Goal: Task Accomplishment & Management: Manage account settings

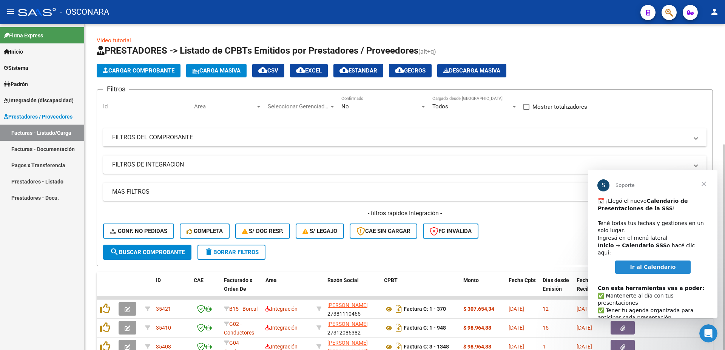
click at [164, 137] on mat-panel-title "FILTROS DEL COMPROBANTE" at bounding box center [400, 137] width 576 height 8
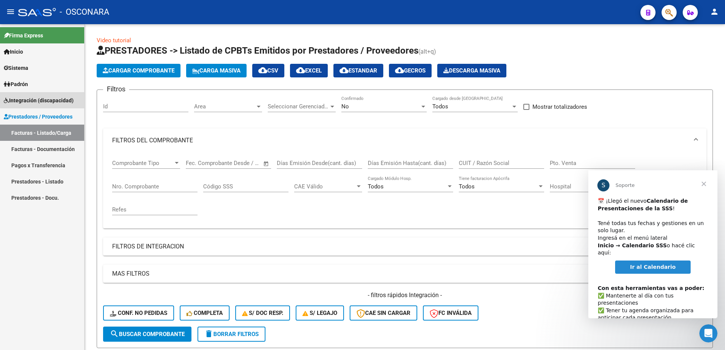
click at [46, 93] on link "Integración (discapacidad)" at bounding box center [42, 100] width 84 height 16
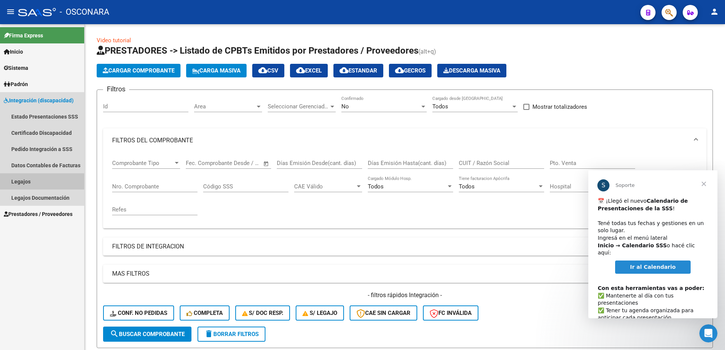
click at [29, 178] on link "Legajos" at bounding box center [42, 181] width 84 height 16
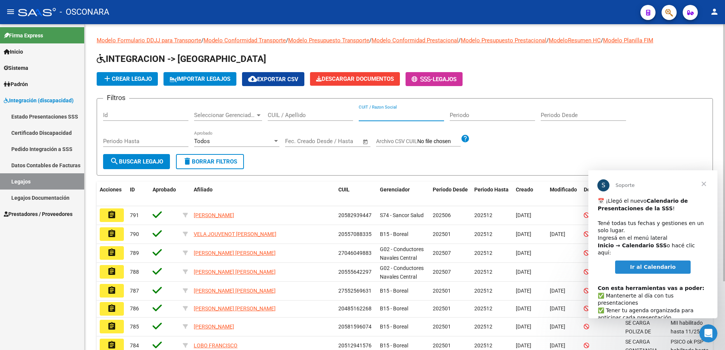
click at [399, 113] on input "CUIT / Razon Social" at bounding box center [401, 115] width 85 height 7
type input "k"
click at [295, 114] on input "CUIL / Apellido" at bounding box center [310, 115] width 85 height 7
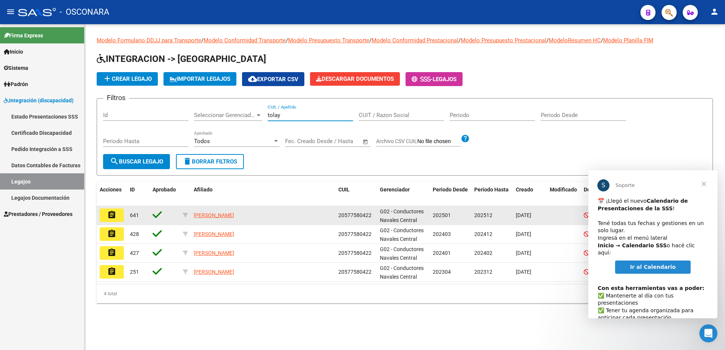
type input "tolay"
click at [115, 216] on mat-icon "assignment" at bounding box center [111, 214] width 9 height 9
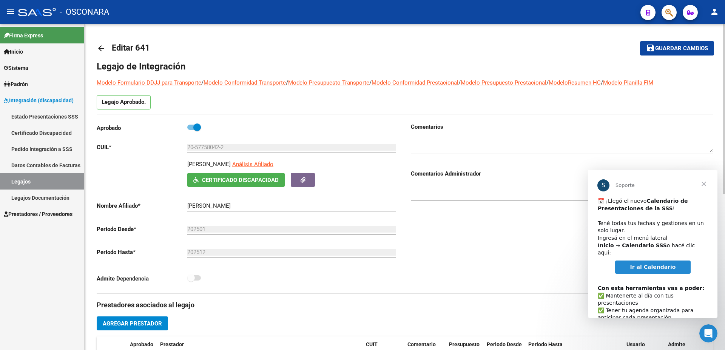
click at [703, 183] on span "Cerrar" at bounding box center [703, 183] width 27 height 27
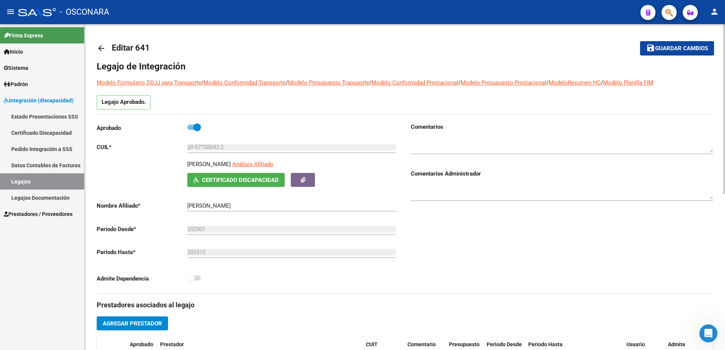
scroll to position [163, 0]
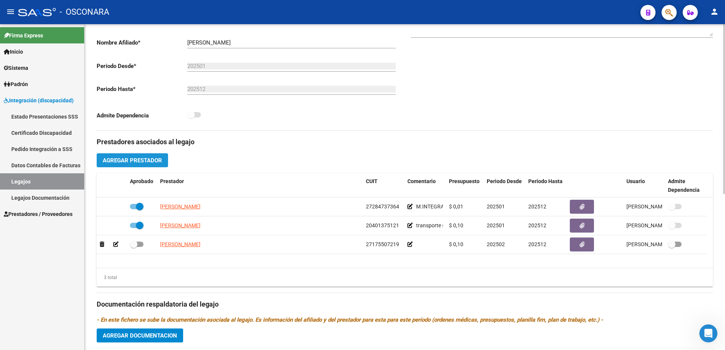
click at [136, 160] on span "Agregar Prestador" at bounding box center [132, 160] width 59 height 7
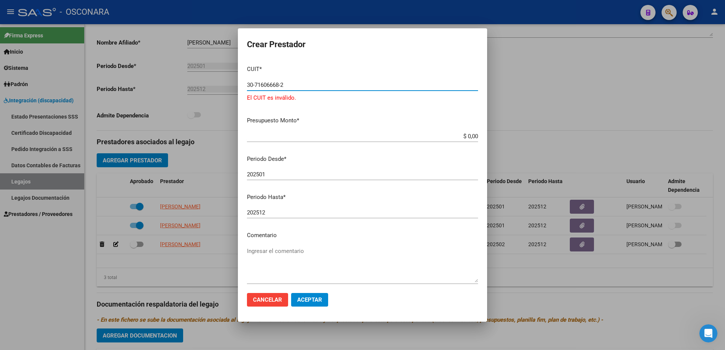
click at [269, 83] on input "30-71606668-2" at bounding box center [362, 85] width 231 height 7
click at [279, 86] on input "30-71606682" at bounding box center [362, 85] width 231 height 7
type input "30-71606682-3"
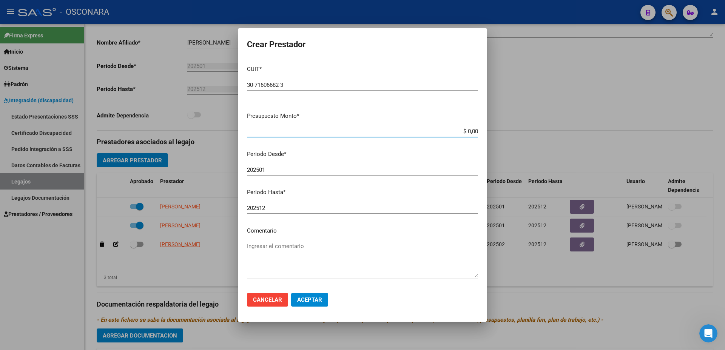
click at [470, 132] on input "$ 0,00" at bounding box center [362, 131] width 231 height 7
type input "$ 0,01"
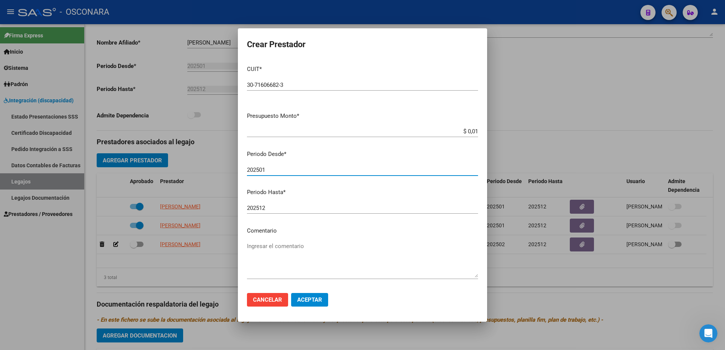
click at [289, 170] on input "202501" at bounding box center [362, 170] width 231 height 7
type input "202508"
click at [271, 247] on textarea "Ingresar el comentario" at bounding box center [362, 259] width 231 height 35
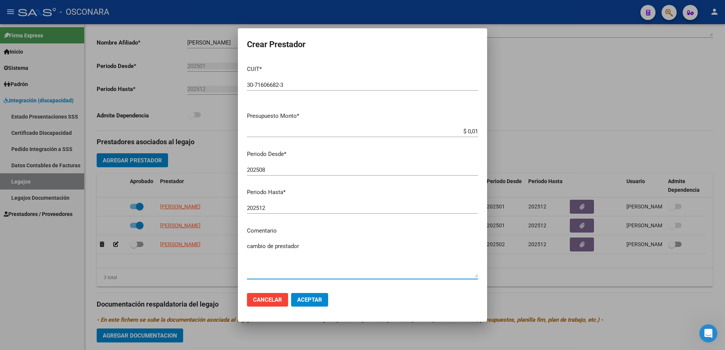
type textarea "cambio de prestador"
click at [318, 300] on span "Aceptar" at bounding box center [309, 299] width 25 height 7
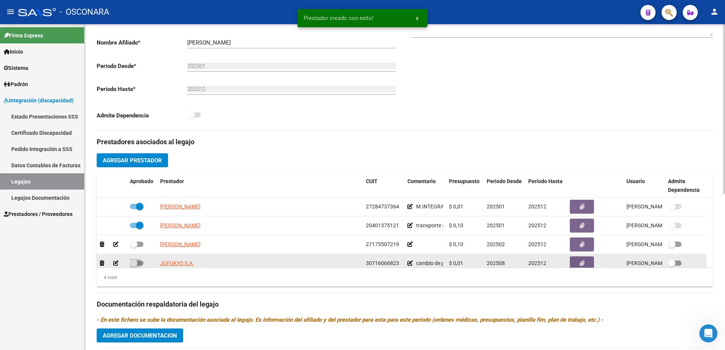
click at [140, 265] on span at bounding box center [137, 263] width 14 height 5
click at [134, 266] on input "checkbox" at bounding box center [133, 266] width 0 height 0
checkbox input "true"
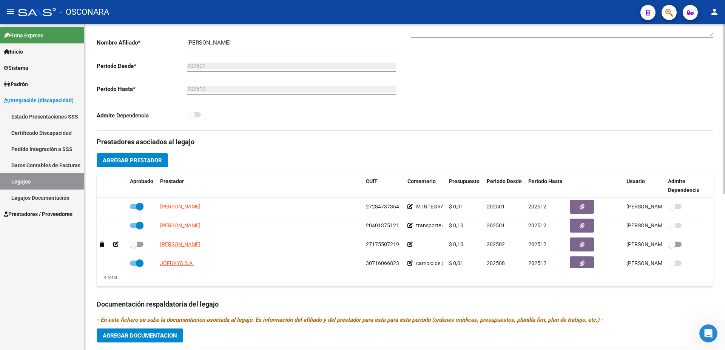
scroll to position [299, 0]
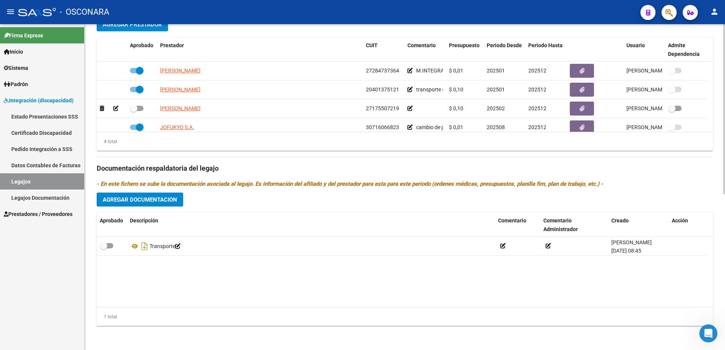
click at [156, 200] on span "Agregar Documentacion" at bounding box center [140, 199] width 74 height 7
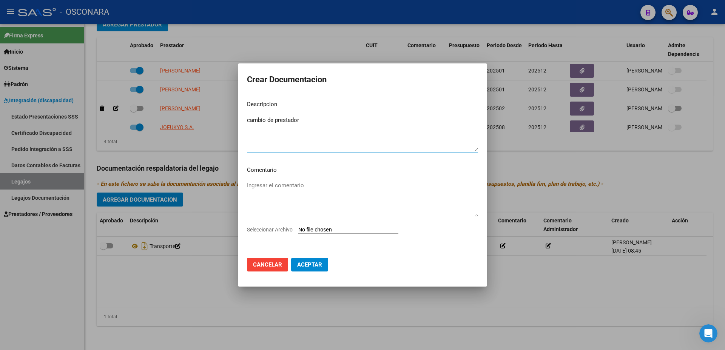
type textarea "cambio de prestador"
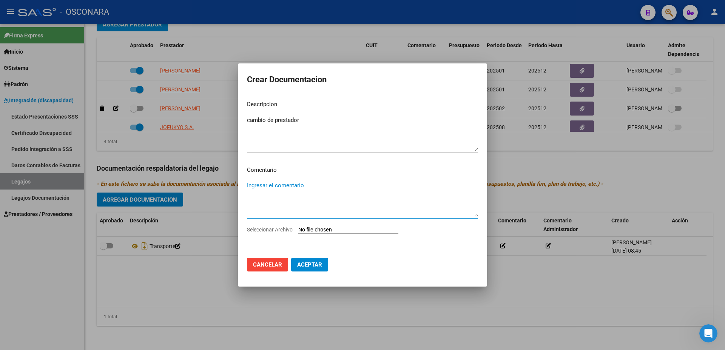
drag, startPoint x: 288, startPoint y: 185, endPoint x: 319, endPoint y: 214, distance: 43.0
click at [289, 186] on textarea "Ingresar el comentario" at bounding box center [362, 198] width 231 height 35
click at [314, 230] on input "Seleccionar Archivo" at bounding box center [348, 230] width 100 height 7
type input "C:\fakepath\[PERSON_NAME].pdf"
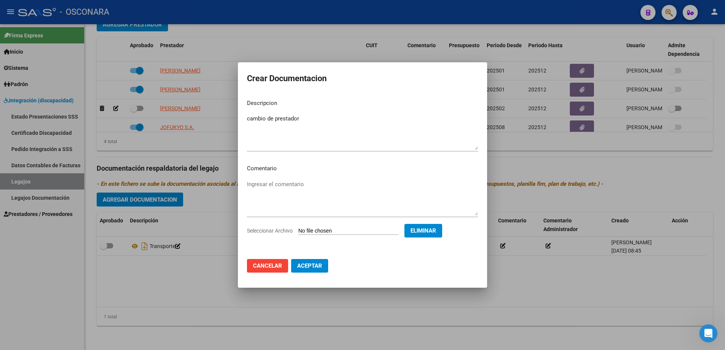
click at [309, 264] on span "Aceptar" at bounding box center [309, 265] width 25 height 7
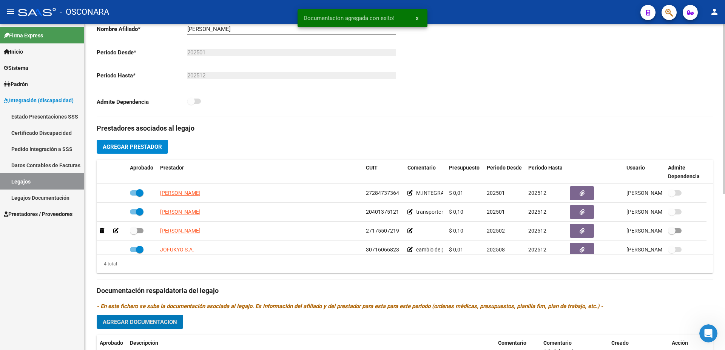
scroll to position [0, 0]
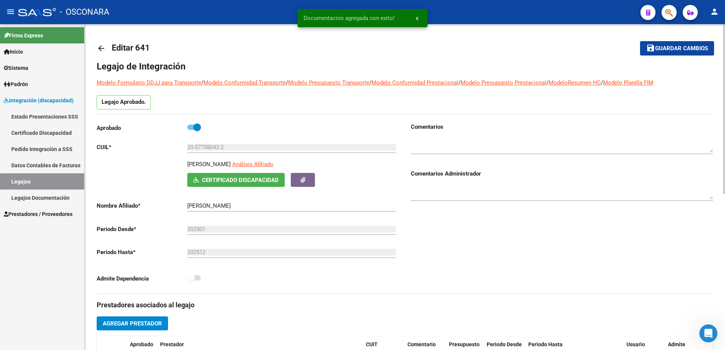
click at [694, 47] on span "Guardar cambios" at bounding box center [681, 48] width 53 height 7
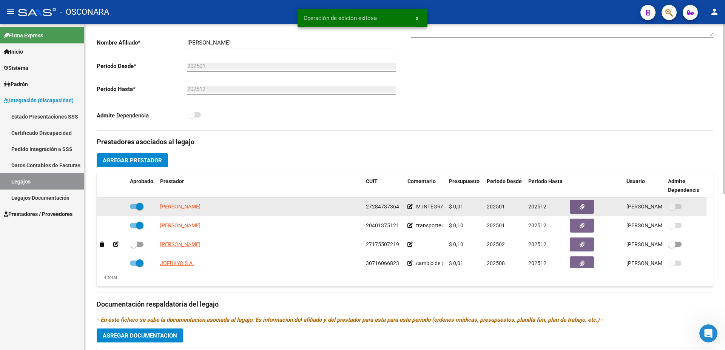
scroll to position [8, 0]
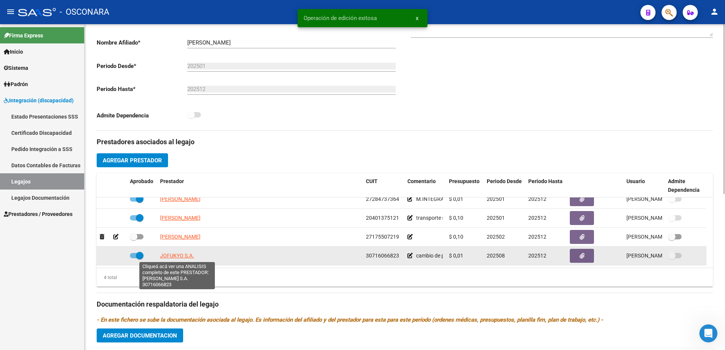
click at [171, 257] on span "JOFUKYO S.A." at bounding box center [177, 256] width 34 height 6
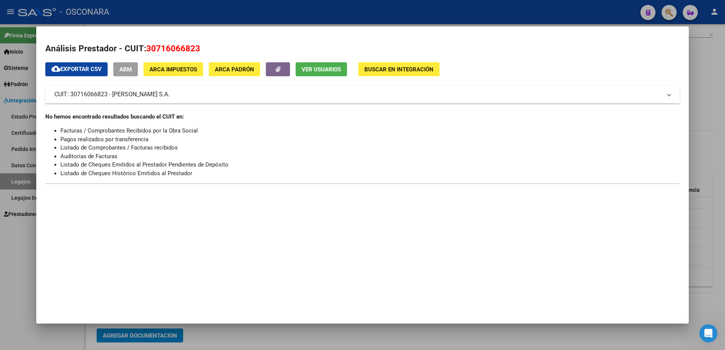
click at [128, 72] on span "ABM" at bounding box center [125, 69] width 12 height 7
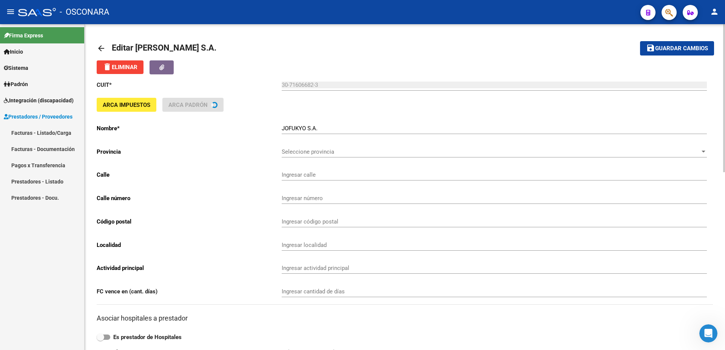
scroll to position [163, 0]
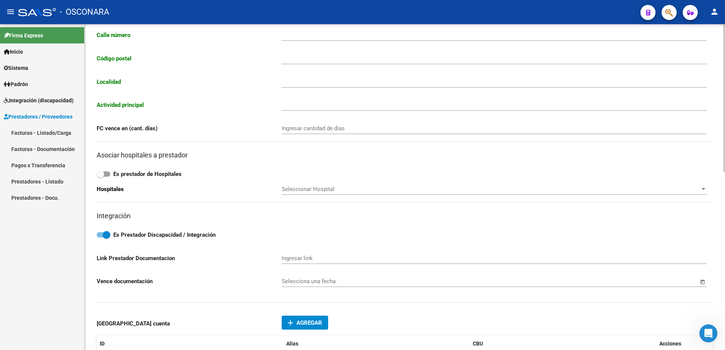
type input "COLPAYO"
type input "661"
type input "1405"
type input "CABA"
type input "855000"
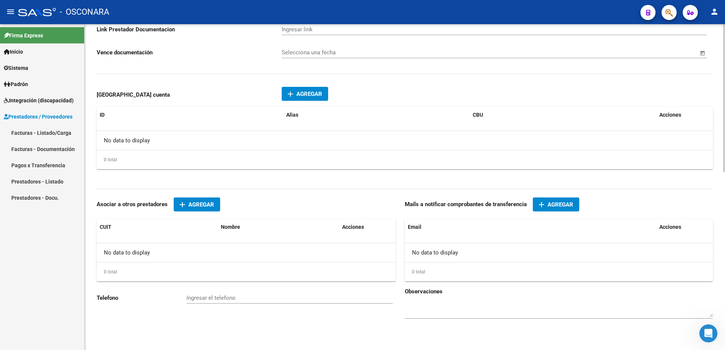
scroll to position [270, 0]
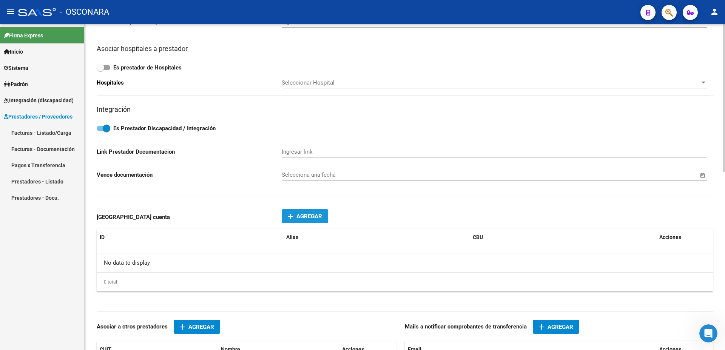
click at [303, 216] on span "Agregar" at bounding box center [309, 216] width 26 height 7
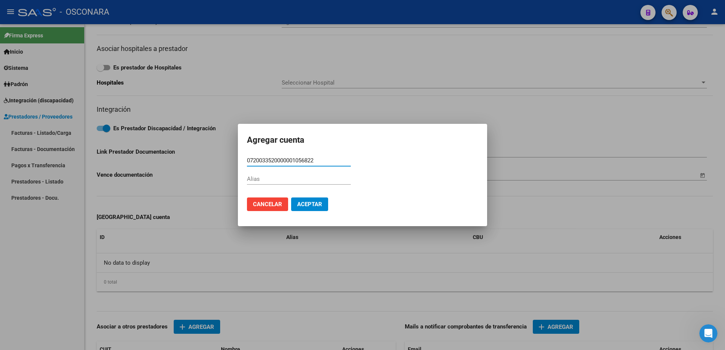
type input "0720033520000001056822"
click at [305, 200] on button "Aceptar" at bounding box center [309, 204] width 37 height 14
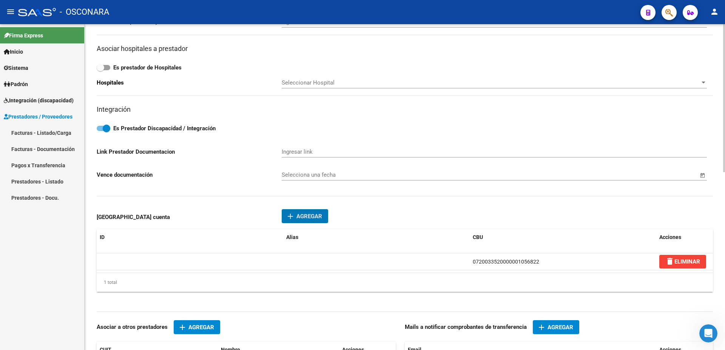
scroll to position [351, 0]
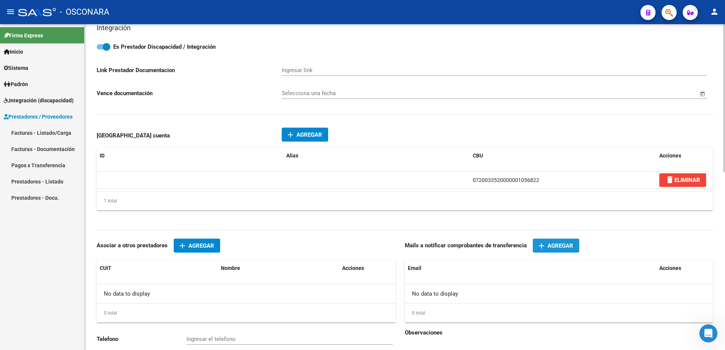
click at [550, 251] on button "add Agregar" at bounding box center [556, 246] width 46 height 14
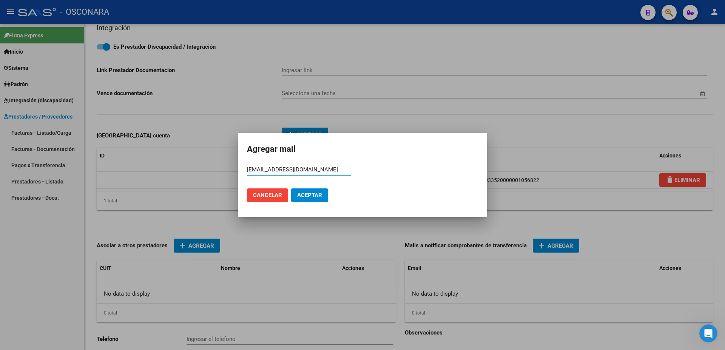
type input "[EMAIL_ADDRESS][DOMAIN_NAME]"
click at [309, 187] on mat-dialog-actions "Cancelar Aceptar" at bounding box center [362, 195] width 231 height 26
click at [308, 196] on span "Aceptar" at bounding box center [309, 195] width 25 height 7
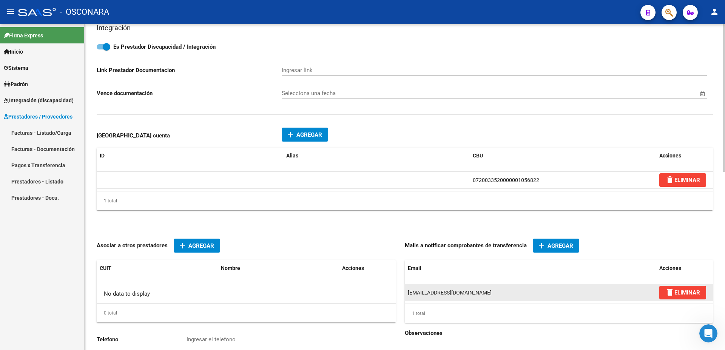
drag, startPoint x: 474, startPoint y: 292, endPoint x: 408, endPoint y: 293, distance: 66.1
click at [408, 293] on div "[EMAIL_ADDRESS][DOMAIN_NAME]" at bounding box center [530, 292] width 245 height 9
copy span "[EMAIL_ADDRESS][DOMAIN_NAME]"
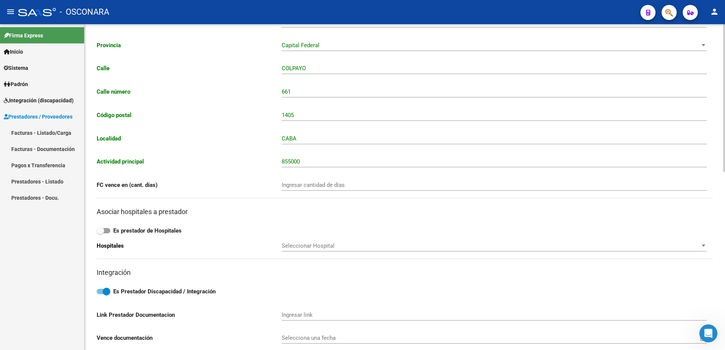
scroll to position [0, 0]
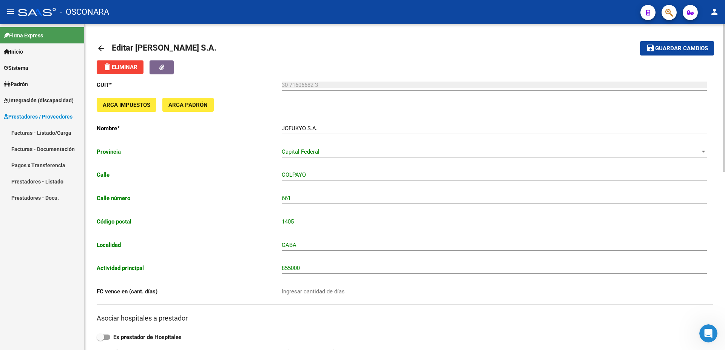
click at [689, 48] on span "Guardar cambios" at bounding box center [681, 48] width 53 height 7
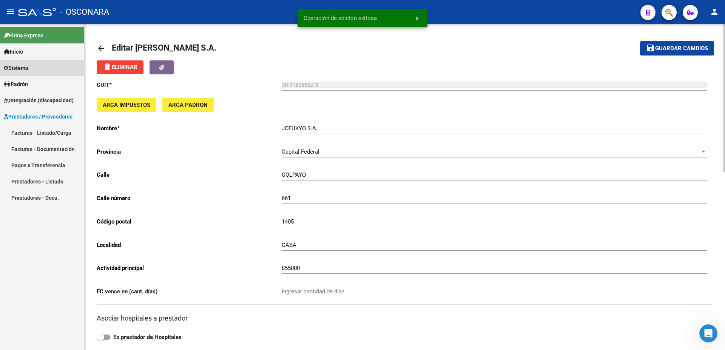
click at [23, 68] on span "Sistema" at bounding box center [16, 68] width 25 height 8
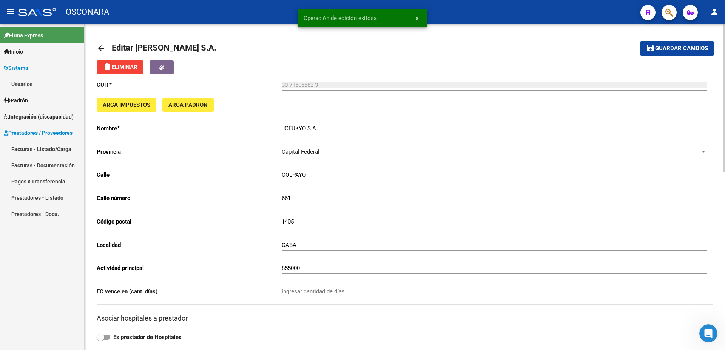
click at [27, 83] on link "Usuarios" at bounding box center [42, 84] width 84 height 16
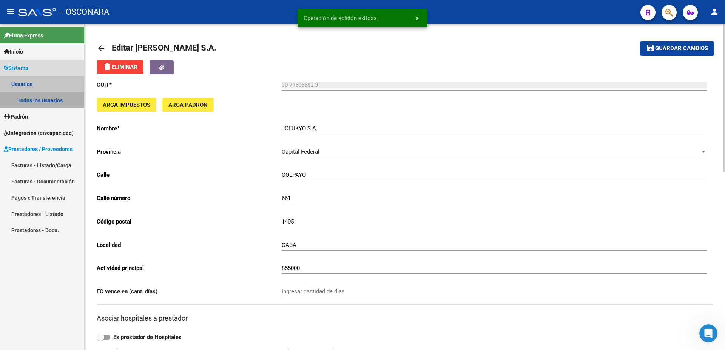
click at [34, 96] on link "Todos los Usuarios" at bounding box center [42, 100] width 84 height 16
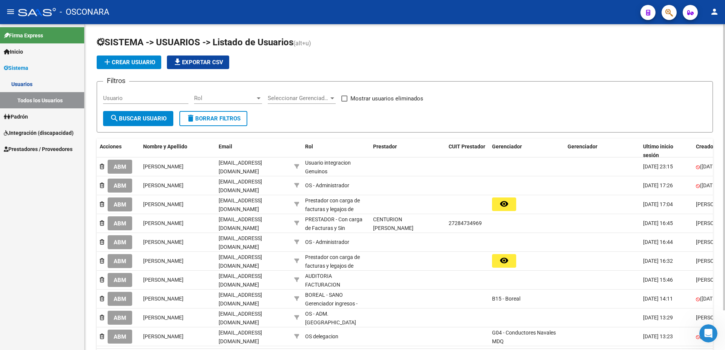
click at [133, 60] on span "add Crear Usuario" at bounding box center [129, 62] width 52 height 7
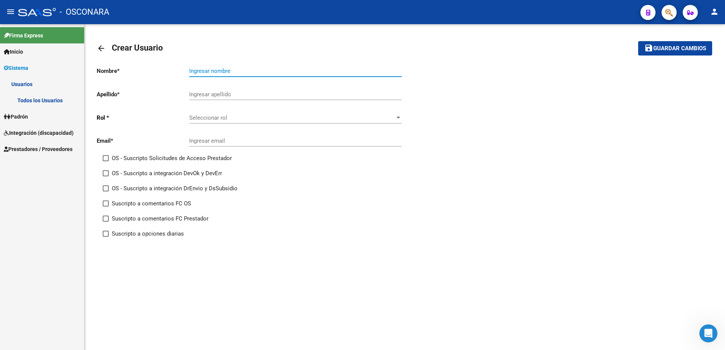
click at [226, 69] on input "Ingresar nombre" at bounding box center [295, 71] width 213 height 7
type input "jofukyo sa"
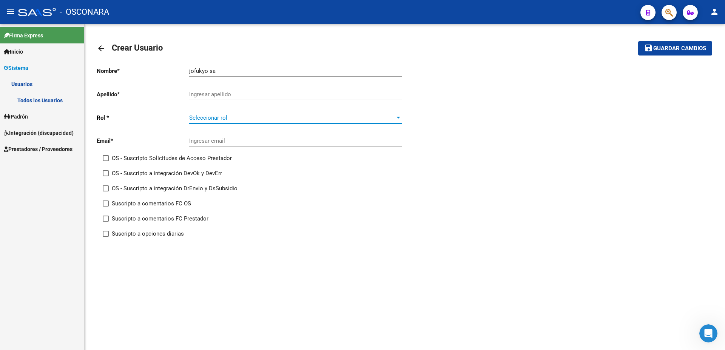
click at [245, 121] on span "Seleccionar rol" at bounding box center [292, 117] width 206 height 7
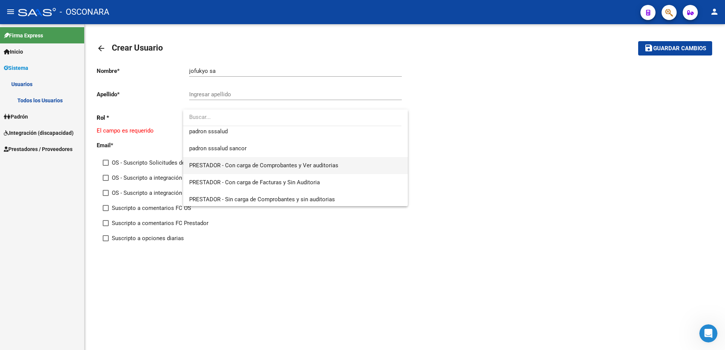
scroll to position [571, 0]
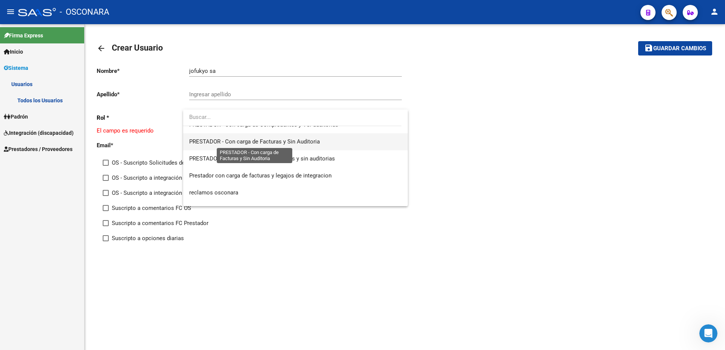
click at [276, 143] on span "PRESTADOR - Con carga de Facturas y Sin Auditoria" at bounding box center [254, 141] width 131 height 7
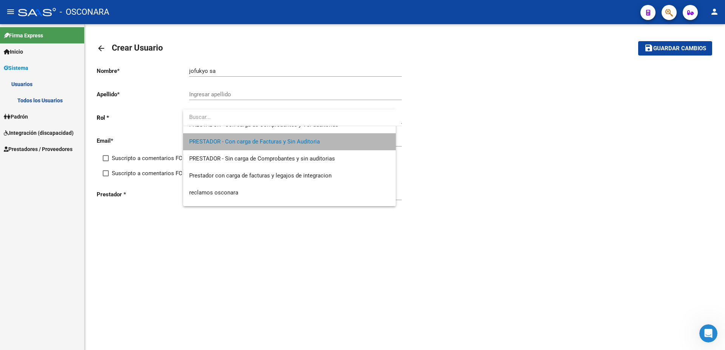
scroll to position [578, 0]
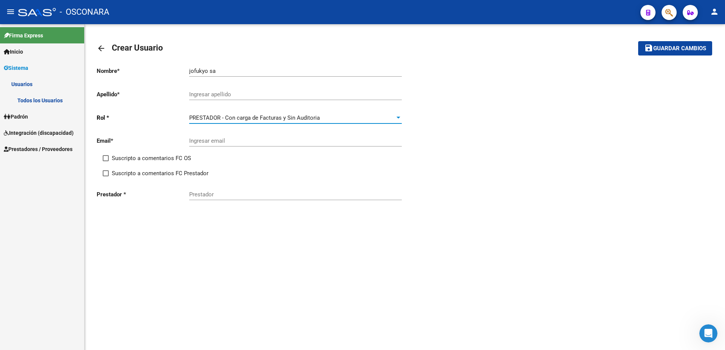
click at [210, 141] on input "Ingresar email" at bounding box center [295, 140] width 213 height 7
paste input "[EMAIL_ADDRESS][DOMAIN_NAME]"
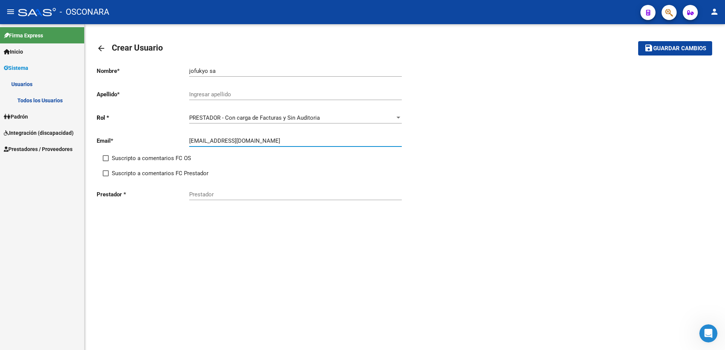
type input "[EMAIL_ADDRESS][DOMAIN_NAME]"
click at [209, 194] on input "Prestador" at bounding box center [295, 194] width 213 height 7
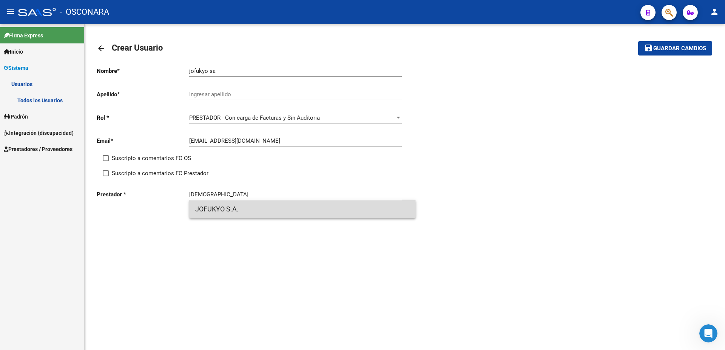
click at [221, 215] on span "JOFUKYO S.A." at bounding box center [302, 209] width 214 height 18
type input "JOFUKYO S.A."
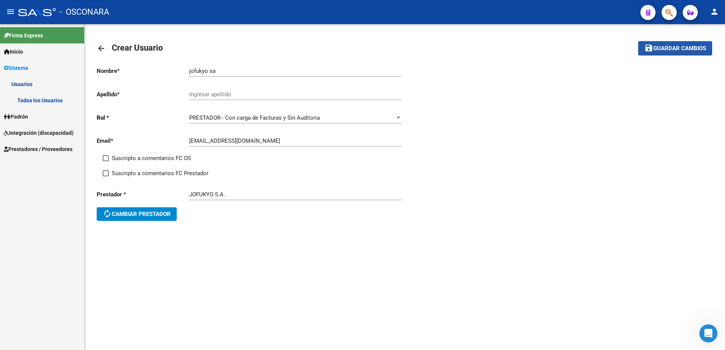
click at [672, 48] on span "Guardar cambios" at bounding box center [679, 48] width 53 height 7
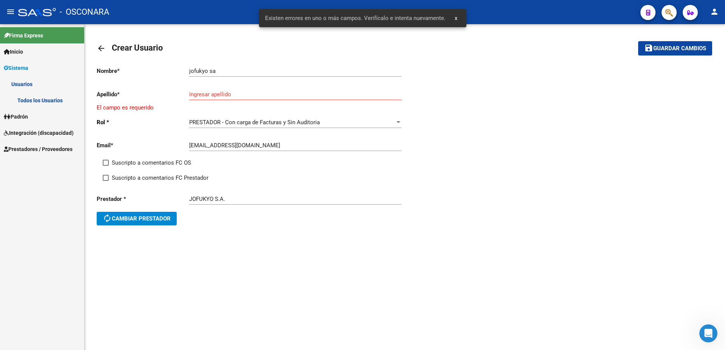
click at [208, 95] on input "Ingresar apellido" at bounding box center [295, 94] width 213 height 7
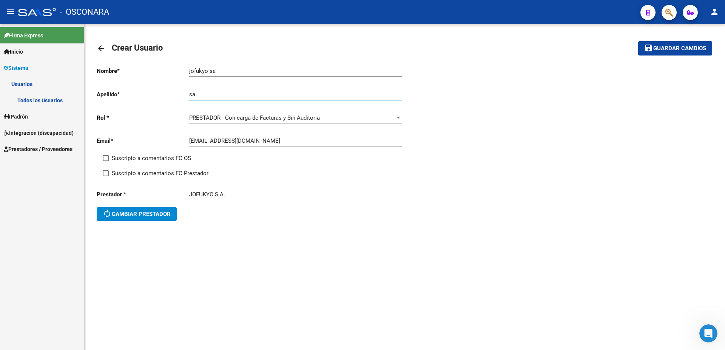
type input "sa"
click at [665, 44] on button "save Guardar cambios" at bounding box center [675, 48] width 74 height 14
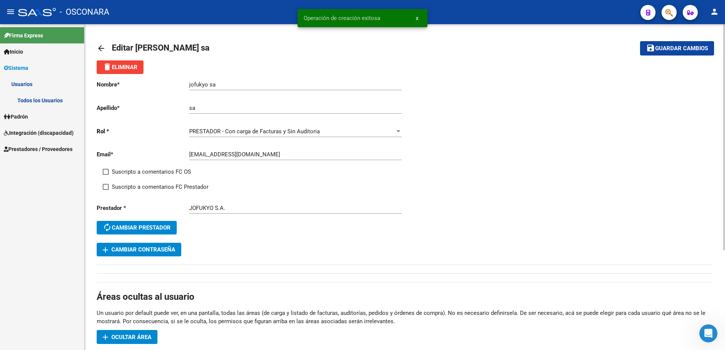
click at [167, 256] on button "add Cambiar Contraseña" at bounding box center [139, 250] width 85 height 14
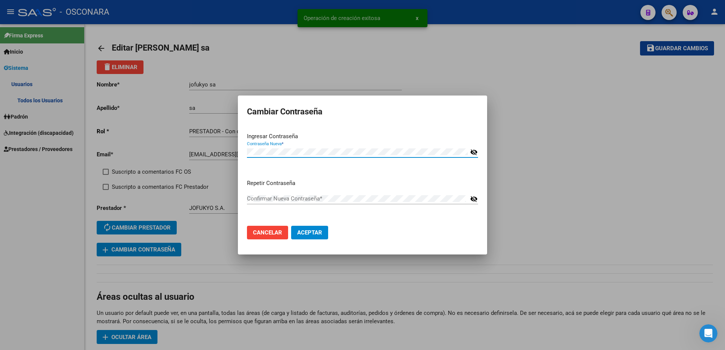
click at [474, 151] on mat-icon "visibility_off" at bounding box center [474, 152] width 8 height 9
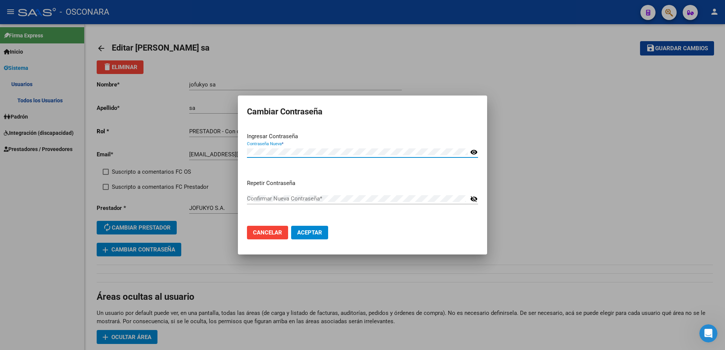
click at [514, 117] on div at bounding box center [362, 175] width 725 height 350
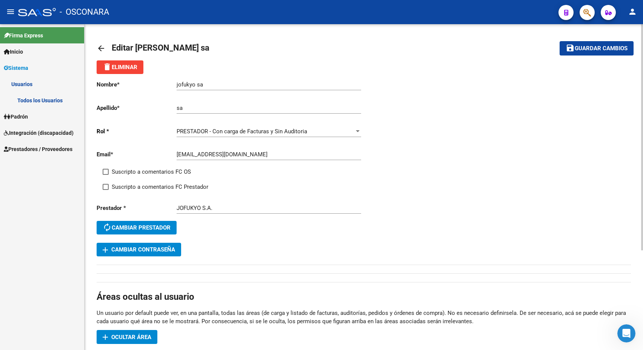
drag, startPoint x: 614, startPoint y: 47, endPoint x: 608, endPoint y: 43, distance: 6.9
click at [614, 44] on button "save Guardar cambios" at bounding box center [597, 48] width 74 height 14
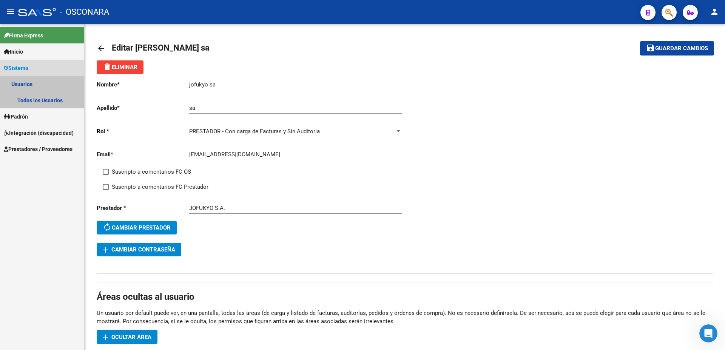
click at [27, 82] on link "Usuarios" at bounding box center [42, 84] width 84 height 16
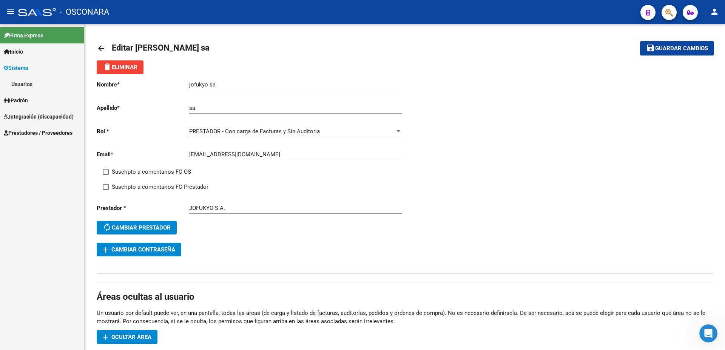
click at [26, 68] on span "Sistema" at bounding box center [16, 68] width 25 height 8
click at [26, 82] on span "Padrón" at bounding box center [16, 84] width 24 height 8
click at [48, 102] on link "Análisis Afiliado" at bounding box center [42, 100] width 84 height 16
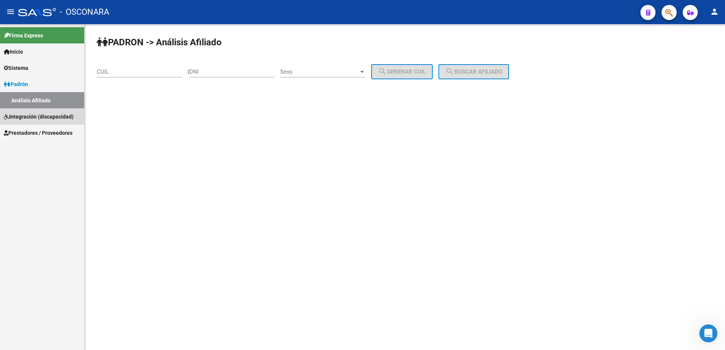
click at [39, 117] on span "Integración (discapacidad)" at bounding box center [39, 117] width 70 height 8
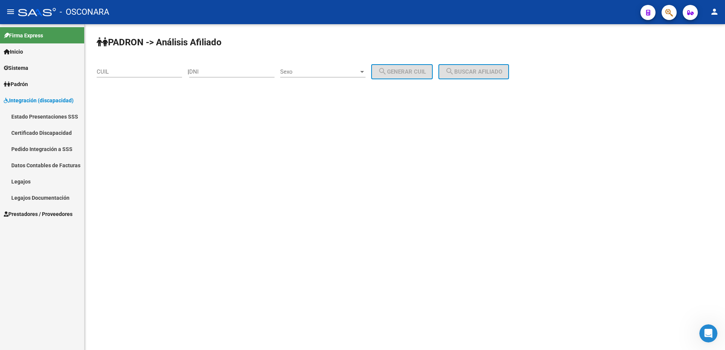
click at [26, 68] on span "Sistema" at bounding box center [16, 68] width 25 height 8
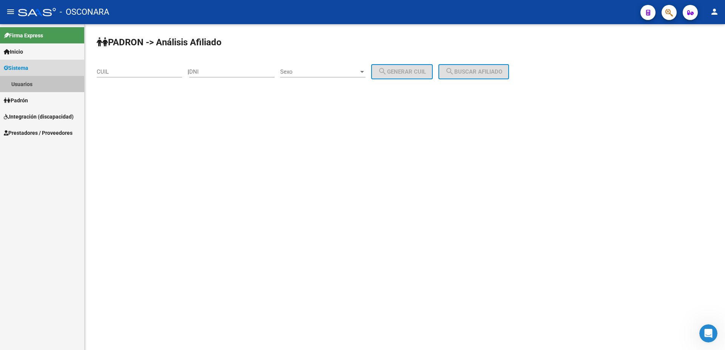
click at [27, 89] on link "Usuarios" at bounding box center [42, 84] width 84 height 16
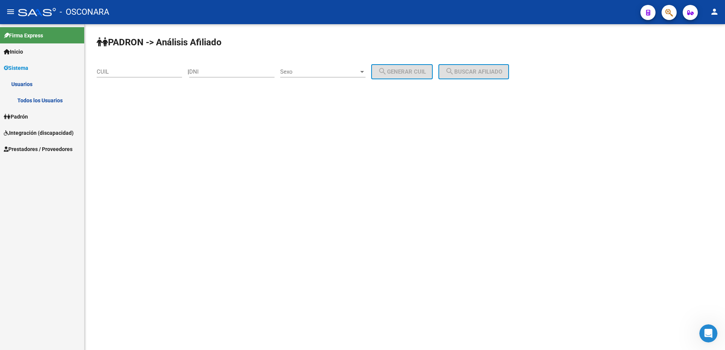
click at [35, 99] on link "Todos los Usuarios" at bounding box center [42, 100] width 84 height 16
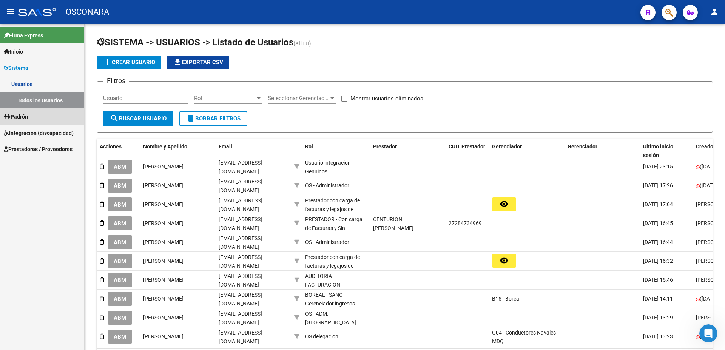
click at [36, 120] on link "Padrón" at bounding box center [42, 116] width 84 height 16
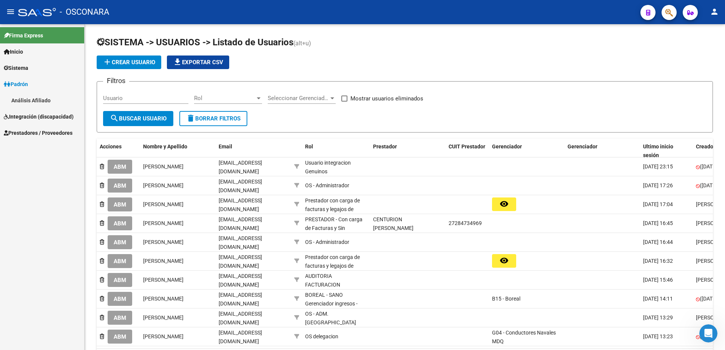
click at [44, 137] on span "Prestadores / Proveedores" at bounding box center [38, 133] width 69 height 8
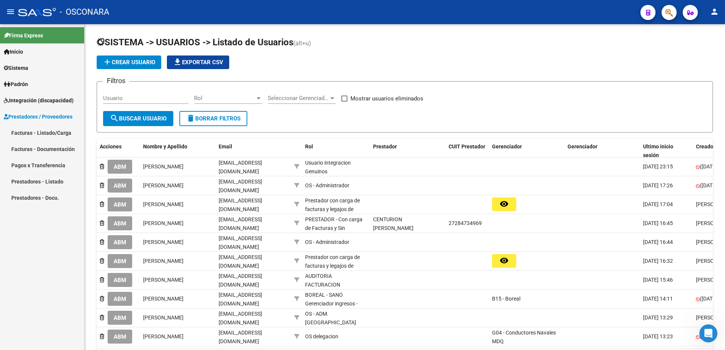
click at [38, 150] on link "Facturas - Documentación" at bounding box center [42, 149] width 84 height 16
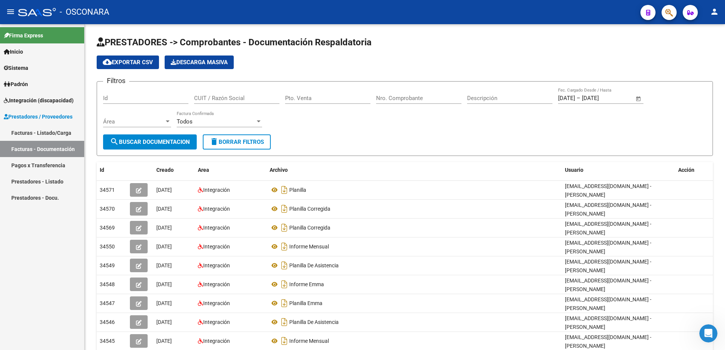
click at [44, 166] on link "Pagos x Transferencia" at bounding box center [42, 165] width 84 height 16
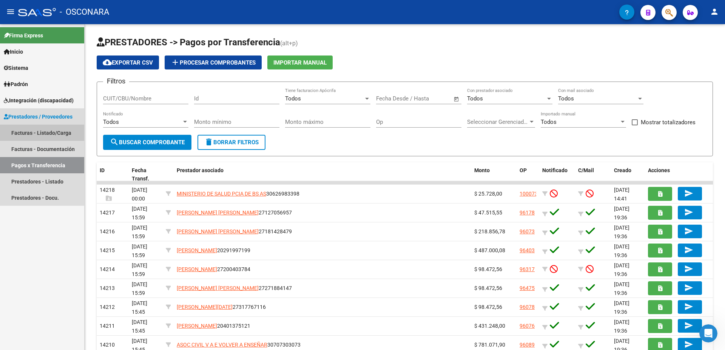
click at [37, 137] on link "Facturas - Listado/Carga" at bounding box center [42, 133] width 84 height 16
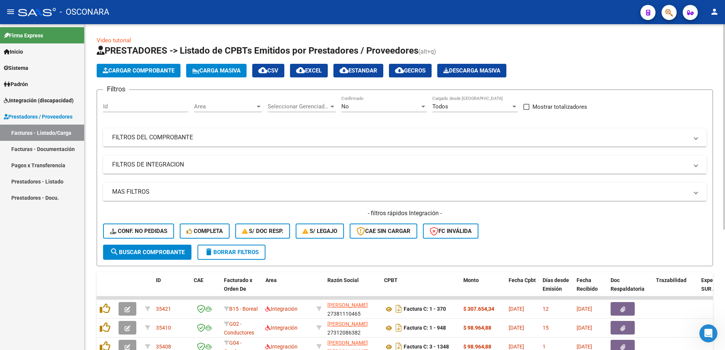
click at [204, 139] on mat-panel-title "FILTROS DEL COMPROBANTE" at bounding box center [400, 137] width 576 height 8
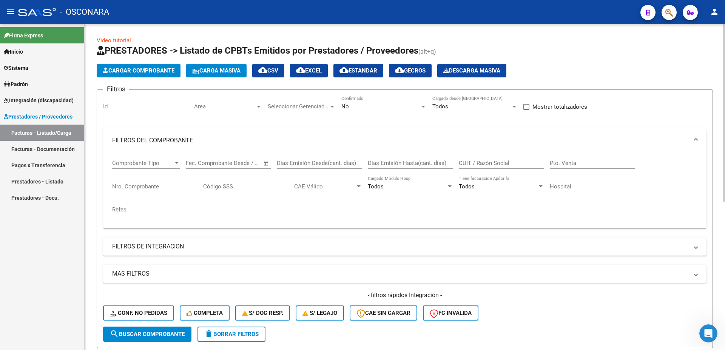
click at [120, 191] on div "Nro. Comprobante" at bounding box center [154, 187] width 85 height 23
click at [184, 183] on div "Nro. Comprobante" at bounding box center [154, 184] width 85 height 16
type input "538"
click at [138, 248] on mat-panel-title "FILTROS DE INTEGRACION" at bounding box center [400, 246] width 576 height 8
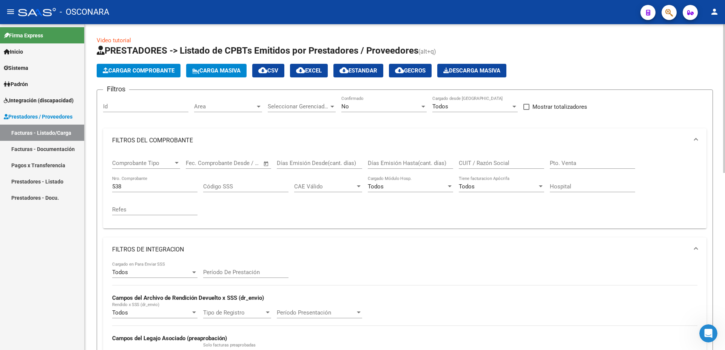
drag, startPoint x: 347, startPoint y: 104, endPoint x: 352, endPoint y: 116, distance: 13.0
click at [348, 104] on span "No" at bounding box center [345, 106] width 8 height 7
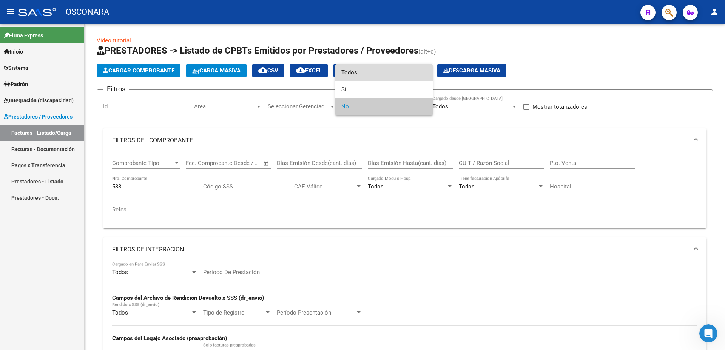
click at [354, 77] on span "Todos" at bounding box center [383, 72] width 85 height 17
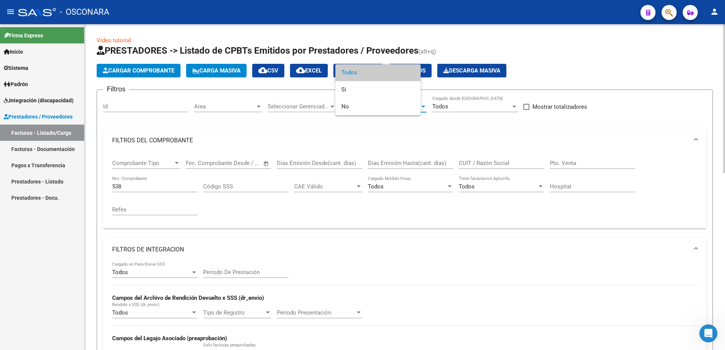
scroll to position [122, 0]
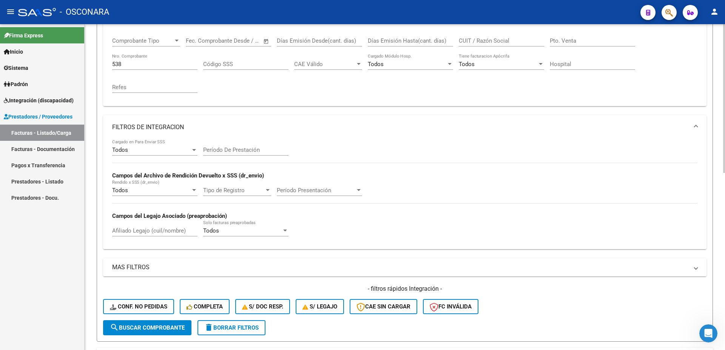
click at [144, 230] on input "Afiliado Legajo (cuil/nombre)" at bounding box center [154, 230] width 85 height 7
type input "[PERSON_NAME]"
click at [153, 330] on span "search Buscar Comprobante" at bounding box center [147, 327] width 75 height 7
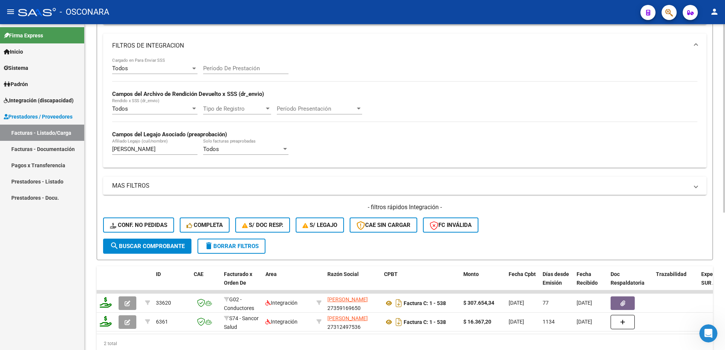
drag, startPoint x: 203, startPoint y: 340, endPoint x: 320, endPoint y: 338, distance: 116.7
click at [320, 338] on div "ID CAE Facturado x Orden De Area Razón Social CPBT Monto Fecha Cpbt Días desde …" at bounding box center [405, 309] width 616 height 87
drag, startPoint x: 256, startPoint y: 340, endPoint x: 367, endPoint y: 340, distance: 110.6
click at [398, 338] on div "ID CAE Facturado x Orden De Area Razón Social CPBT Monto Fecha Cpbt Días desde …" at bounding box center [405, 309] width 616 height 87
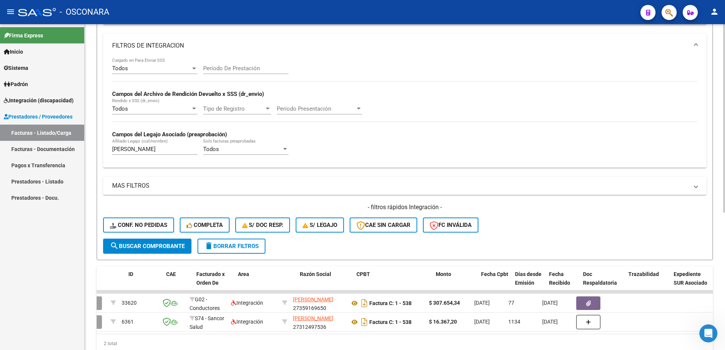
scroll to position [0, 0]
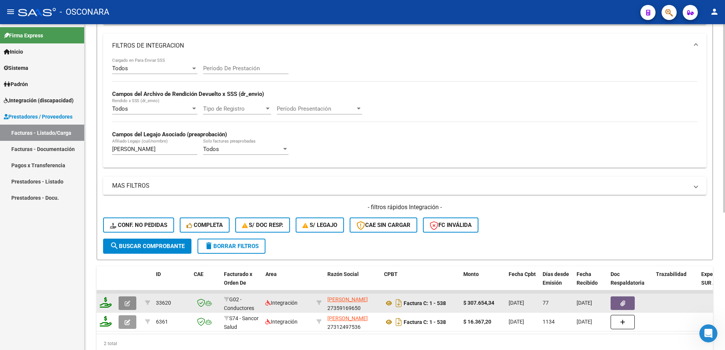
click at [130, 300] on span "button" at bounding box center [128, 303] width 6 height 7
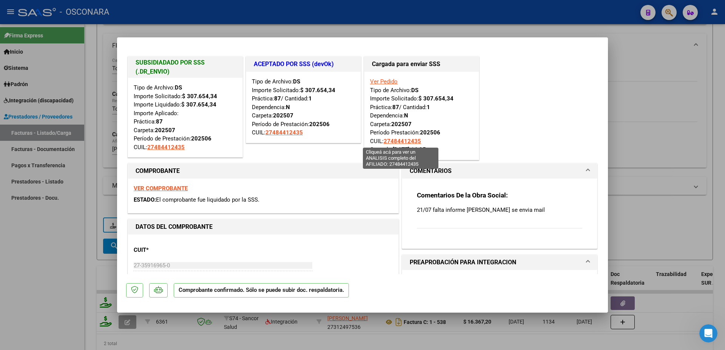
drag, startPoint x: 109, startPoint y: 28, endPoint x: 459, endPoint y: 163, distance: 375.0
click at [460, 164] on div "SUBSIDIADADO POR SSS (.DR_ENVIO) Tipo de Archivo: DS Importe Solicitado: $ 307.…" at bounding box center [362, 175] width 725 height 350
drag, startPoint x: 548, startPoint y: 83, endPoint x: 592, endPoint y: 96, distance: 46.3
click at [551, 83] on div "SUBSIDIADADO POR SSS (.DR_ENVIO) Tipo de Archivo: DS Importe Solicitado: $ 307.…" at bounding box center [362, 108] width 473 height 107
click at [711, 68] on div at bounding box center [362, 175] width 725 height 350
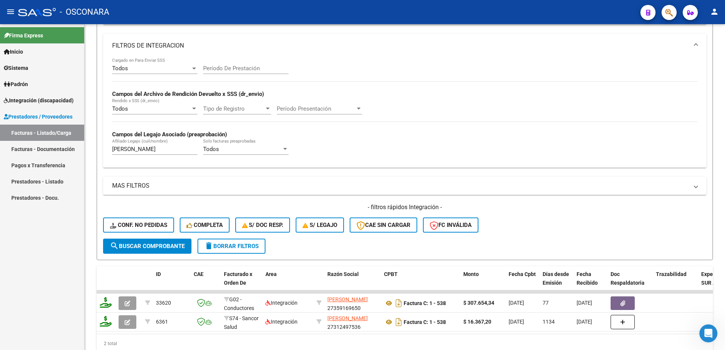
drag, startPoint x: 138, startPoint y: 149, endPoint x: 57, endPoint y: 145, distance: 80.5
click at [112, 146] on input "[PERSON_NAME]" at bounding box center [154, 149] width 85 height 7
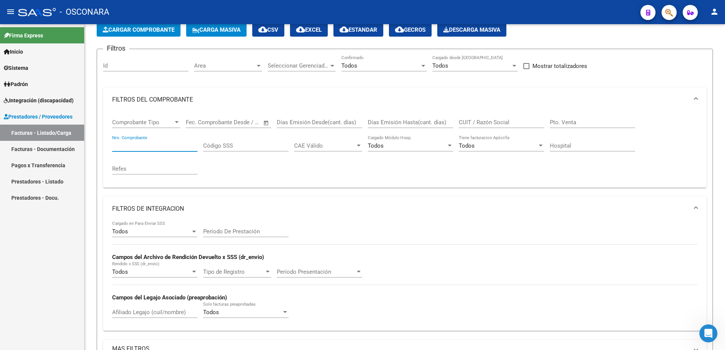
drag, startPoint x: 127, startPoint y: 148, endPoint x: 75, endPoint y: 140, distance: 53.0
click at [112, 142] on input "Nro. Comprobante" at bounding box center [154, 145] width 85 height 7
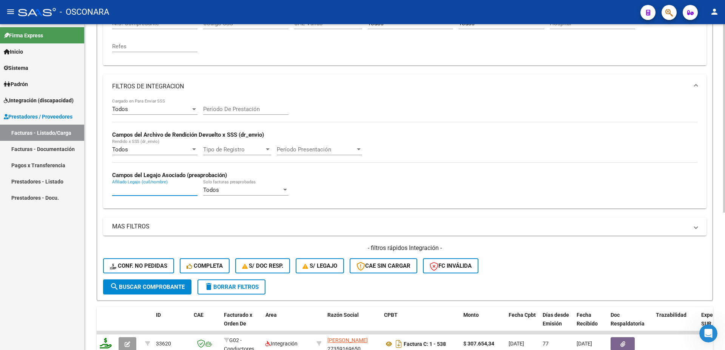
paste input "20474766404"
type input "20474766404"
click at [143, 287] on span "search Buscar Comprobante" at bounding box center [147, 287] width 75 height 7
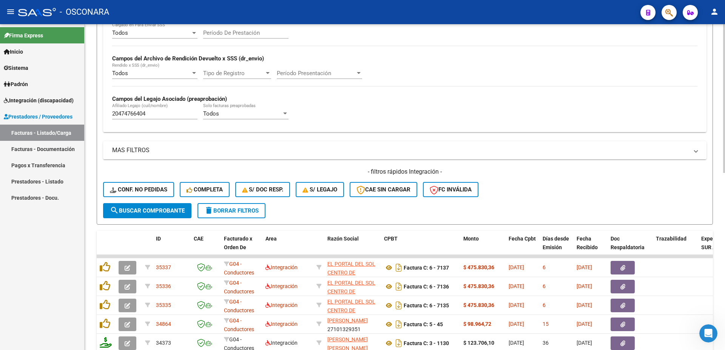
scroll to position [280, 0]
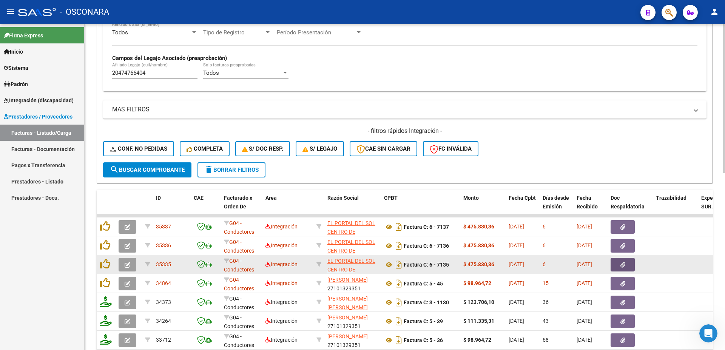
click at [627, 264] on button "button" at bounding box center [623, 265] width 24 height 14
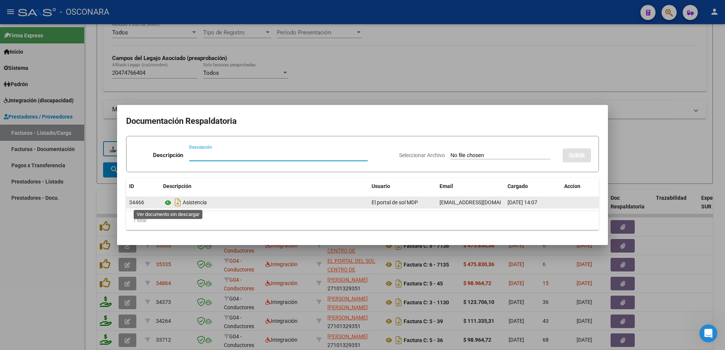
click at [167, 202] on icon at bounding box center [168, 202] width 10 height 9
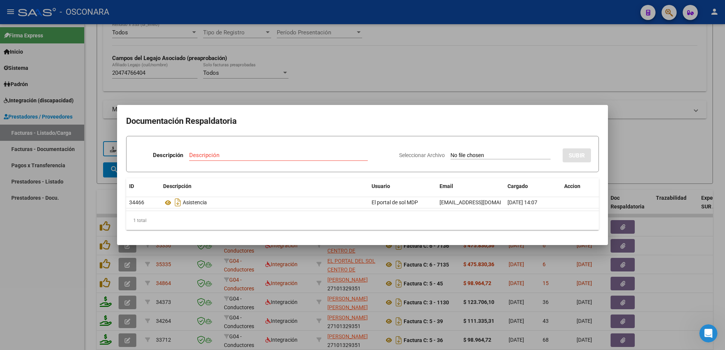
click at [690, 258] on div at bounding box center [362, 175] width 725 height 350
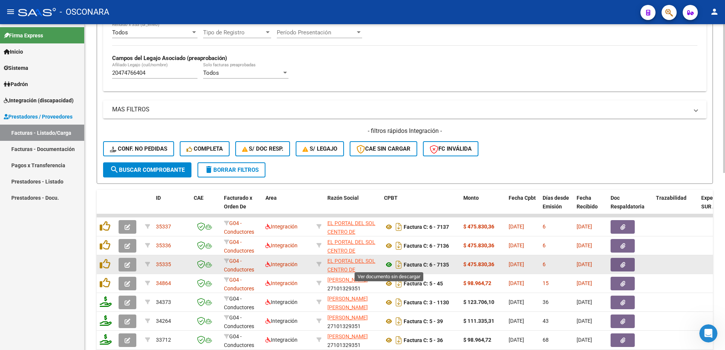
click at [389, 267] on icon at bounding box center [389, 264] width 10 height 9
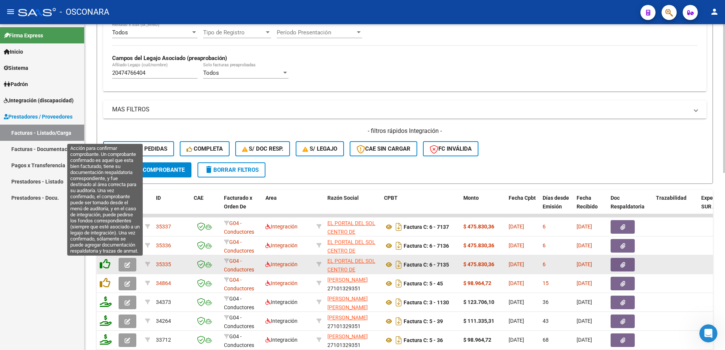
click at [106, 265] on icon at bounding box center [105, 264] width 11 height 11
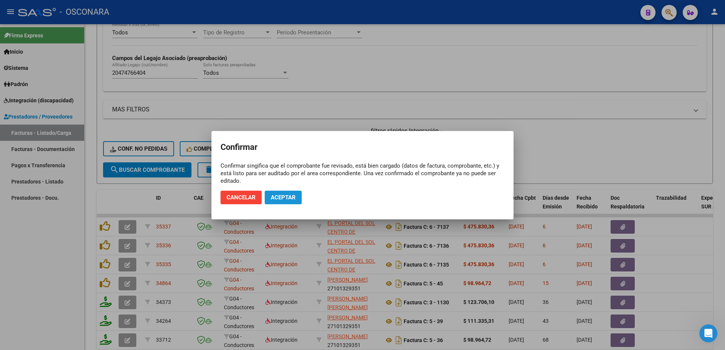
click at [292, 194] on span "Aceptar" at bounding box center [283, 197] width 25 height 7
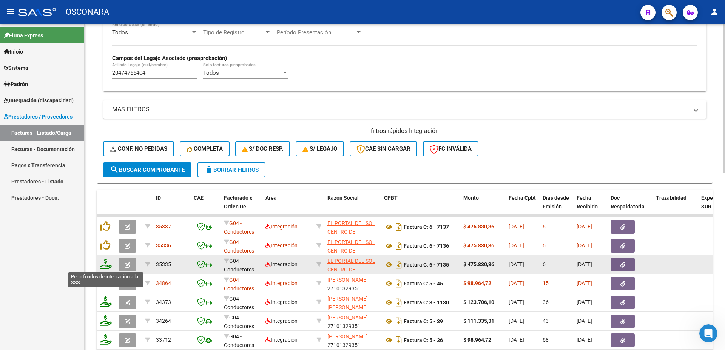
click at [107, 267] on icon at bounding box center [106, 264] width 12 height 11
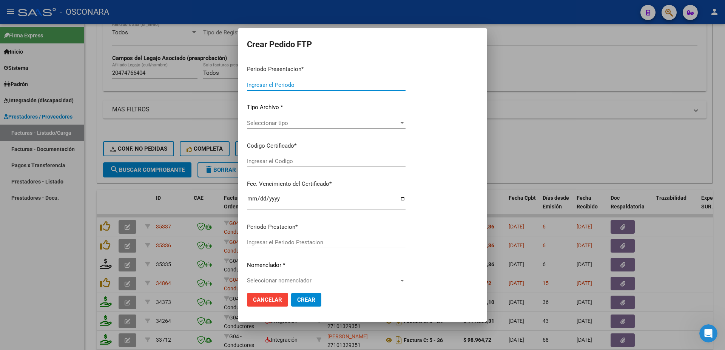
type input "202508"
type input "202506"
type input "$ 475.830,36"
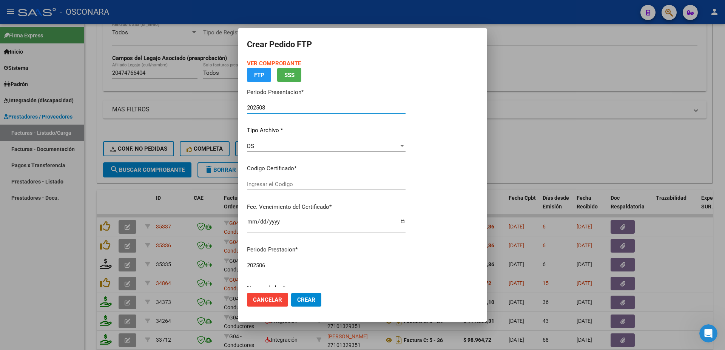
type input "ARG02000474766402017092020240920BSAS3890"
type input "[DATE]"
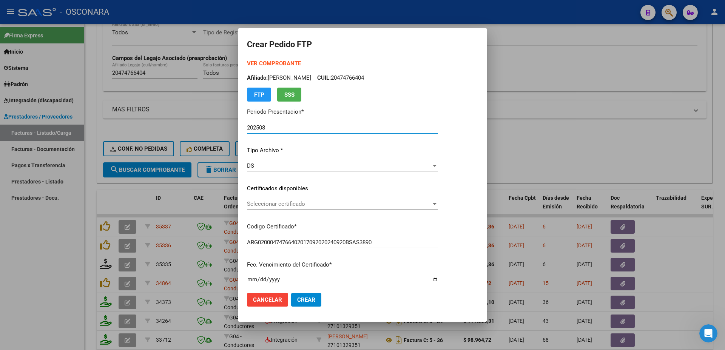
click at [302, 207] on span "Seleccionar certificado" at bounding box center [339, 204] width 184 height 7
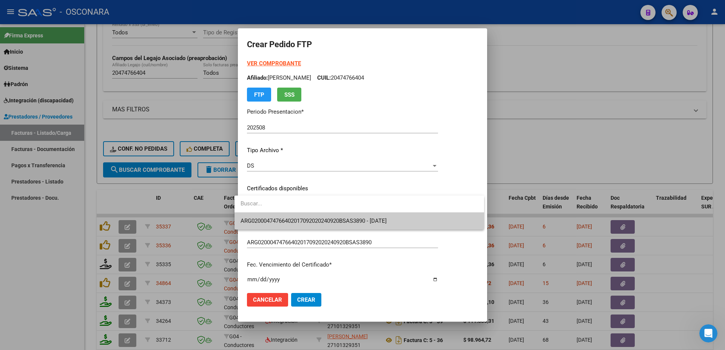
click at [313, 218] on span "ARG02000474766402017092020240920BSAS3890 - [DATE]" at bounding box center [360, 221] width 238 height 17
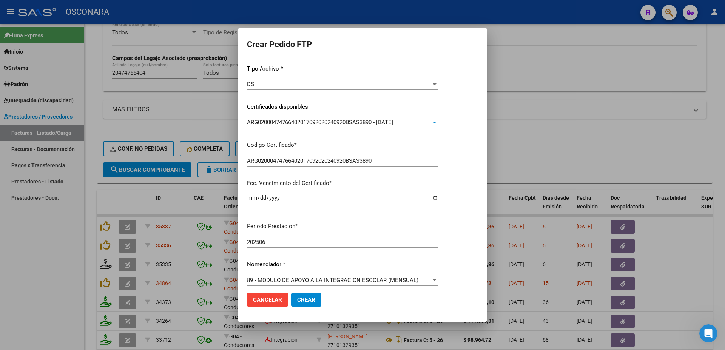
scroll to position [204, 0]
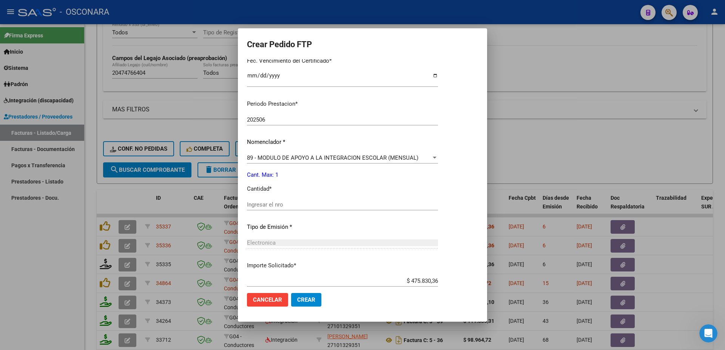
click at [273, 201] on input "Ingresar el nro" at bounding box center [342, 204] width 191 height 7
type input "1"
click at [307, 300] on span "Crear" at bounding box center [306, 299] width 18 height 7
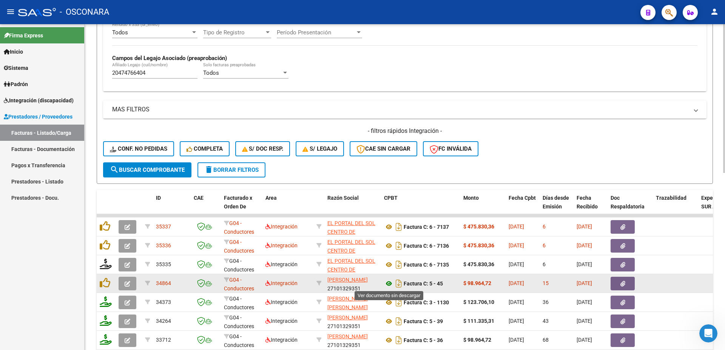
click at [386, 285] on icon at bounding box center [389, 283] width 10 height 9
click at [631, 287] on button "button" at bounding box center [623, 284] width 24 height 14
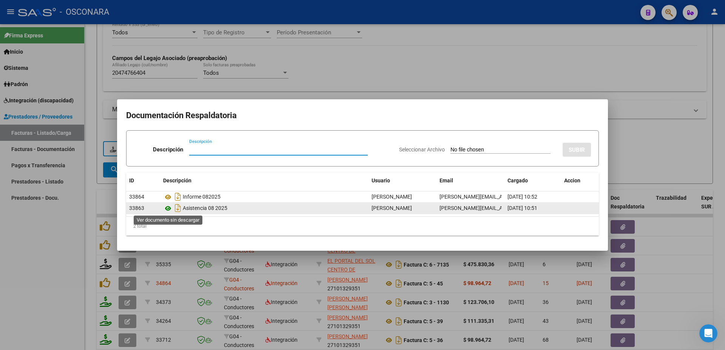
click at [165, 210] on icon at bounding box center [168, 208] width 10 height 9
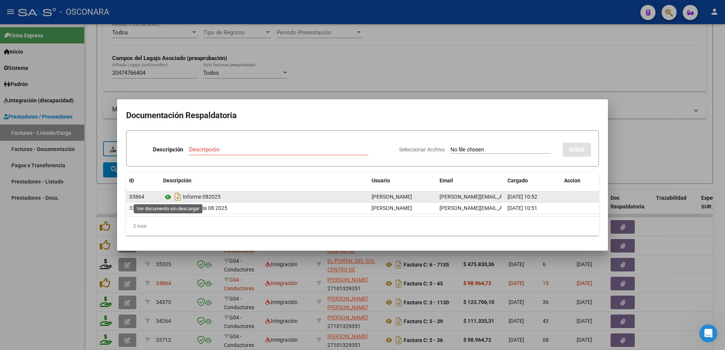
click at [168, 198] on icon at bounding box center [168, 197] width 10 height 9
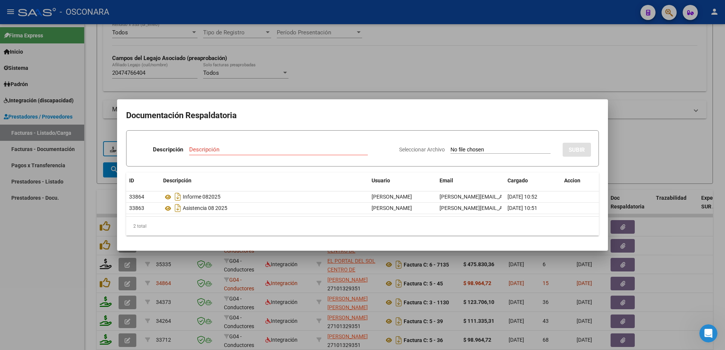
click at [641, 140] on div at bounding box center [362, 175] width 725 height 350
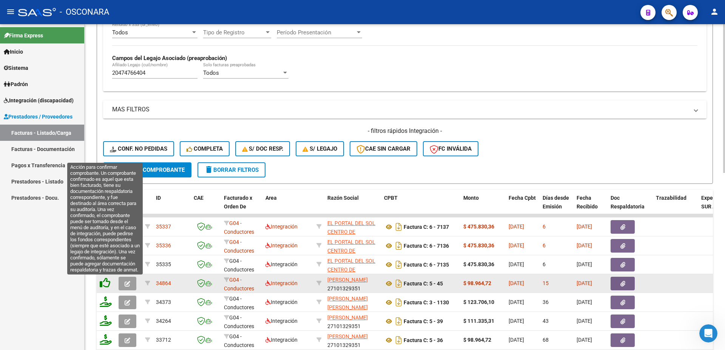
click at [106, 285] on icon at bounding box center [105, 283] width 11 height 11
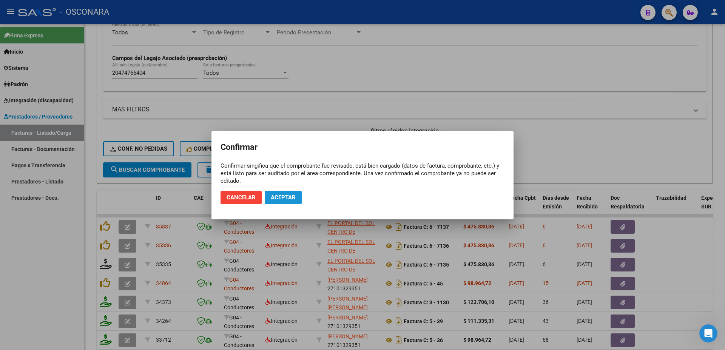
click at [296, 199] on span "Aceptar" at bounding box center [283, 197] width 25 height 7
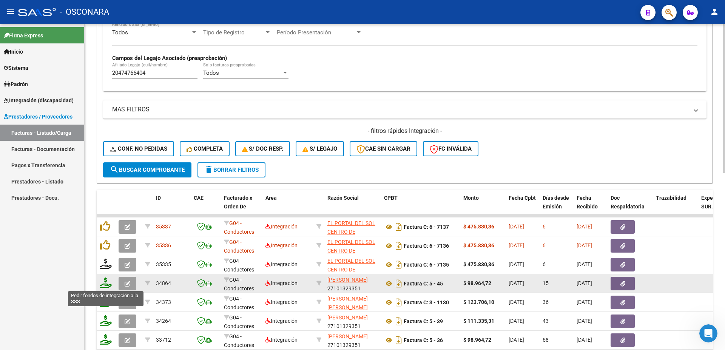
click at [102, 284] on icon at bounding box center [106, 283] width 12 height 11
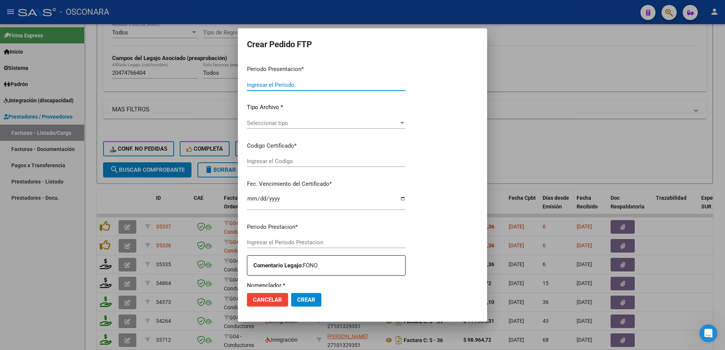
type input "202508"
type input "$ 98.964,72"
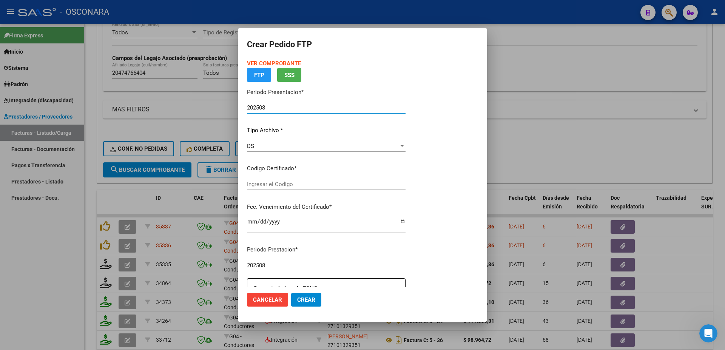
type input "ARG02000474766402017092020240920BSAS3890"
type input "[DATE]"
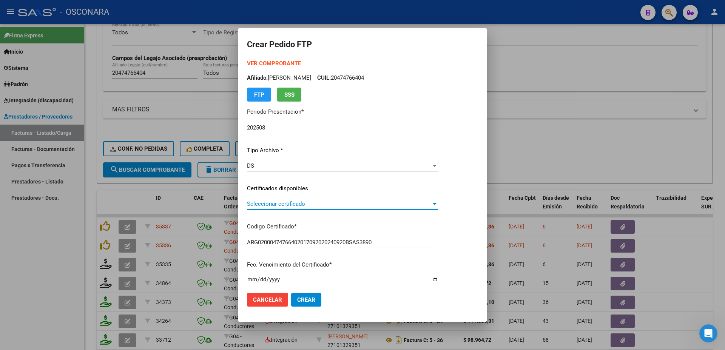
click at [281, 206] on span "Seleccionar certificado" at bounding box center [339, 204] width 184 height 7
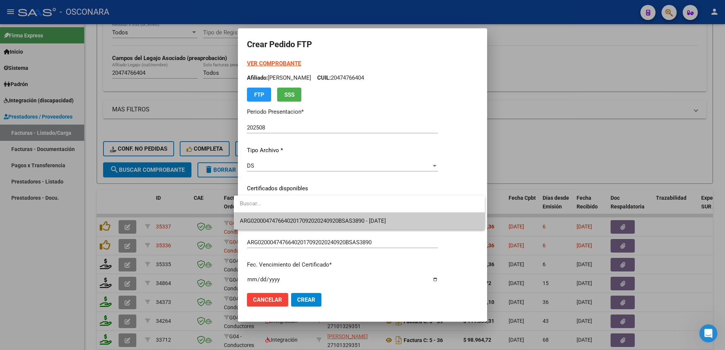
drag, startPoint x: 281, startPoint y: 206, endPoint x: 290, endPoint y: 216, distance: 13.4
click at [290, 216] on span "ARG02000474766402017092020240920BSAS3890 - [DATE]" at bounding box center [359, 221] width 239 height 17
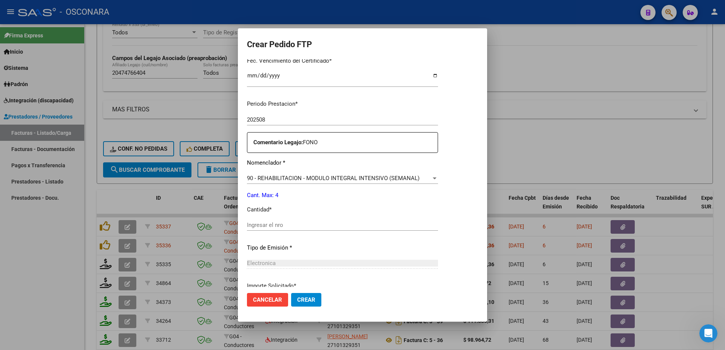
click at [254, 222] on input "Ingresar el nro" at bounding box center [342, 225] width 191 height 7
type input "4"
click at [302, 302] on span "Crear" at bounding box center [306, 299] width 18 height 7
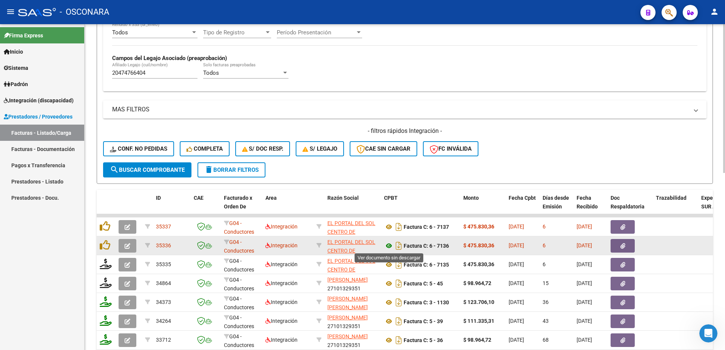
click at [387, 244] on icon at bounding box center [389, 245] width 10 height 9
click at [630, 246] on button "button" at bounding box center [623, 246] width 24 height 14
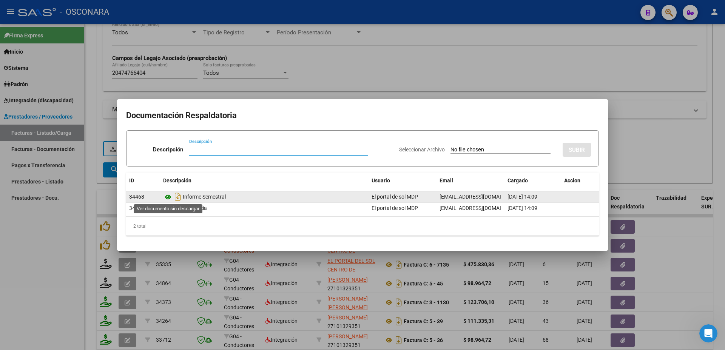
click at [166, 196] on icon at bounding box center [168, 197] width 10 height 9
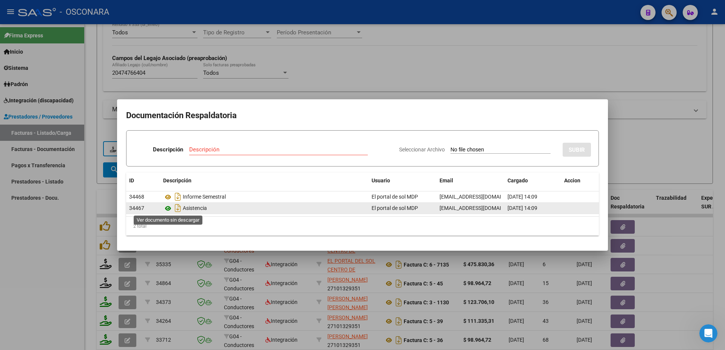
click at [168, 209] on icon at bounding box center [168, 208] width 10 height 9
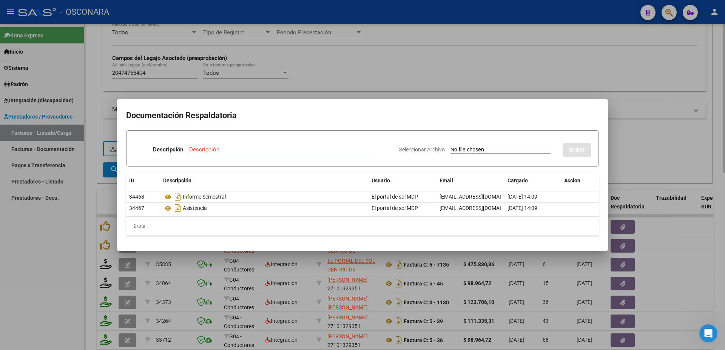
drag, startPoint x: 672, startPoint y: 124, endPoint x: 681, endPoint y: 117, distance: 11.8
click at [680, 117] on div at bounding box center [362, 175] width 725 height 350
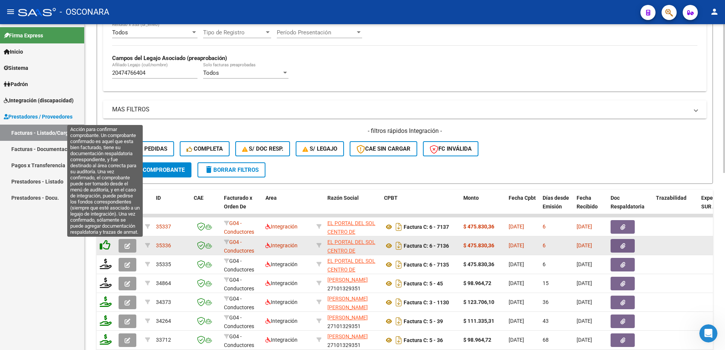
click at [108, 247] on icon at bounding box center [105, 245] width 11 height 11
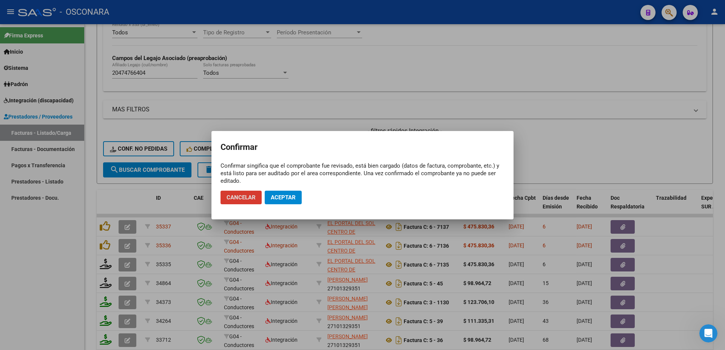
click at [290, 198] on span "Aceptar" at bounding box center [283, 197] width 25 height 7
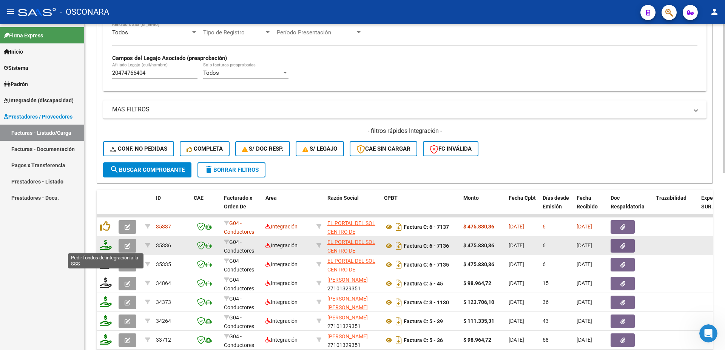
click at [107, 247] on icon at bounding box center [106, 245] width 12 height 11
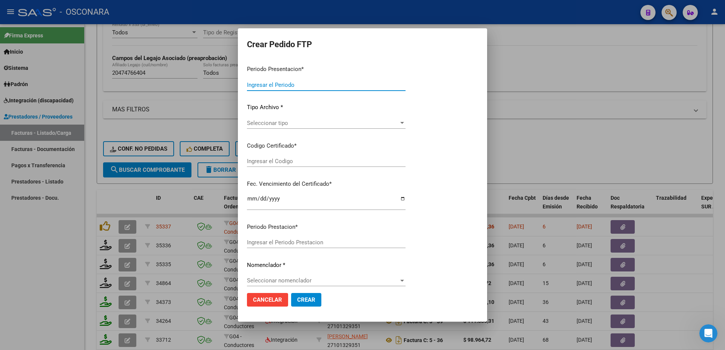
type input "202508"
type input "202507"
type input "$ 475.830,36"
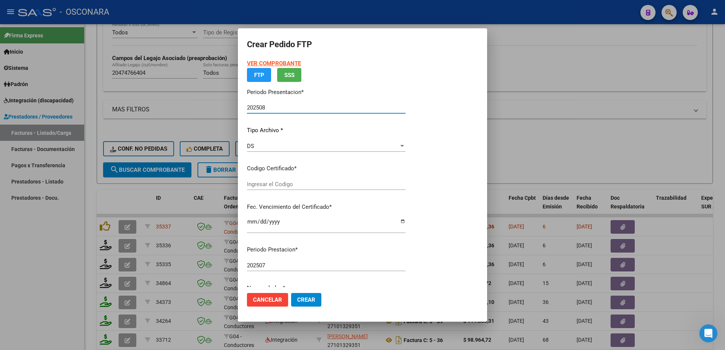
type input "ARG02000474766402017092020240920BSAS3890"
type input "[DATE]"
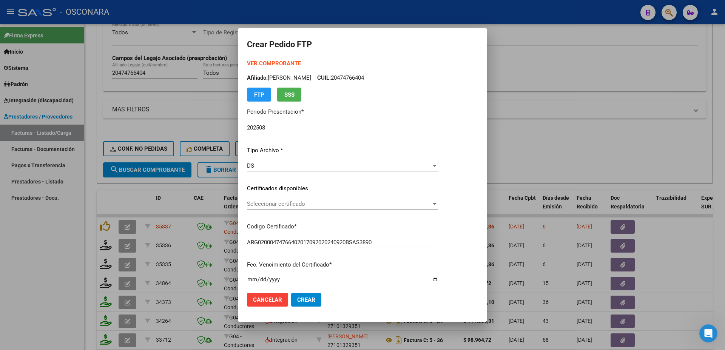
click at [300, 208] on div "Seleccionar certificado Seleccionar certificado" at bounding box center [342, 203] width 191 height 11
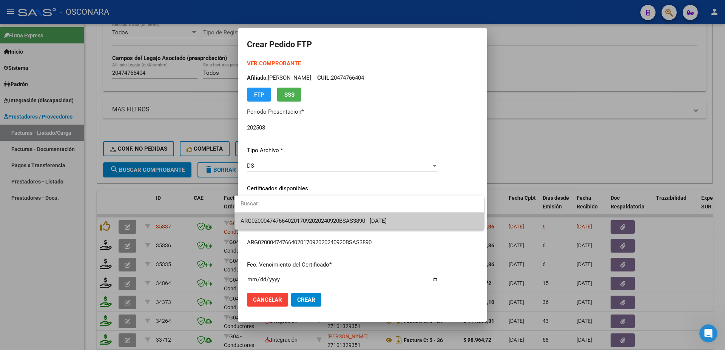
click at [305, 216] on span "ARG02000474766402017092020240920BSAS3890 - [DATE]" at bounding box center [360, 221] width 238 height 17
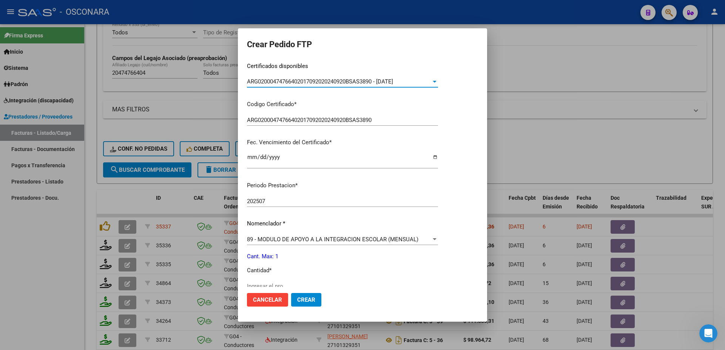
scroll to position [244, 0]
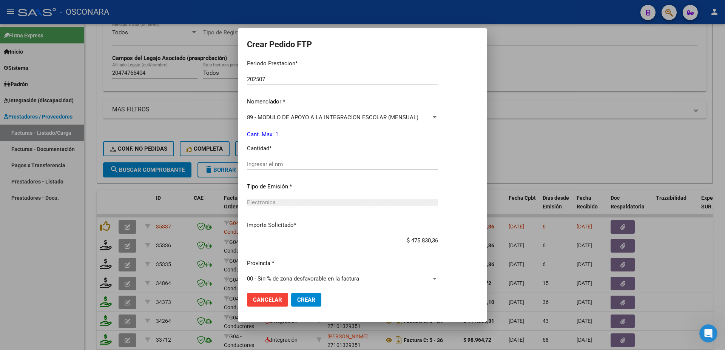
click at [256, 165] on div "Ingresar el nro" at bounding box center [342, 168] width 191 height 19
click at [256, 163] on div "Ingresar el nro" at bounding box center [342, 164] width 191 height 11
type input "1"
click at [296, 306] on button "Crear" at bounding box center [306, 300] width 30 height 14
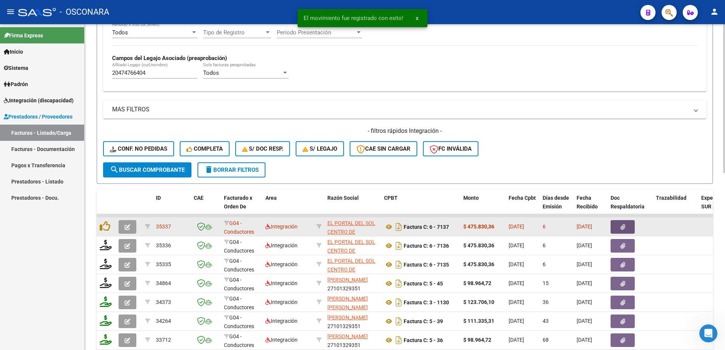
click at [620, 228] on button "button" at bounding box center [623, 227] width 24 height 14
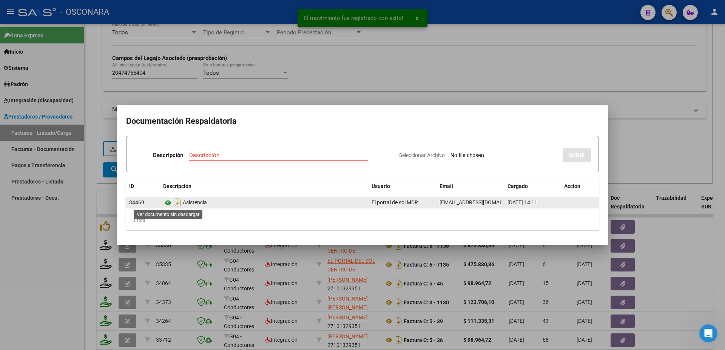
click at [166, 204] on icon at bounding box center [168, 202] width 10 height 9
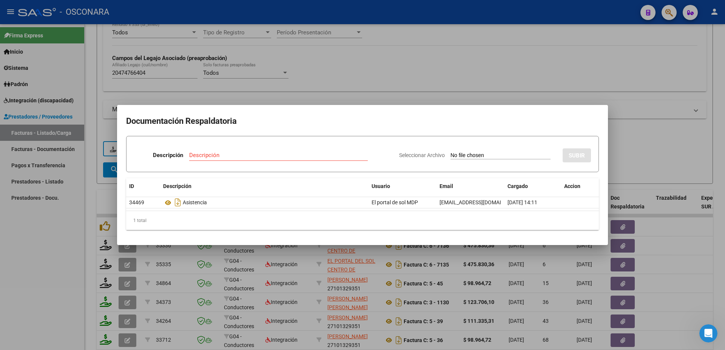
click at [104, 228] on div at bounding box center [362, 175] width 725 height 350
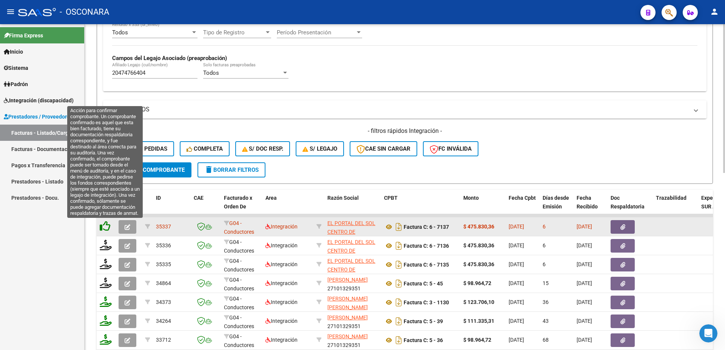
click at [108, 223] on icon at bounding box center [105, 226] width 11 height 11
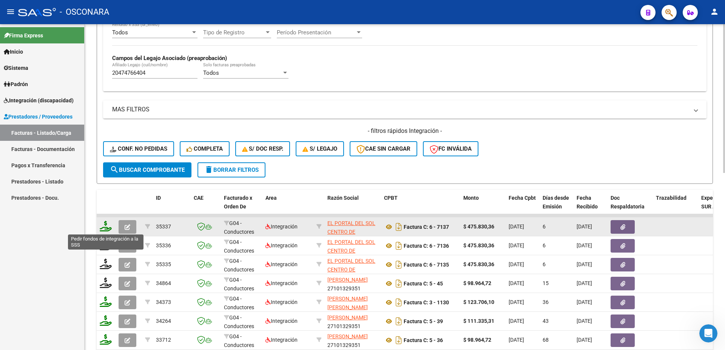
click at [106, 227] on icon at bounding box center [106, 226] width 12 height 11
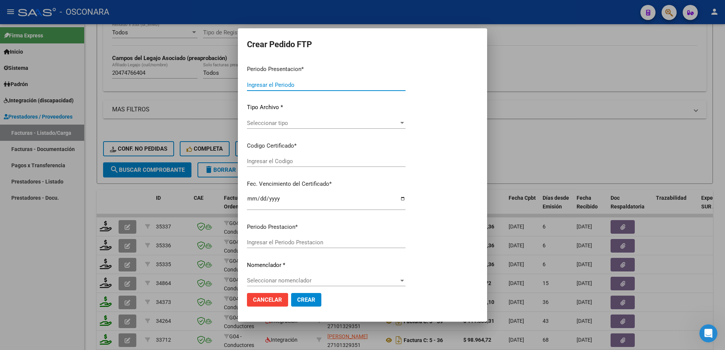
type input "202508"
type input "$ 475.830,36"
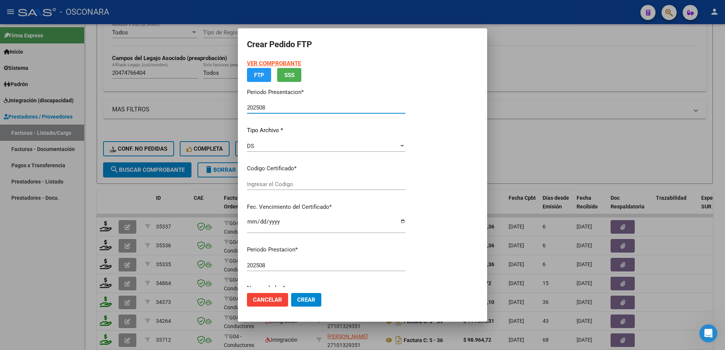
type input "ARG02000474766402017092020240920BSAS3890"
type input "[DATE]"
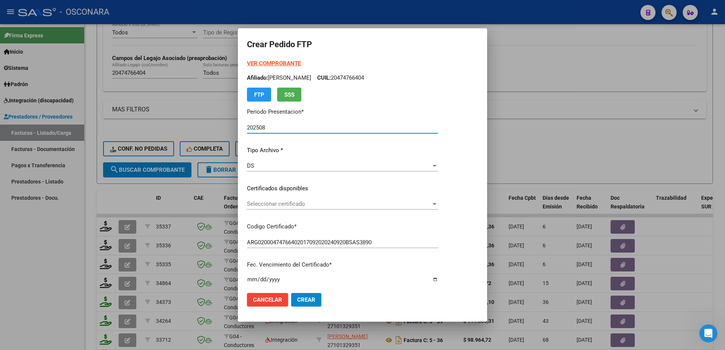
click at [286, 201] on span "Seleccionar certificado" at bounding box center [339, 204] width 184 height 7
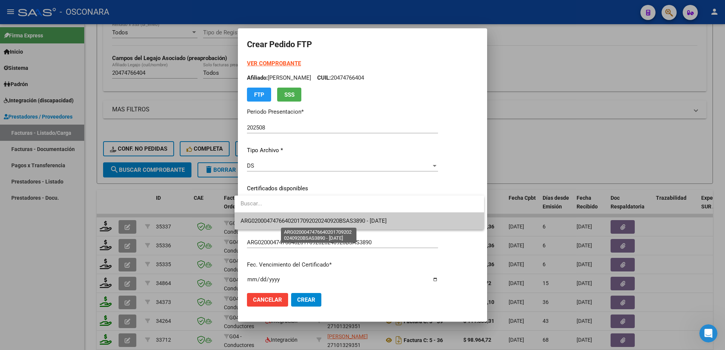
click at [298, 218] on span "ARG02000474766402017092020240920BSAS3890 - [DATE]" at bounding box center [314, 221] width 146 height 7
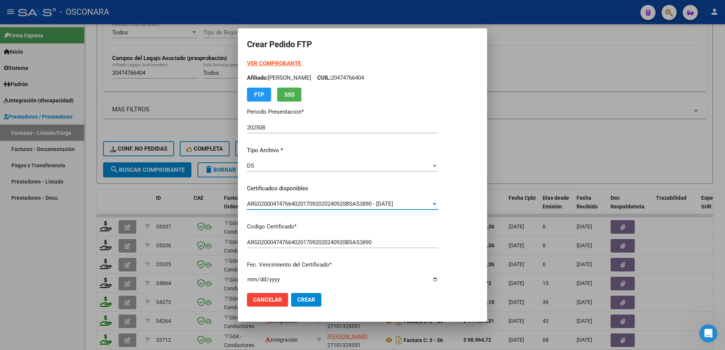
scroll to position [163, 0]
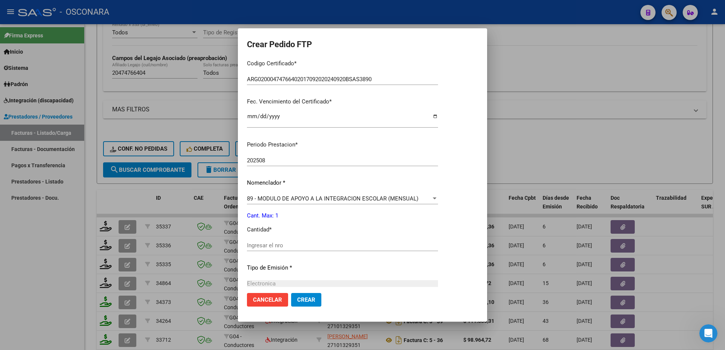
click at [265, 240] on div "Ingresar el nro" at bounding box center [342, 245] width 191 height 11
type input "1"
click at [311, 296] on button "Crear" at bounding box center [306, 300] width 30 height 14
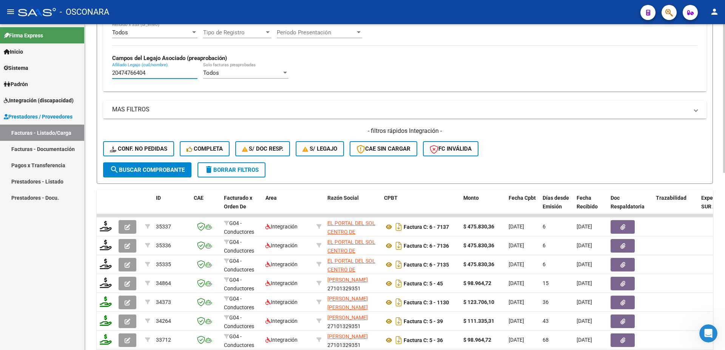
drag, startPoint x: 157, startPoint y: 71, endPoint x: 0, endPoint y: 73, distance: 157.1
click at [112, 73] on input "20474766404" at bounding box center [154, 72] width 85 height 7
paste input "20573988362"
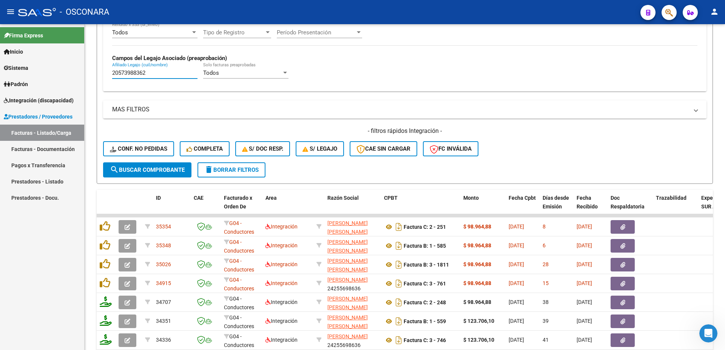
type input "20573988362"
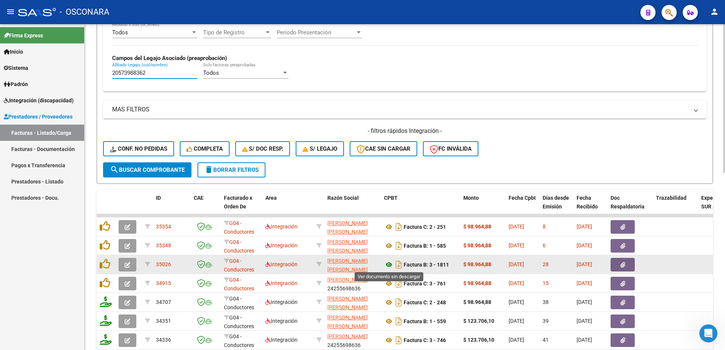
click at [391, 264] on icon at bounding box center [389, 264] width 10 height 9
click at [618, 261] on button "button" at bounding box center [623, 265] width 24 height 14
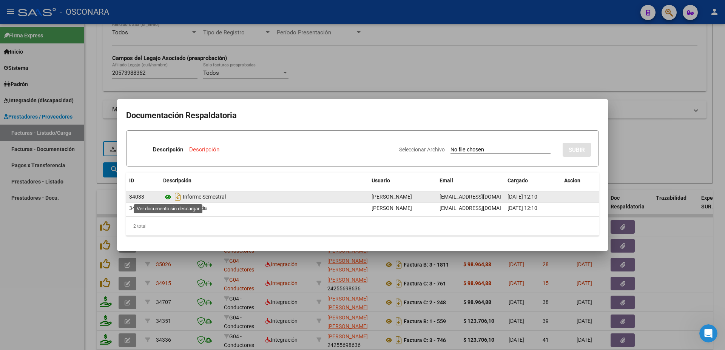
click at [168, 198] on icon at bounding box center [168, 197] width 10 height 9
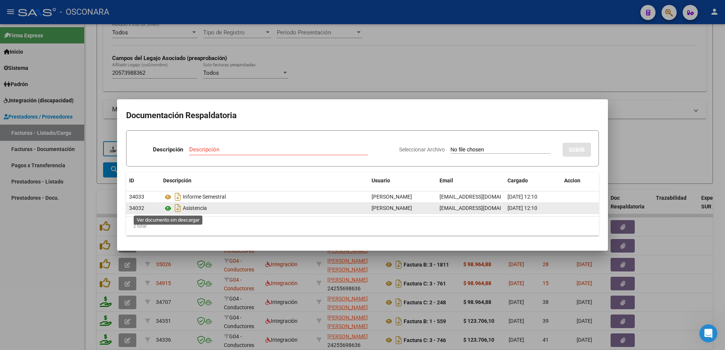
click at [168, 207] on icon at bounding box center [168, 208] width 10 height 9
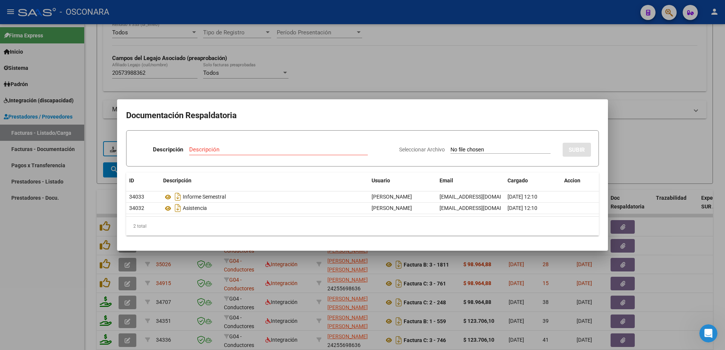
drag, startPoint x: 673, startPoint y: 255, endPoint x: 715, endPoint y: 249, distance: 42.0
click at [679, 250] on div at bounding box center [362, 175] width 725 height 350
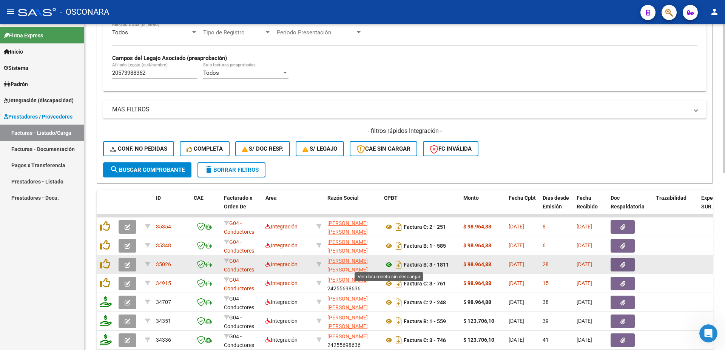
click at [390, 265] on icon at bounding box center [389, 264] width 10 height 9
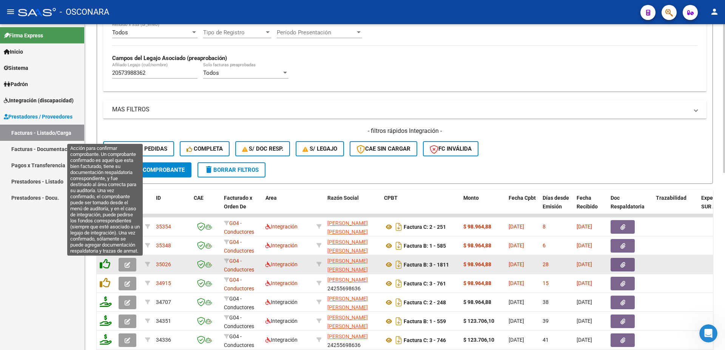
click at [108, 264] on icon at bounding box center [105, 264] width 11 height 11
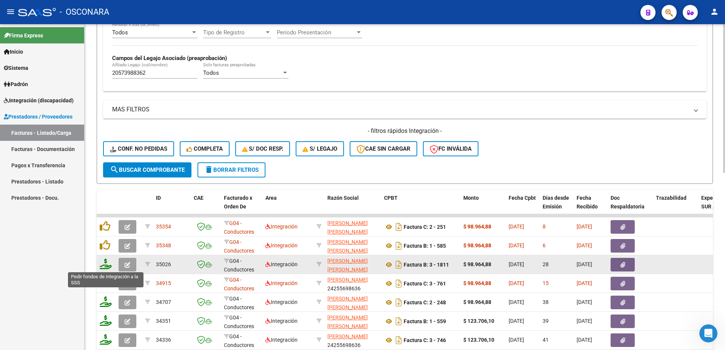
click at [109, 268] on icon at bounding box center [106, 264] width 12 height 11
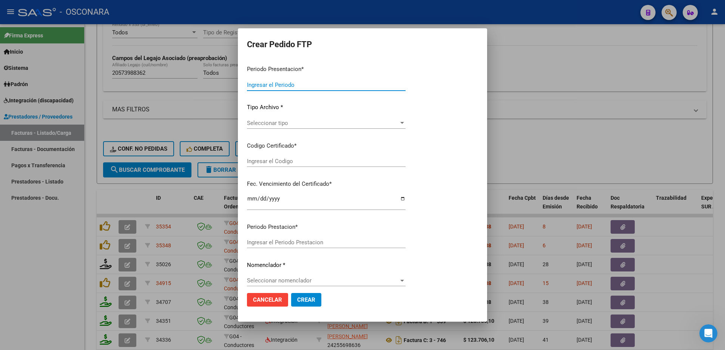
type input "202508"
type input "202506"
type input "$ 98.964,88"
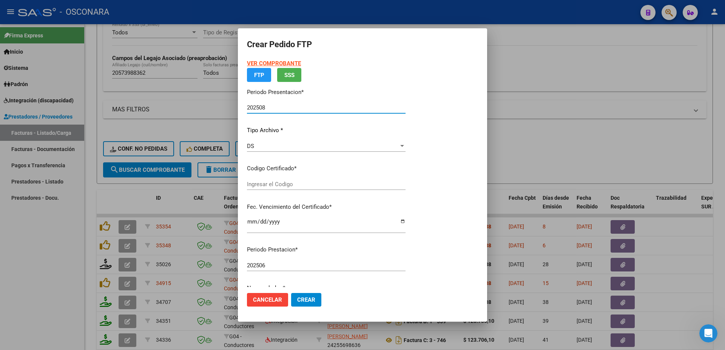
type input "ARG02000573988362021100420241004BS389"
type input "[DATE]"
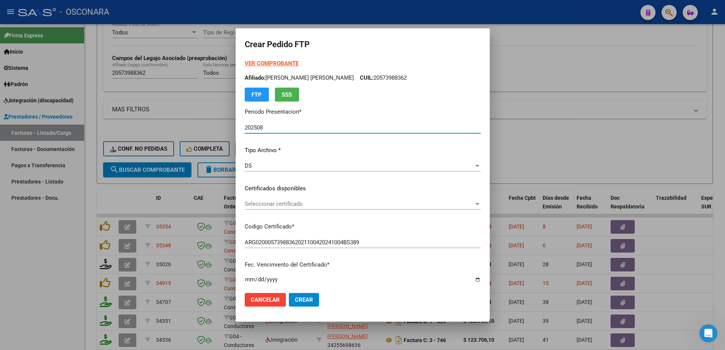
click at [275, 208] on div "Seleccionar certificado Seleccionar certificado" at bounding box center [363, 203] width 236 height 11
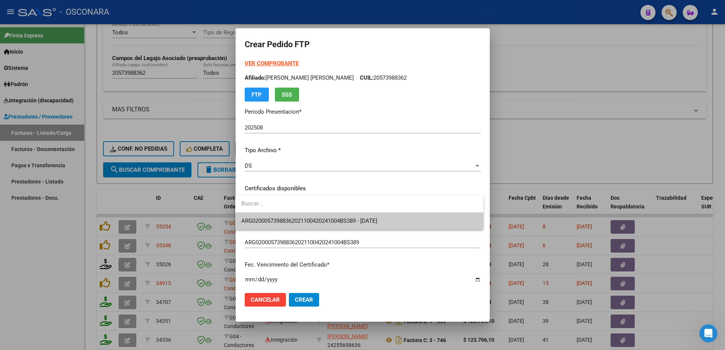
click at [276, 218] on span "ARG02000573988362021100420241004BS389 - [DATE]" at bounding box center [359, 221] width 236 height 17
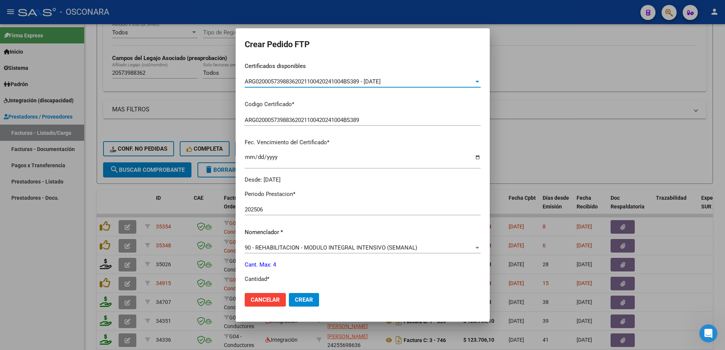
scroll to position [204, 0]
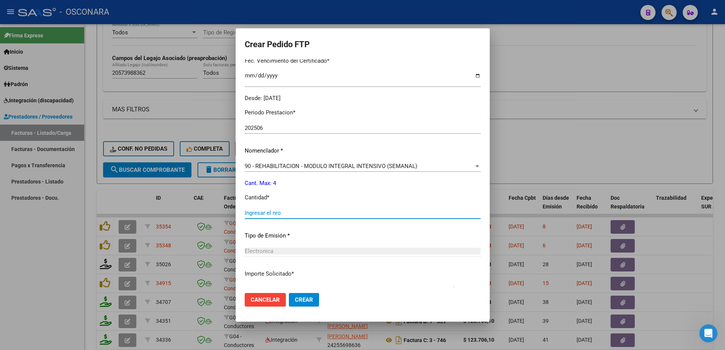
click at [263, 210] on input "Ingresar el nro" at bounding box center [363, 213] width 236 height 7
type input "1"
click at [310, 296] on button "Crear" at bounding box center [304, 300] width 30 height 14
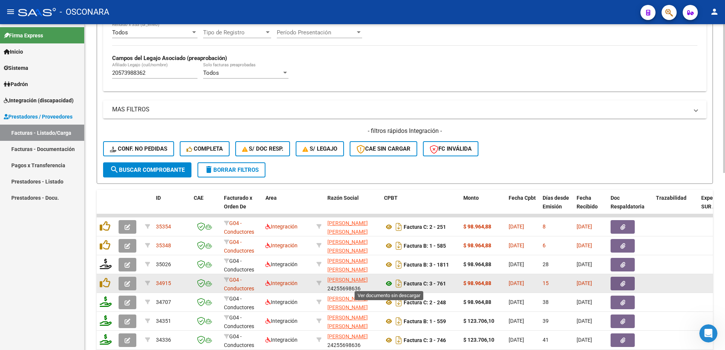
click at [392, 284] on icon at bounding box center [389, 283] width 10 height 9
click at [627, 288] on button "button" at bounding box center [623, 284] width 24 height 14
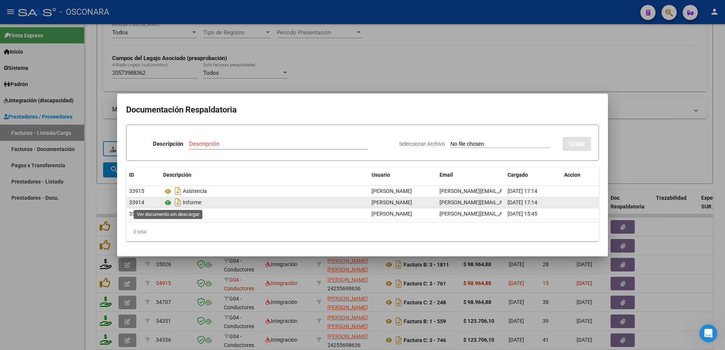
click at [169, 204] on icon at bounding box center [168, 202] width 10 height 9
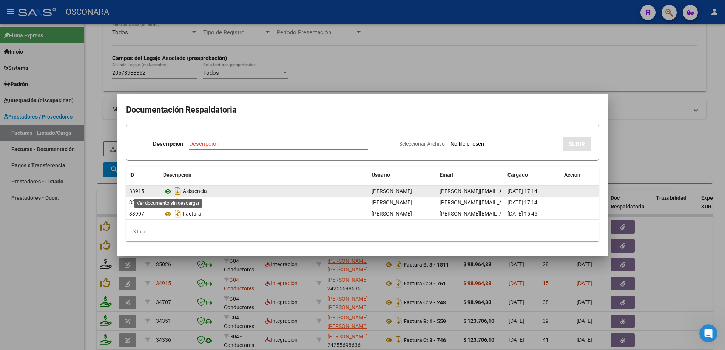
click at [167, 189] on icon at bounding box center [168, 191] width 10 height 9
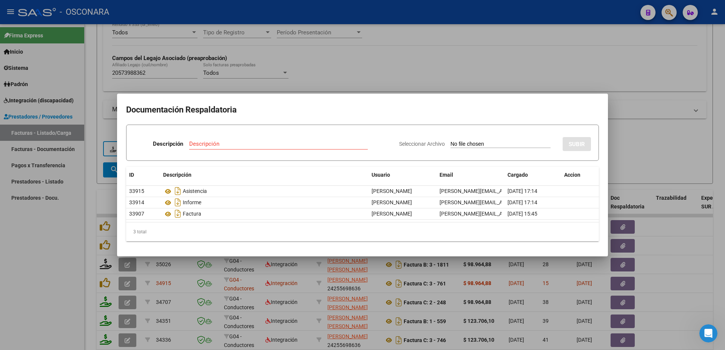
click at [688, 235] on div at bounding box center [362, 175] width 725 height 350
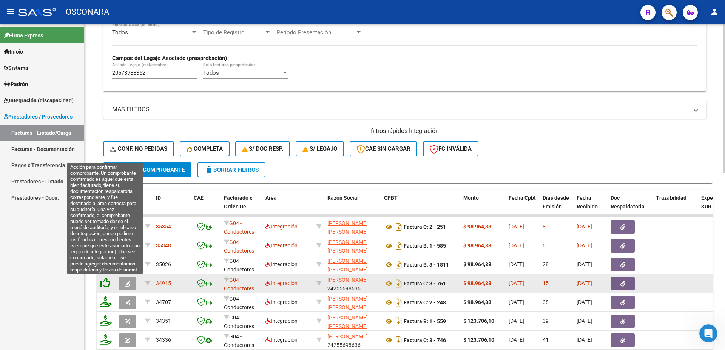
click at [106, 285] on icon at bounding box center [105, 283] width 11 height 11
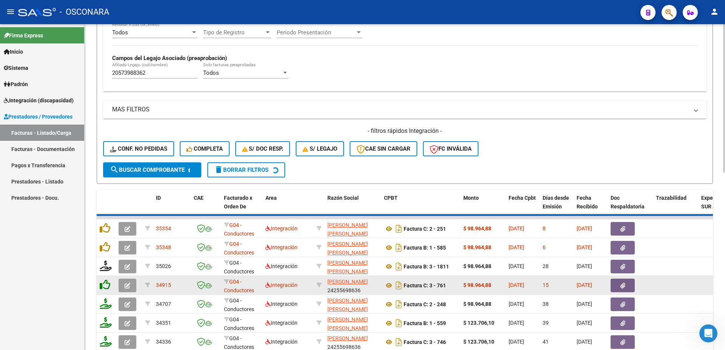
click at [106, 285] on icon at bounding box center [105, 284] width 11 height 11
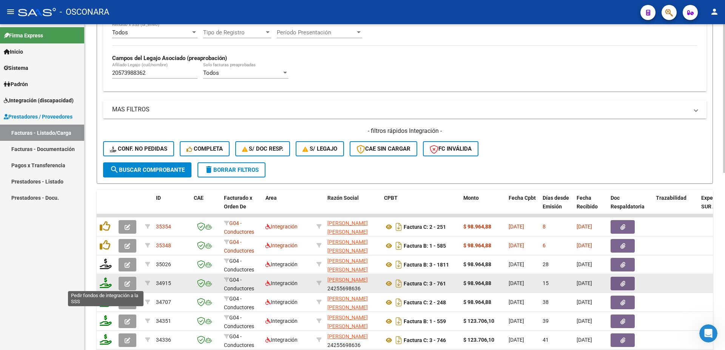
click at [103, 285] on icon at bounding box center [106, 283] width 12 height 11
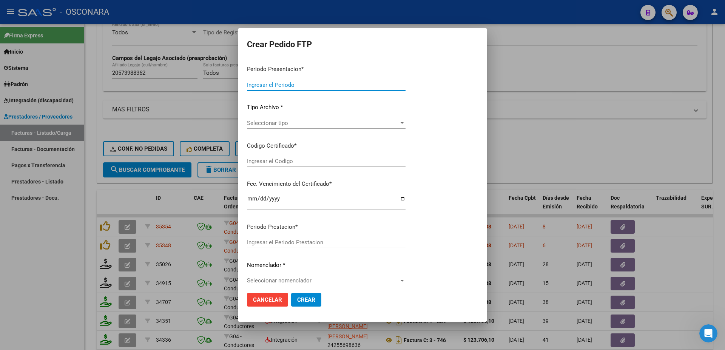
type input "202508"
type input "$ 98.964,88"
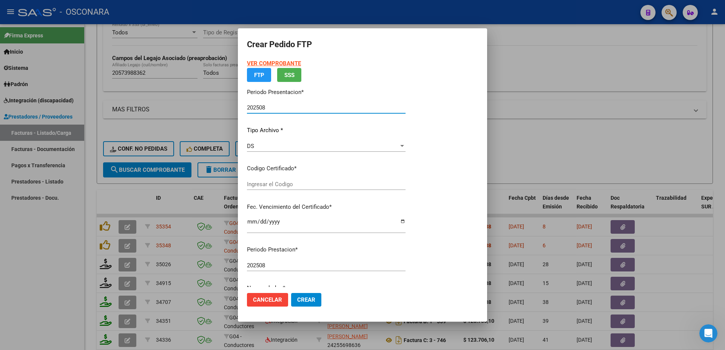
type input "ARG02000573988362021100420241004BS389"
type input "[DATE]"
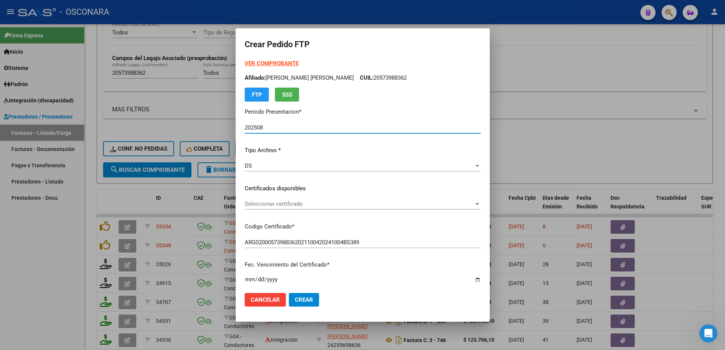
click at [298, 206] on span "Seleccionar certificado" at bounding box center [359, 204] width 229 height 7
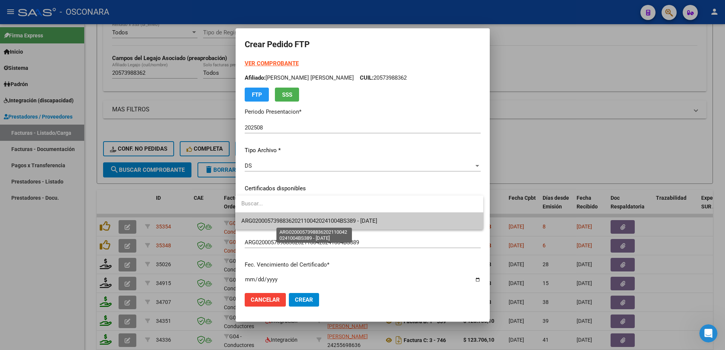
click at [305, 218] on span "ARG02000573988362021100420241004BS389 - [DATE]" at bounding box center [309, 221] width 136 height 7
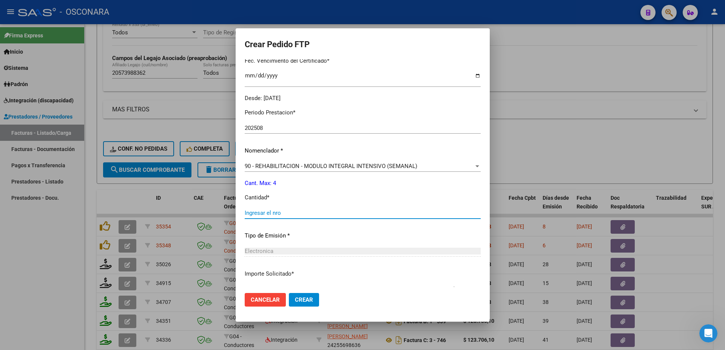
click at [267, 211] on input "Ingresar el nro" at bounding box center [363, 213] width 236 height 7
type input "4"
click at [301, 303] on span "Crear" at bounding box center [304, 299] width 18 height 7
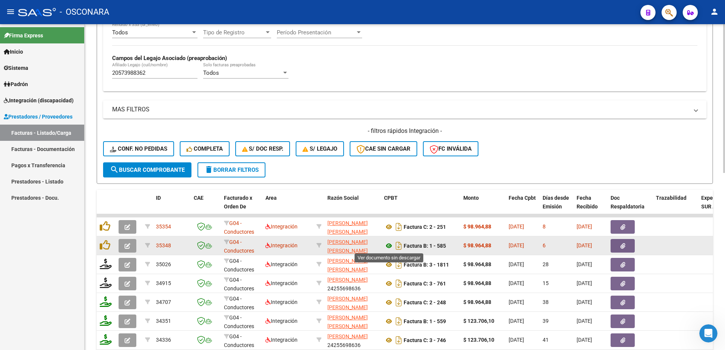
click at [388, 242] on icon at bounding box center [389, 245] width 10 height 9
click at [620, 249] on button "button" at bounding box center [623, 246] width 24 height 14
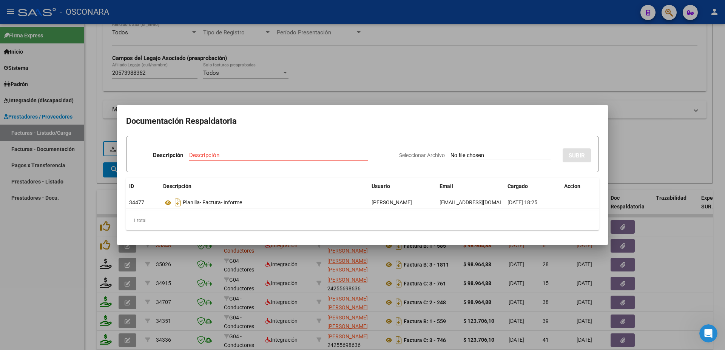
click at [169, 213] on div "1 total" at bounding box center [362, 220] width 473 height 19
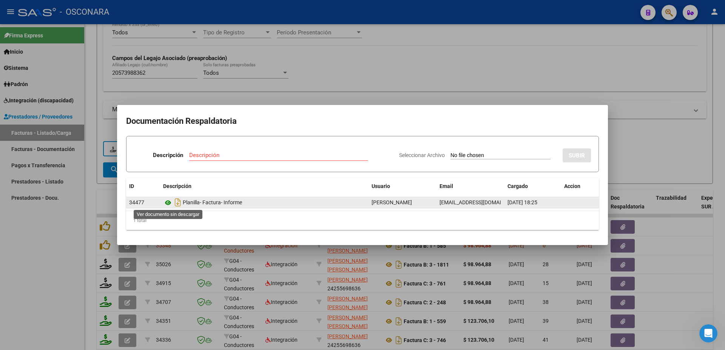
click at [168, 203] on icon at bounding box center [168, 202] width 10 height 9
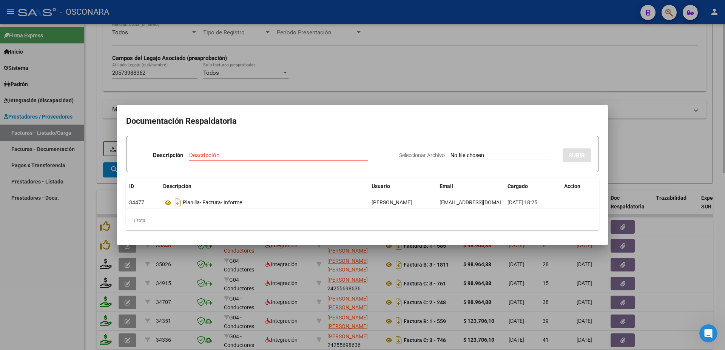
drag, startPoint x: 689, startPoint y: 166, endPoint x: 701, endPoint y: 162, distance: 12.4
click at [689, 165] on div at bounding box center [362, 175] width 725 height 350
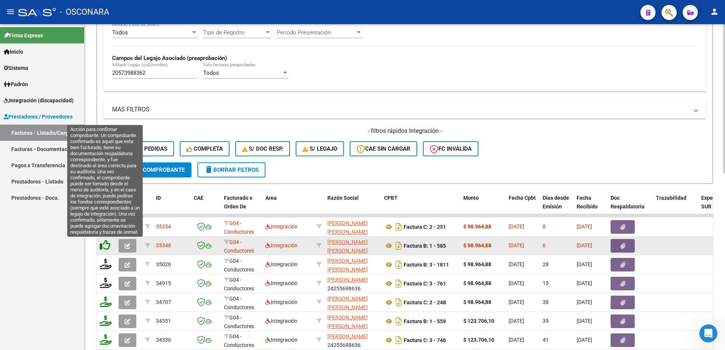
click at [104, 245] on icon at bounding box center [105, 245] width 11 height 11
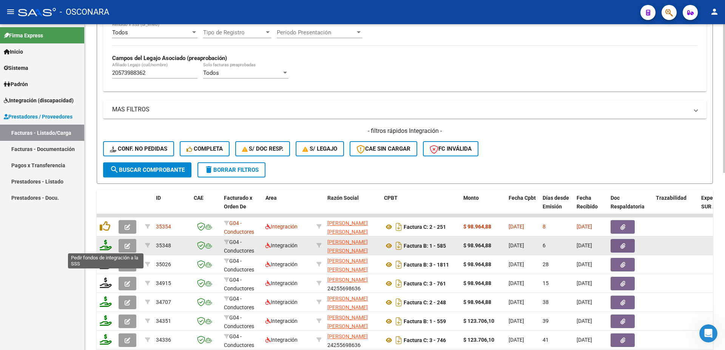
click at [105, 248] on icon at bounding box center [106, 245] width 12 height 11
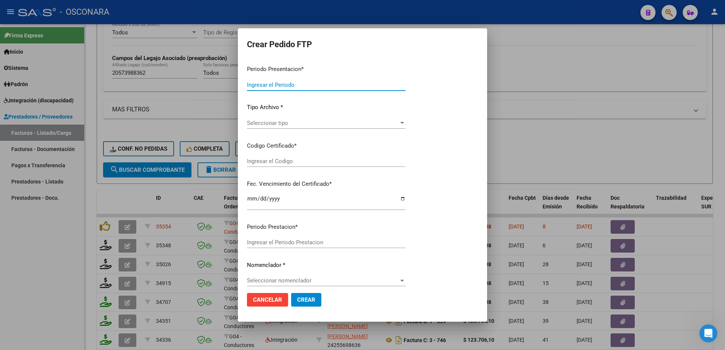
type input "202508"
type input "$ 98.964,88"
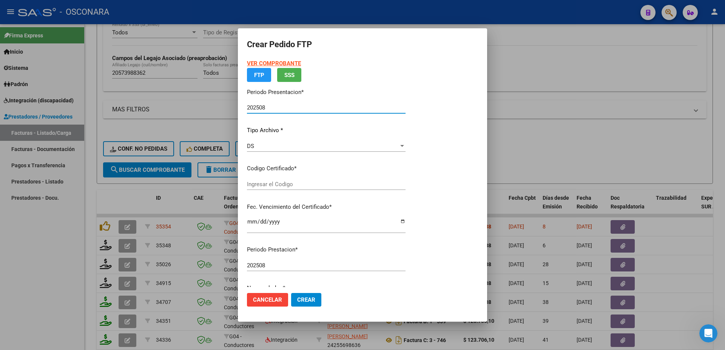
type input "ARG02000573988362021100420241004BS389"
type input "[DATE]"
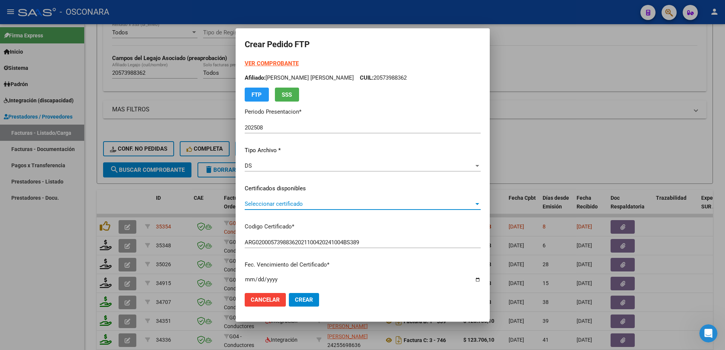
click at [276, 207] on span "Seleccionar certificado" at bounding box center [359, 204] width 229 height 7
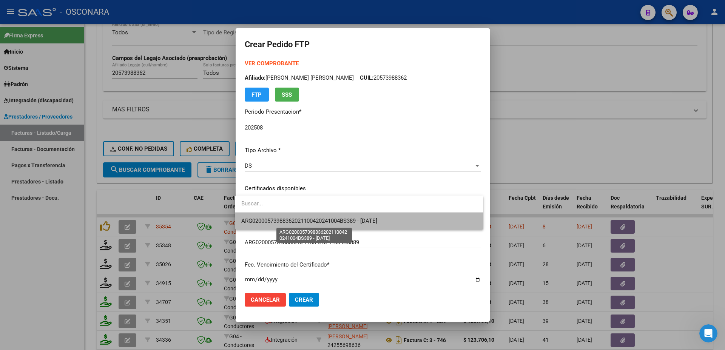
click at [284, 223] on span "ARG02000573988362021100420241004BS389 - [DATE]" at bounding box center [309, 221] width 136 height 7
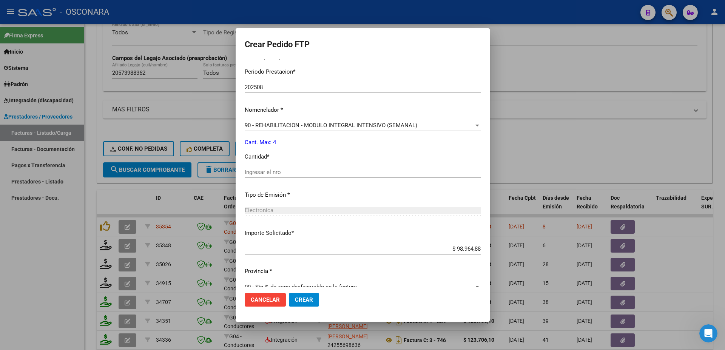
scroll to position [253, 0]
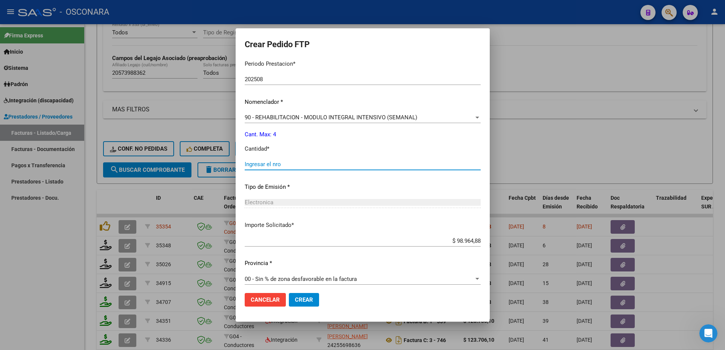
click at [258, 161] on input "Ingresar el nro" at bounding box center [363, 164] width 236 height 7
type input "4"
drag, startPoint x: 302, startPoint y: 299, endPoint x: 445, endPoint y: 23, distance: 311.1
click at [302, 298] on span "Crear" at bounding box center [304, 299] width 18 height 7
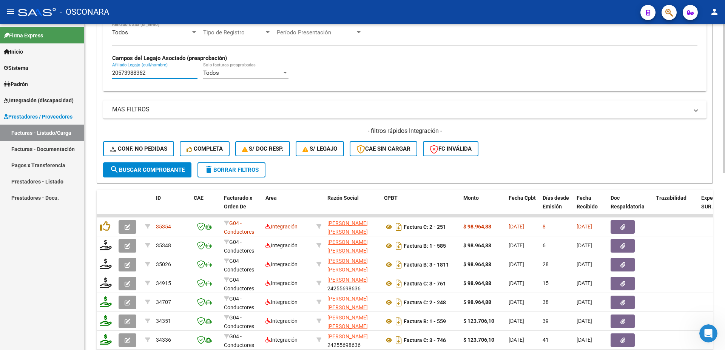
drag, startPoint x: 151, startPoint y: 73, endPoint x: 0, endPoint y: 80, distance: 150.8
click at [112, 76] on input "20573988362" at bounding box center [154, 72] width 85 height 7
paste input "490699865"
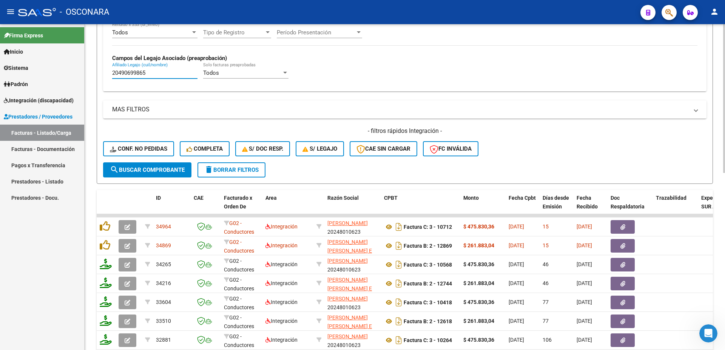
type input "20490699865"
click at [134, 172] on span "search Buscar Comprobante" at bounding box center [147, 170] width 75 height 7
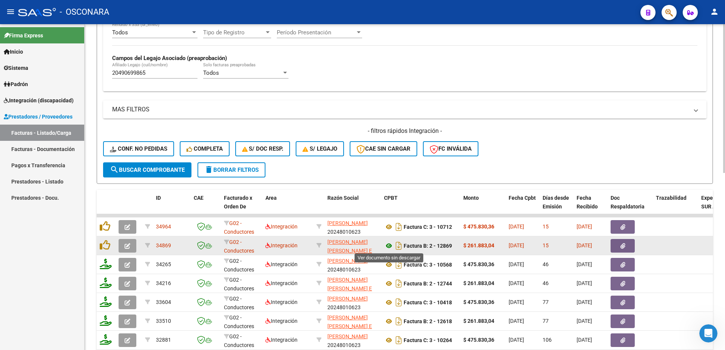
click at [389, 247] on icon at bounding box center [389, 245] width 10 height 9
click at [625, 245] on icon "button" at bounding box center [622, 246] width 5 height 6
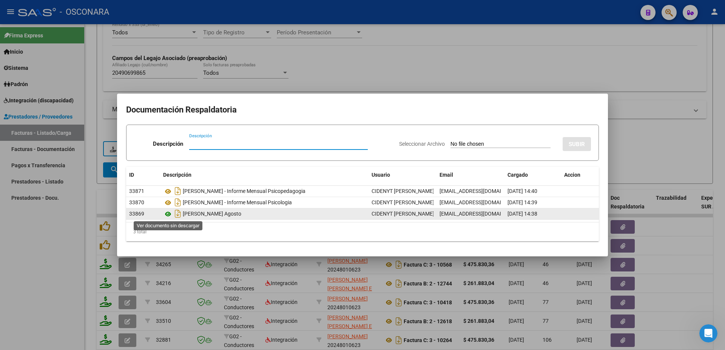
click at [171, 216] on icon at bounding box center [168, 214] width 10 height 9
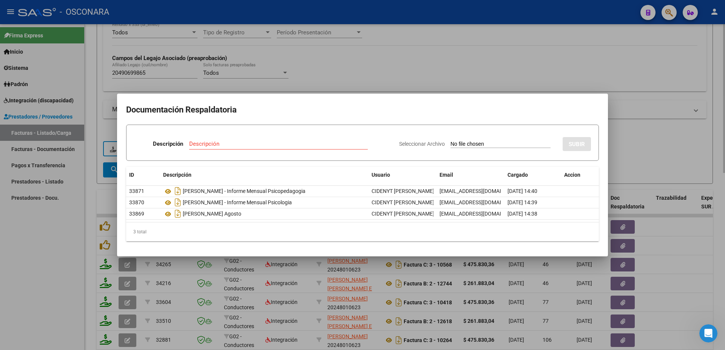
drag, startPoint x: 623, startPoint y: 156, endPoint x: 634, endPoint y: 156, distance: 10.2
click at [625, 156] on div at bounding box center [362, 175] width 725 height 350
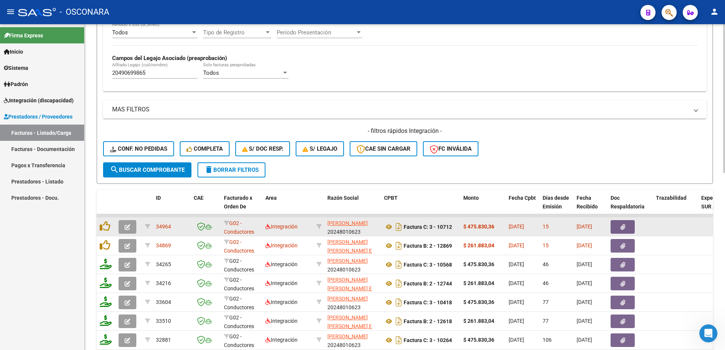
click at [630, 228] on button "button" at bounding box center [623, 227] width 24 height 14
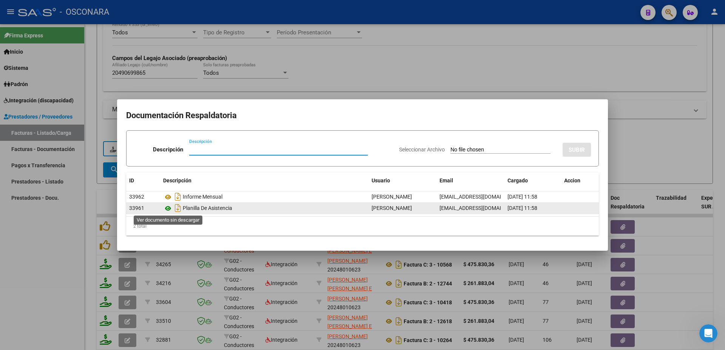
click at [167, 208] on icon at bounding box center [168, 208] width 10 height 9
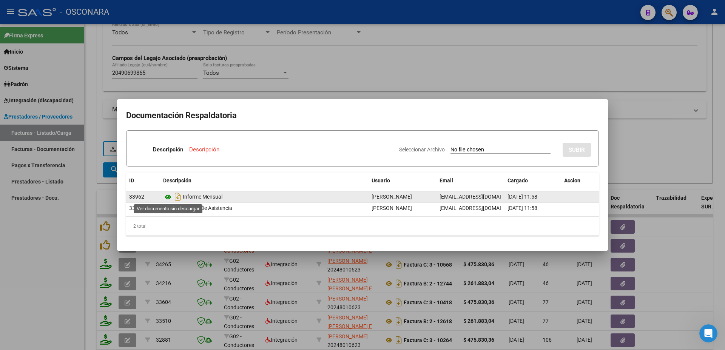
click at [169, 200] on icon at bounding box center [168, 197] width 10 height 9
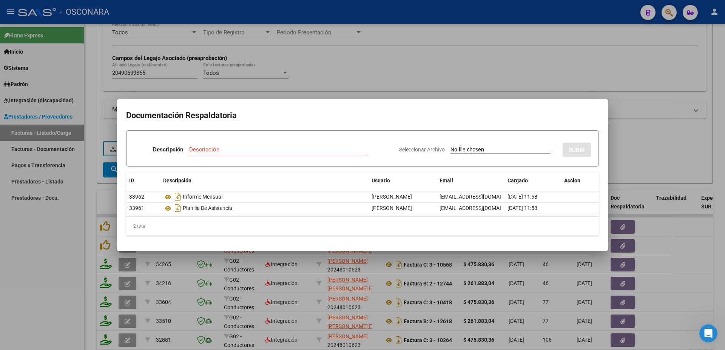
click at [674, 164] on div at bounding box center [362, 175] width 725 height 350
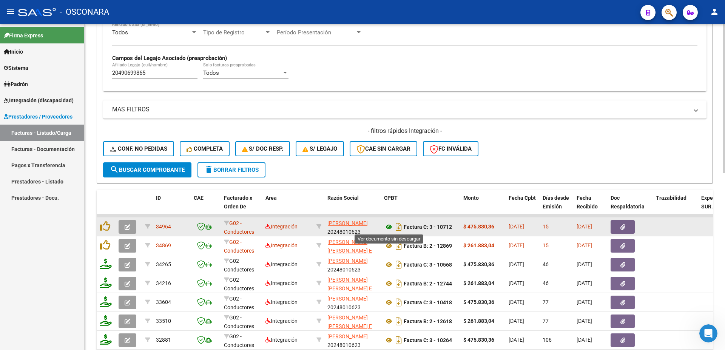
click at [389, 228] on icon at bounding box center [389, 226] width 10 height 9
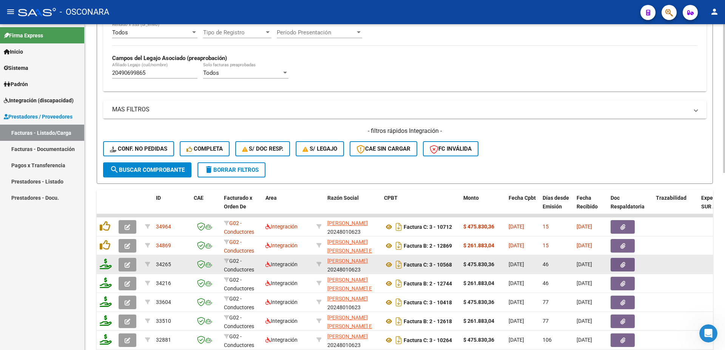
click at [627, 263] on button "button" at bounding box center [623, 265] width 24 height 14
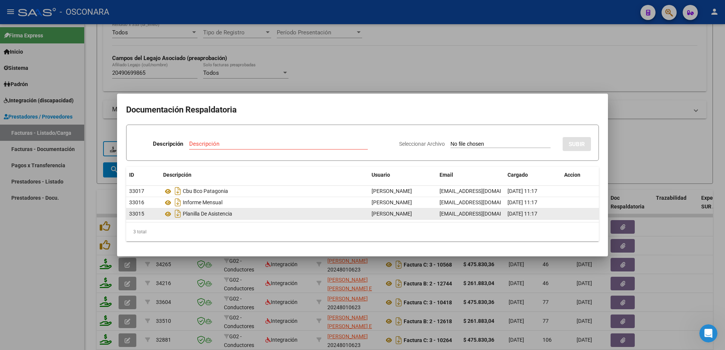
click at [170, 209] on div "Planilla De Asistencia" at bounding box center [264, 214] width 202 height 12
click at [170, 213] on icon at bounding box center [168, 214] width 10 height 9
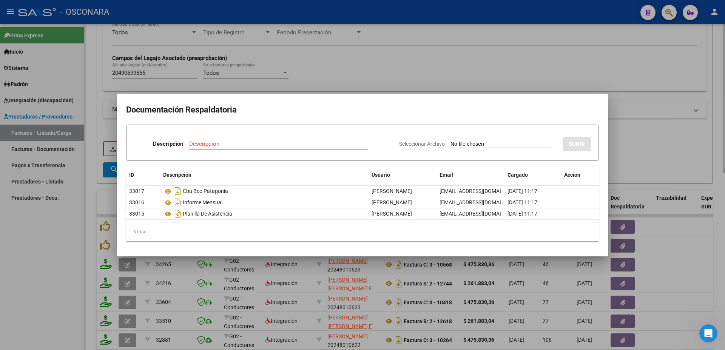
drag, startPoint x: 665, startPoint y: 158, endPoint x: 682, endPoint y: 159, distance: 17.0
click at [666, 158] on div at bounding box center [362, 175] width 725 height 350
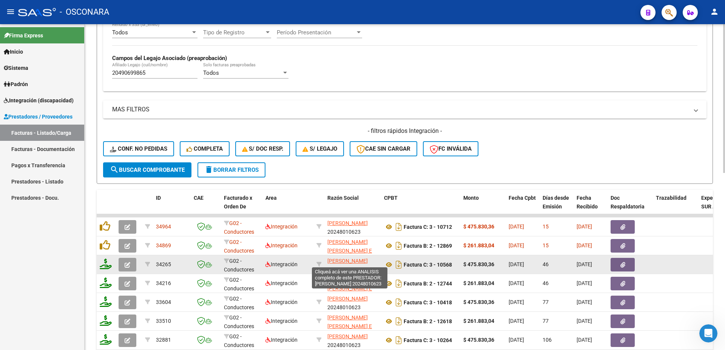
click at [339, 262] on span "[PERSON_NAME]" at bounding box center [347, 261] width 40 height 6
type textarea "20248010623"
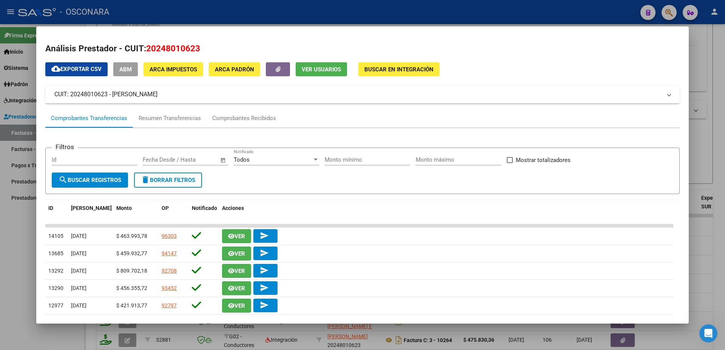
click at [120, 71] on button "ABM" at bounding box center [125, 69] width 25 height 14
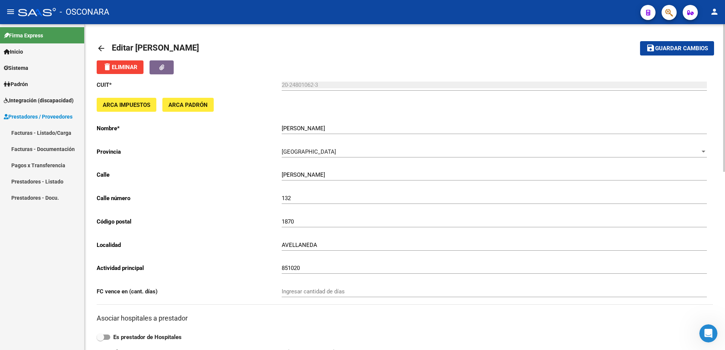
scroll to position [245, 0]
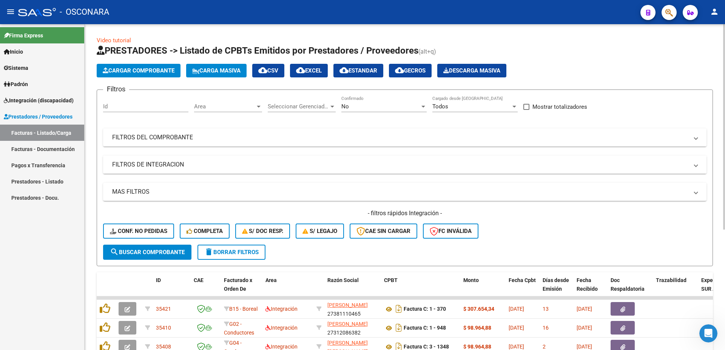
click at [139, 168] on mat-panel-title "FILTROS DE INTEGRACION" at bounding box center [400, 164] width 576 height 8
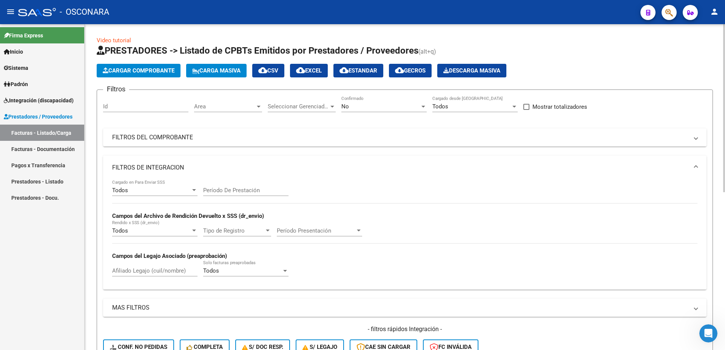
click at [138, 273] on input "Afiliado Legajo (cuil/nombre)" at bounding box center [154, 270] width 85 height 7
paste input "20248010623"
type input "20248010623"
click at [372, 109] on div "No" at bounding box center [380, 106] width 79 height 7
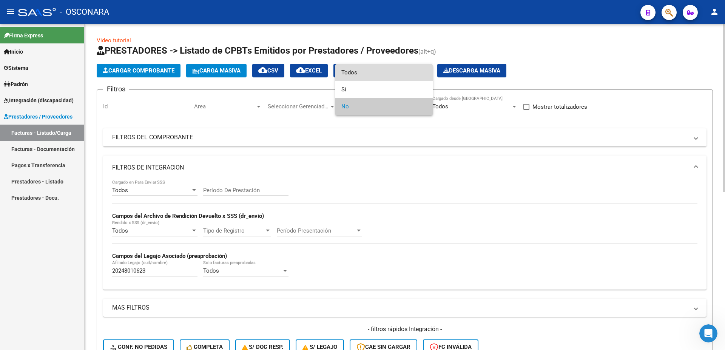
drag, startPoint x: 360, startPoint y: 75, endPoint x: 342, endPoint y: 77, distance: 18.2
click at [359, 74] on span "Todos" at bounding box center [383, 72] width 85 height 17
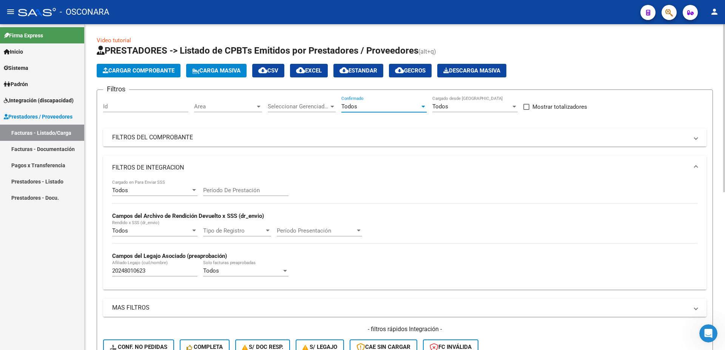
scroll to position [82, 0]
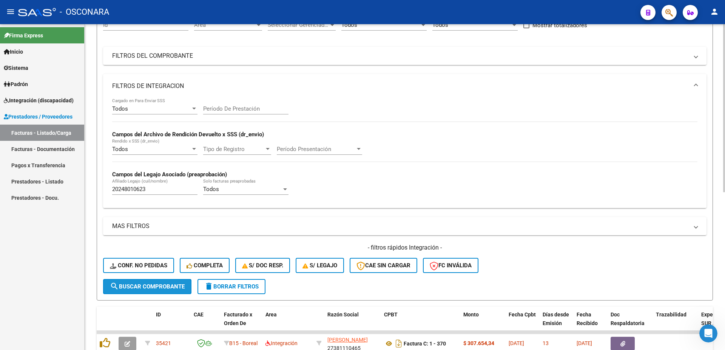
click at [145, 286] on span "search Buscar Comprobante" at bounding box center [147, 286] width 75 height 7
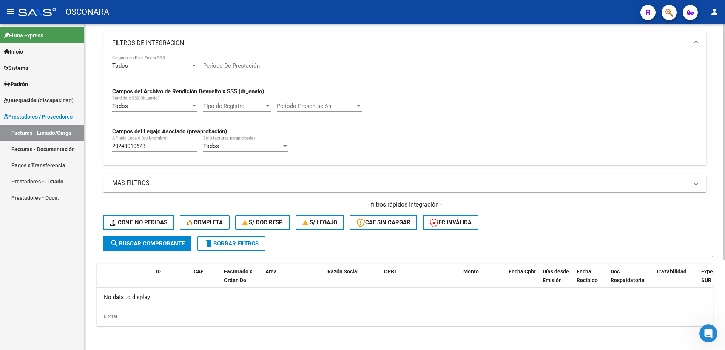
scroll to position [2, 0]
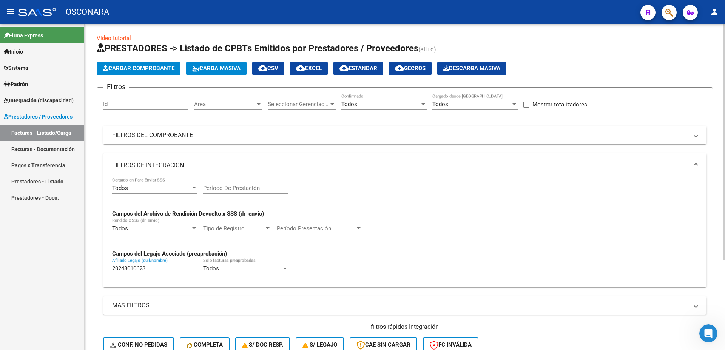
drag, startPoint x: 148, startPoint y: 270, endPoint x: 164, endPoint y: 174, distance: 96.8
click at [112, 265] on input "20248010623" at bounding box center [154, 268] width 85 height 7
paste input "20490699865"
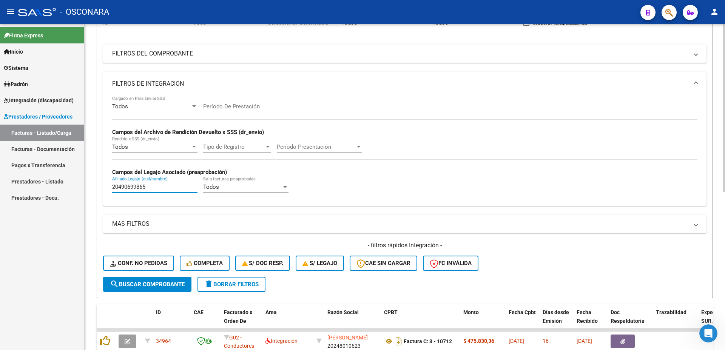
scroll to position [206, 0]
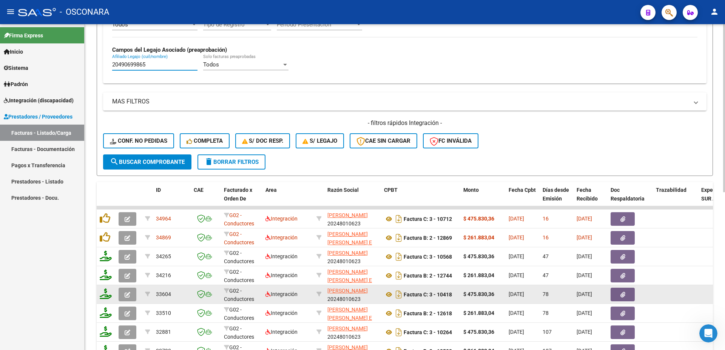
type input "20490699865"
click at [623, 297] on icon "button" at bounding box center [622, 295] width 5 height 6
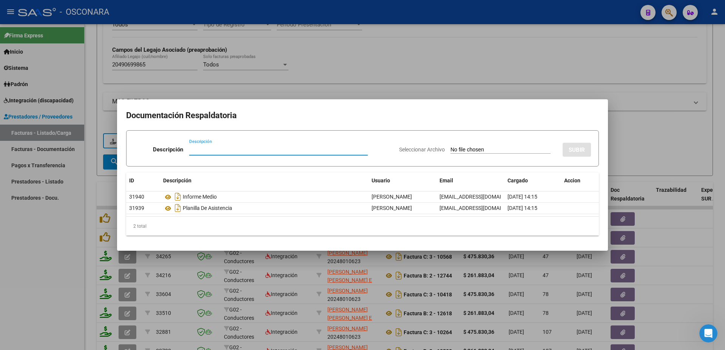
click at [676, 211] on div at bounding box center [362, 175] width 725 height 350
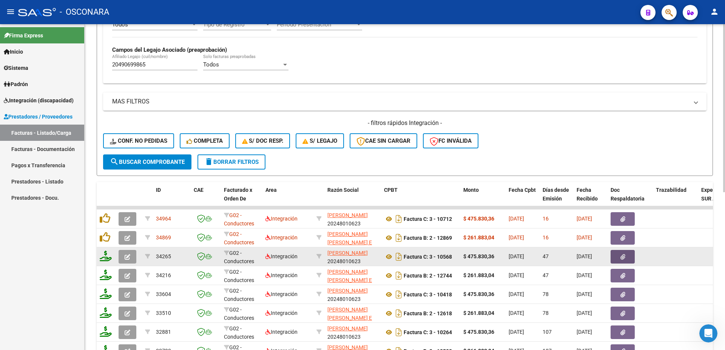
click at [619, 253] on button "button" at bounding box center [623, 257] width 24 height 14
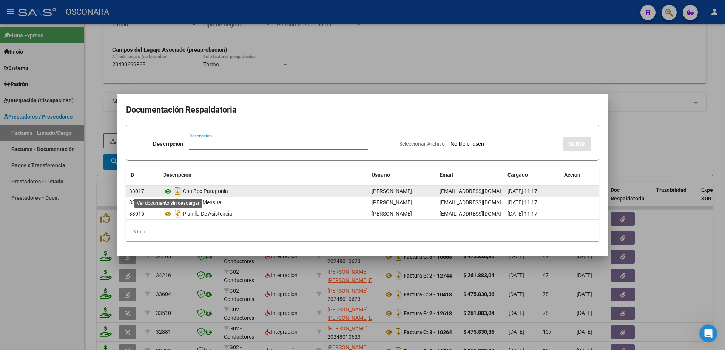
click at [170, 191] on icon at bounding box center [168, 191] width 10 height 9
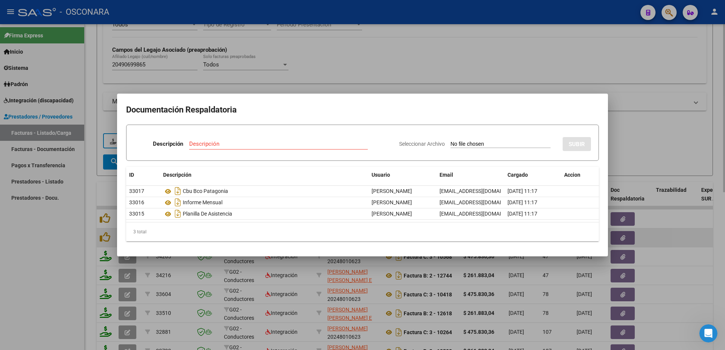
drag, startPoint x: 650, startPoint y: 251, endPoint x: 682, endPoint y: 241, distance: 33.2
click at [651, 250] on div at bounding box center [362, 175] width 725 height 350
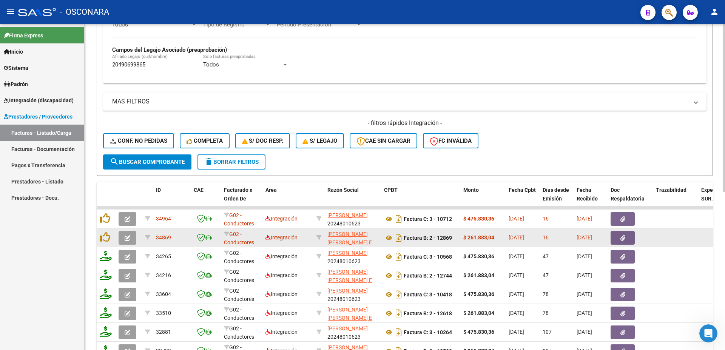
click at [127, 242] on button "button" at bounding box center [128, 238] width 18 height 14
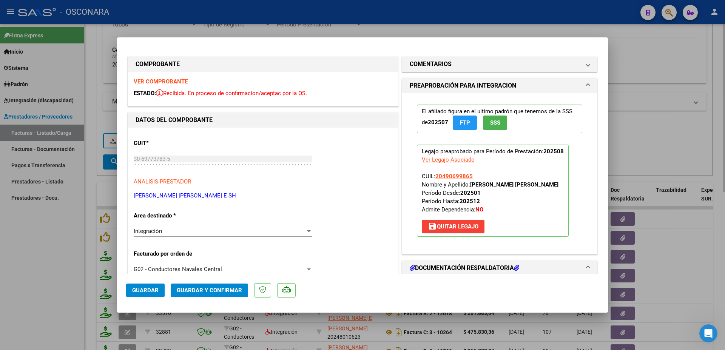
click at [687, 109] on div at bounding box center [362, 175] width 725 height 350
type input "$ 0,00"
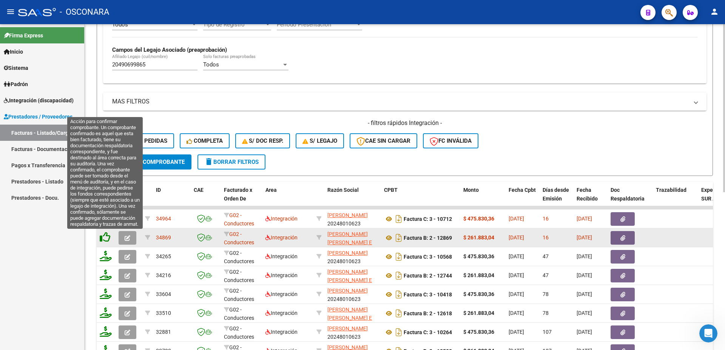
click at [107, 239] on icon at bounding box center [105, 237] width 11 height 11
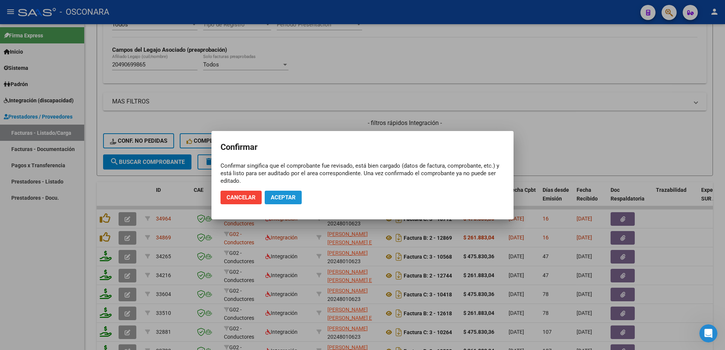
click at [284, 196] on span "Aceptar" at bounding box center [283, 197] width 25 height 7
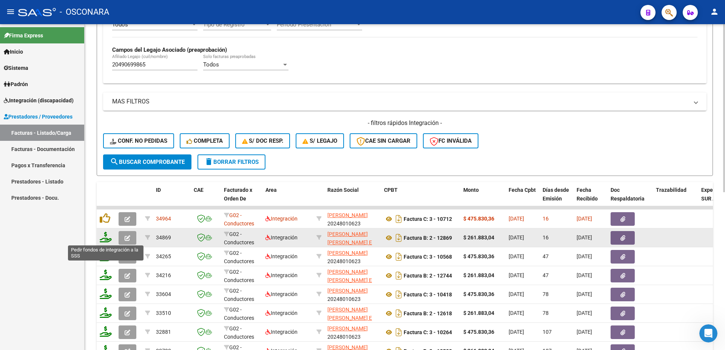
click at [107, 238] on icon at bounding box center [106, 237] width 12 height 11
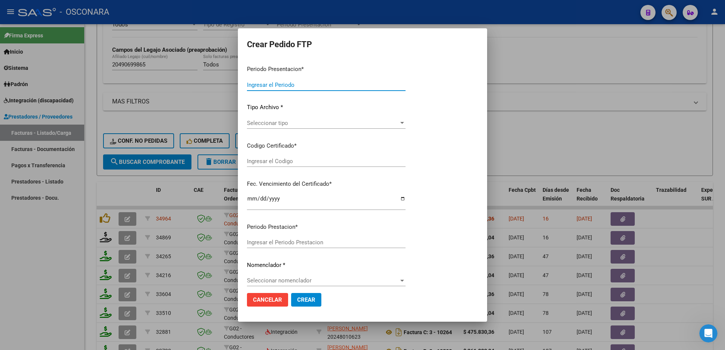
type input "202508"
type input "$ 261.883,04"
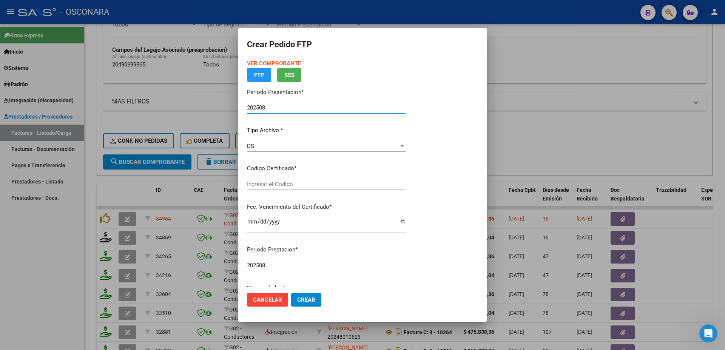
type input "ARG02000490699862021041720270417BS315"
type input "[DATE]"
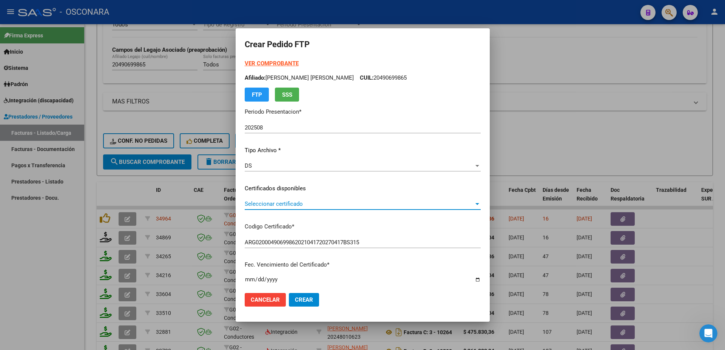
click at [276, 204] on span "Seleccionar certificado" at bounding box center [359, 204] width 229 height 7
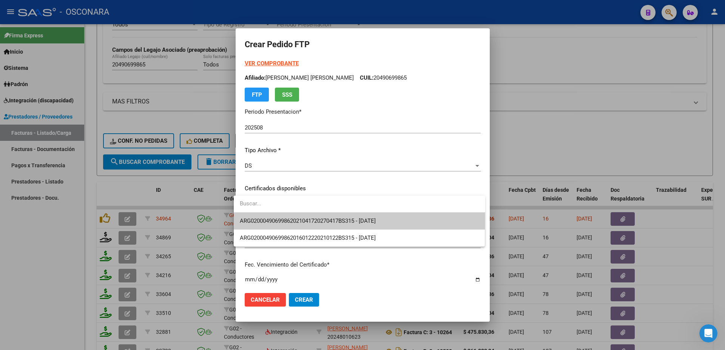
click at [315, 210] on input "dropdown search" at bounding box center [359, 203] width 251 height 17
click at [320, 219] on span "ARG02000490699862021041720270417BS315 - [DATE]" at bounding box center [308, 221] width 136 height 7
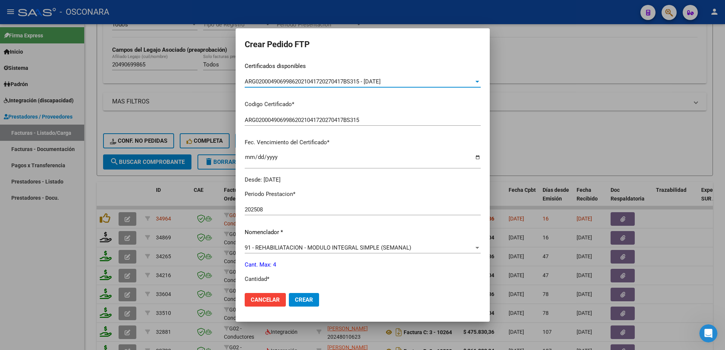
scroll to position [245, 0]
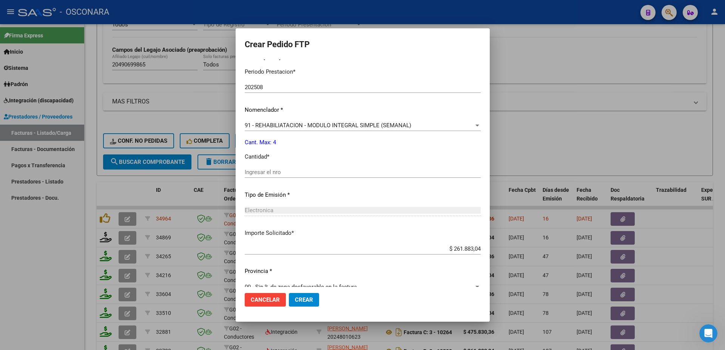
click at [255, 169] on input "Ingresar el nro" at bounding box center [363, 172] width 236 height 7
type input "4"
click at [289, 290] on mat-dialog-actions "Cancelar Crear" at bounding box center [363, 300] width 236 height 26
click at [300, 299] on span "Crear" at bounding box center [304, 299] width 18 height 7
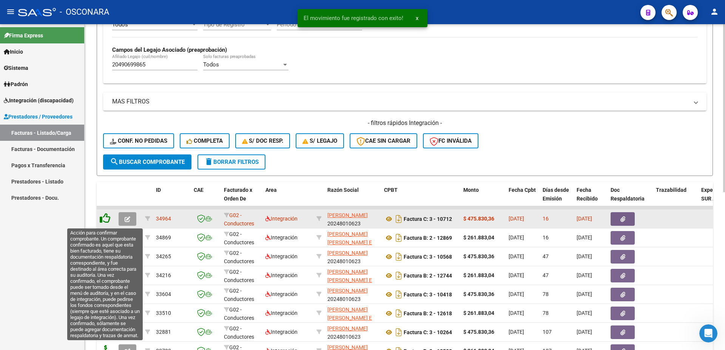
click at [103, 220] on icon at bounding box center [105, 218] width 11 height 11
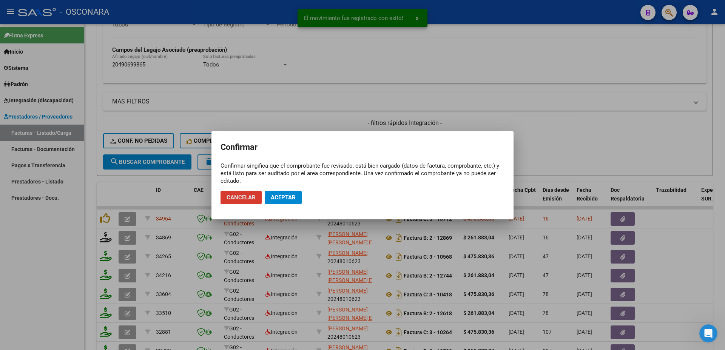
click at [281, 199] on span "Aceptar" at bounding box center [283, 197] width 25 height 7
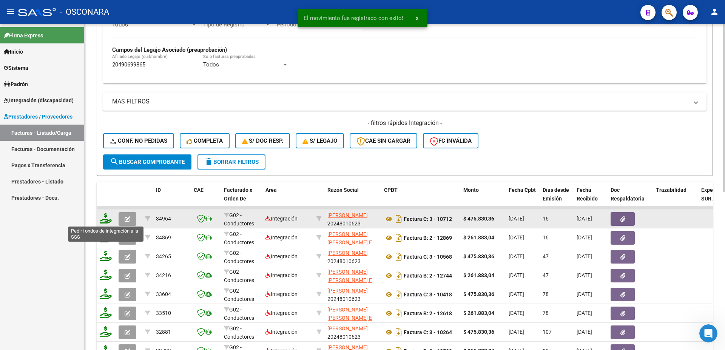
click at [107, 219] on icon at bounding box center [106, 218] width 12 height 11
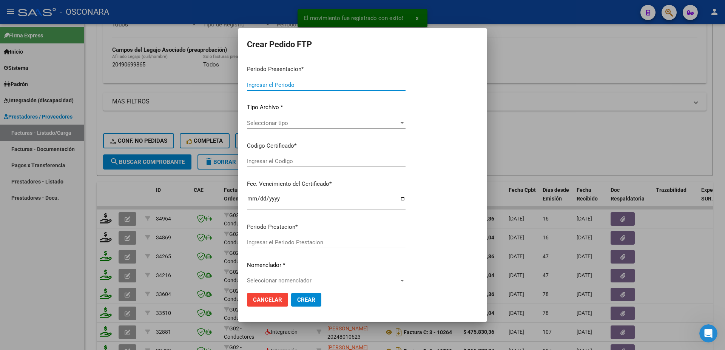
type input "202508"
type input "$ 475.830,36"
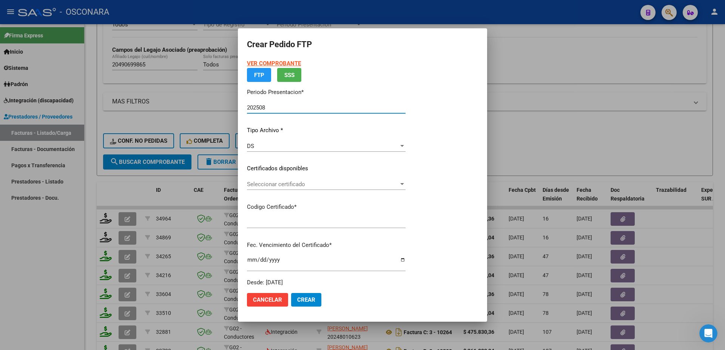
type input "ARG02000490699862021041720270417BS315"
type input "[DATE]"
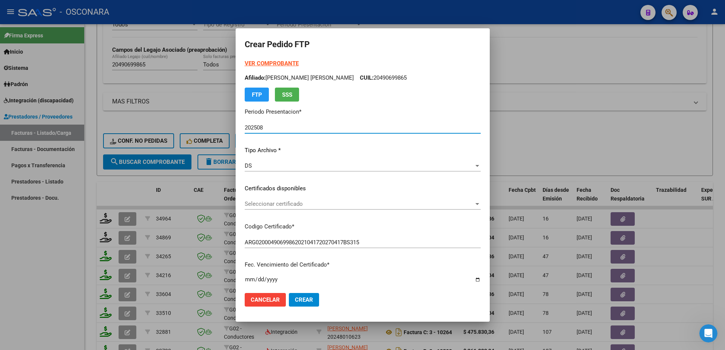
click at [285, 207] on span "Seleccionar certificado" at bounding box center [359, 204] width 229 height 7
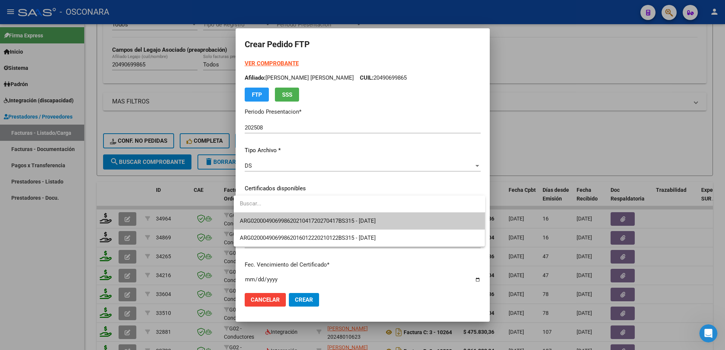
click at [296, 217] on span "ARG02000490699862021041720270417BS315 - [DATE]" at bounding box center [359, 221] width 239 height 17
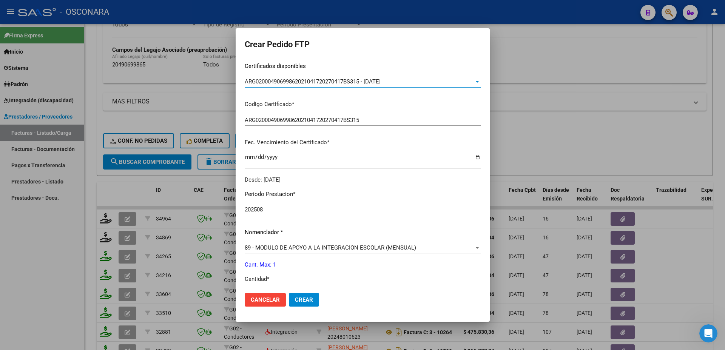
scroll to position [204, 0]
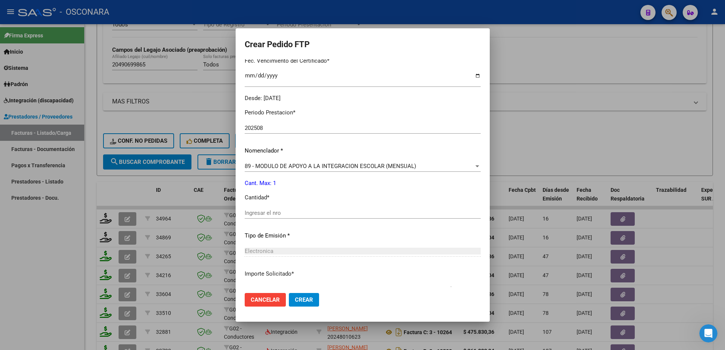
click at [261, 213] on div "Ingresar el nro" at bounding box center [363, 212] width 236 height 11
type input "1"
click at [305, 295] on button "Crear" at bounding box center [304, 300] width 30 height 14
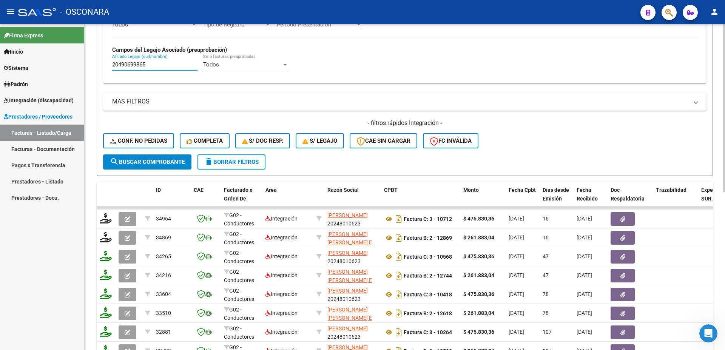
drag, startPoint x: 148, startPoint y: 65, endPoint x: 0, endPoint y: 56, distance: 148.6
click at [112, 61] on input "20490699865" at bounding box center [154, 64] width 85 height 7
paste input "7064079226"
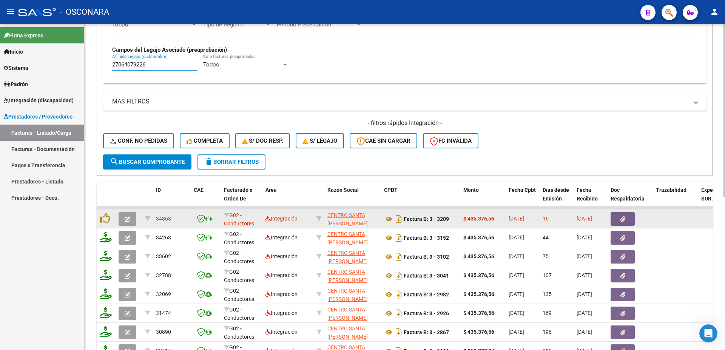
type input "27064079226"
click at [625, 217] on icon "button" at bounding box center [622, 219] width 5 height 6
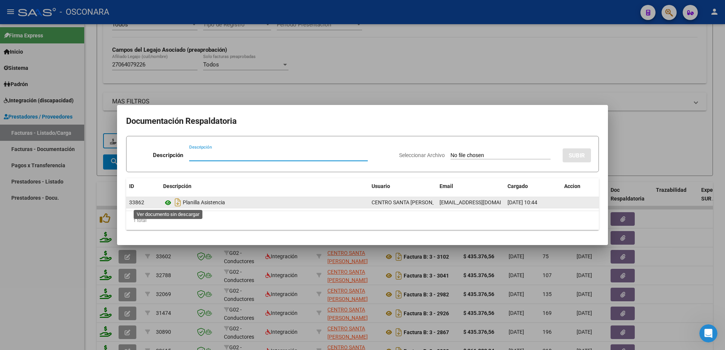
click at [166, 202] on icon at bounding box center [168, 202] width 10 height 9
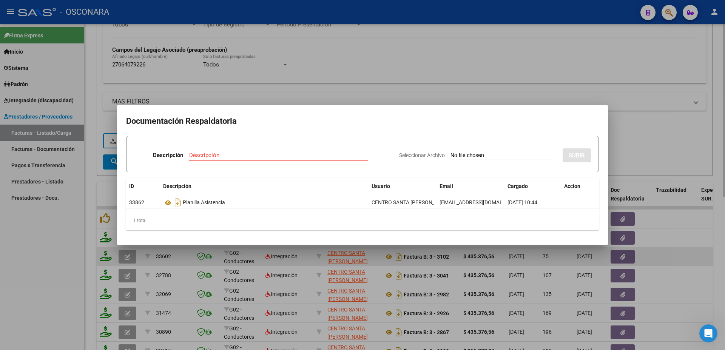
click at [679, 254] on div at bounding box center [362, 175] width 725 height 350
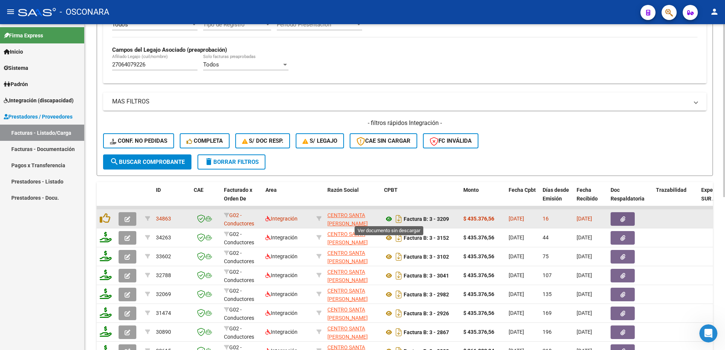
click at [387, 219] on icon at bounding box center [389, 218] width 10 height 9
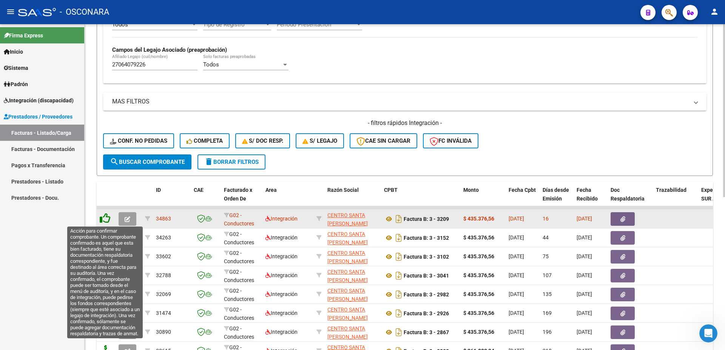
click at [108, 219] on icon at bounding box center [105, 218] width 11 height 11
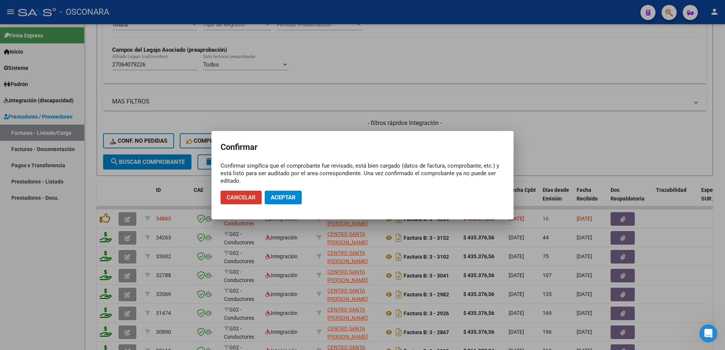
click at [286, 199] on span "Aceptar" at bounding box center [283, 197] width 25 height 7
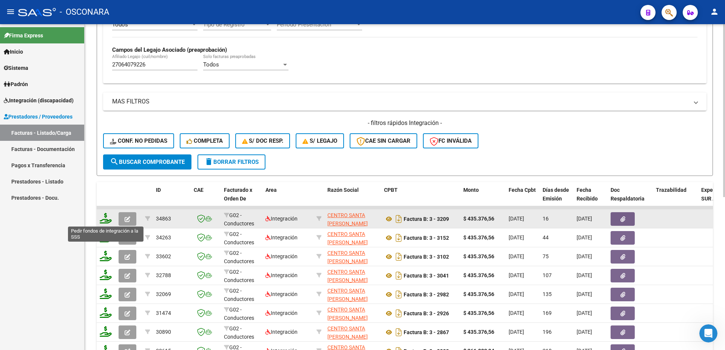
click at [106, 222] on icon at bounding box center [106, 218] width 12 height 11
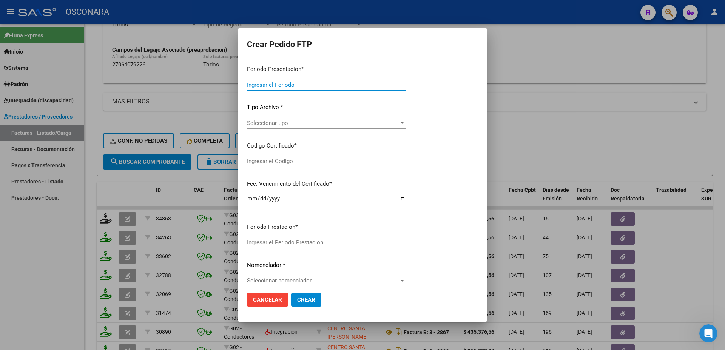
type input "202508"
type input "$ 435.376,56"
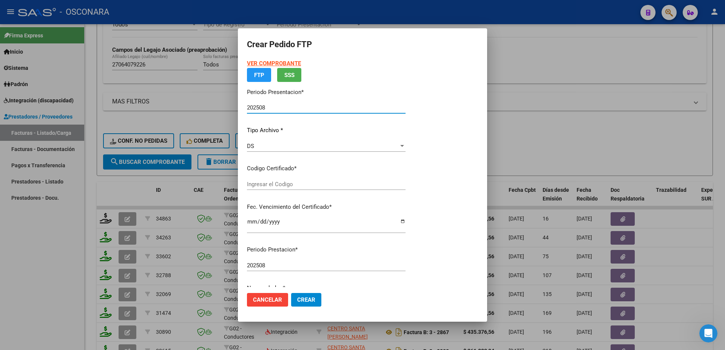
type input "arg01000064079222023111620381116ent532"
type input "[DATE]"
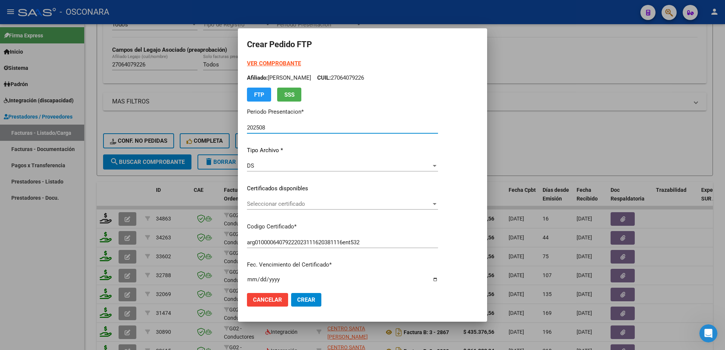
click at [279, 208] on div "Seleccionar certificado Seleccionar certificado" at bounding box center [342, 203] width 191 height 11
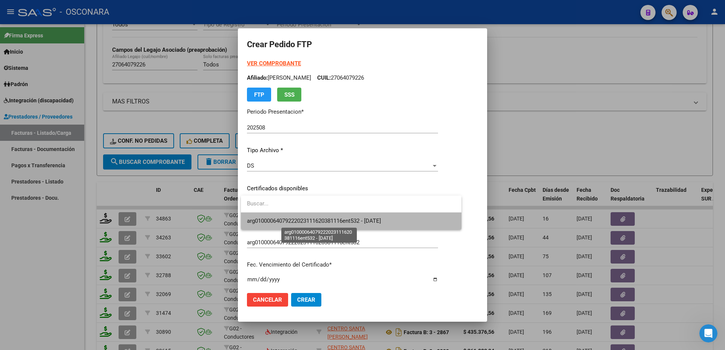
click at [283, 222] on span "arg01000064079222023111620381116ent532 - [DATE]" at bounding box center [314, 221] width 134 height 7
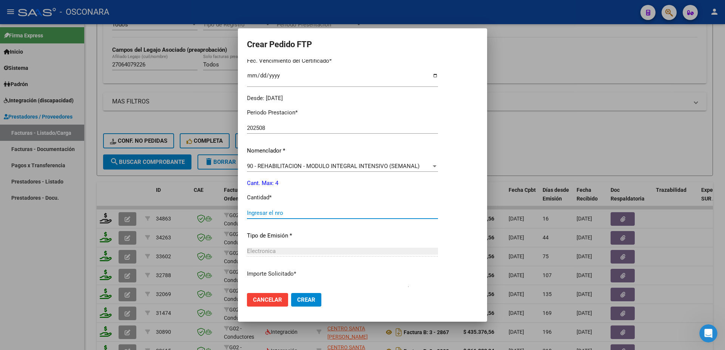
click at [259, 210] on input "Ingresar el nro" at bounding box center [342, 213] width 191 height 7
type input "1"
click at [305, 303] on span "Crear" at bounding box center [306, 299] width 18 height 7
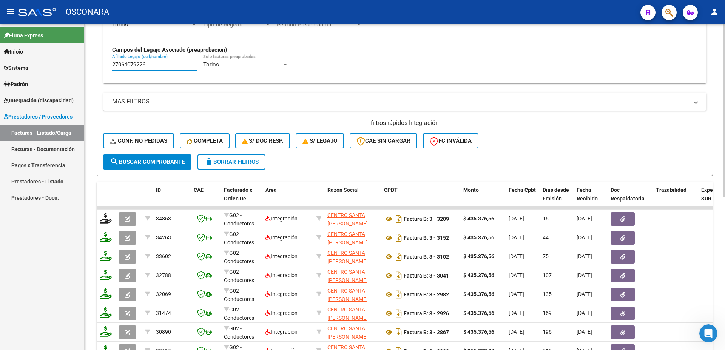
drag, startPoint x: 155, startPoint y: 66, endPoint x: 37, endPoint y: 63, distance: 118.3
click at [112, 63] on input "27064079226" at bounding box center [154, 64] width 85 height 7
paste input "0472174534"
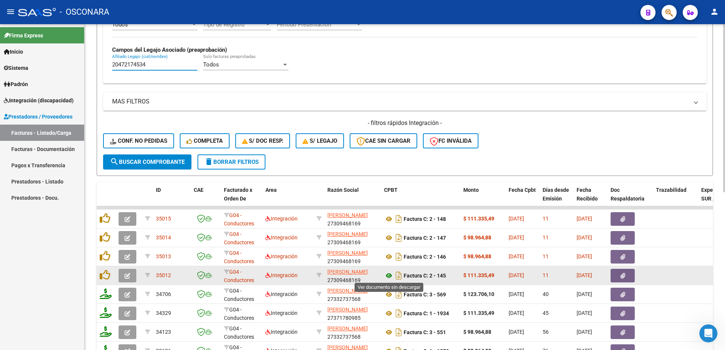
type input "20472174534"
click at [389, 276] on icon at bounding box center [389, 275] width 10 height 9
click at [128, 276] on icon "button" at bounding box center [128, 276] width 6 height 6
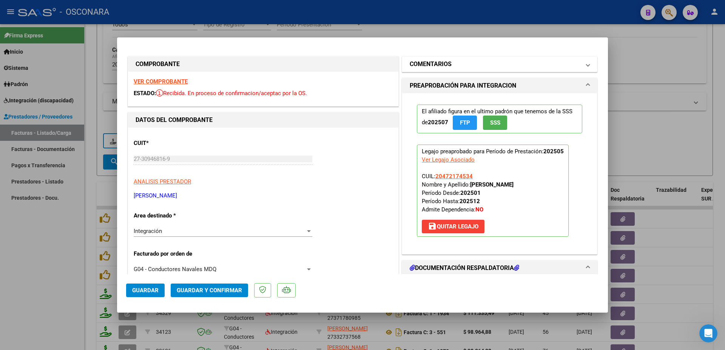
click at [433, 68] on h1 "COMENTARIOS" at bounding box center [431, 64] width 42 height 9
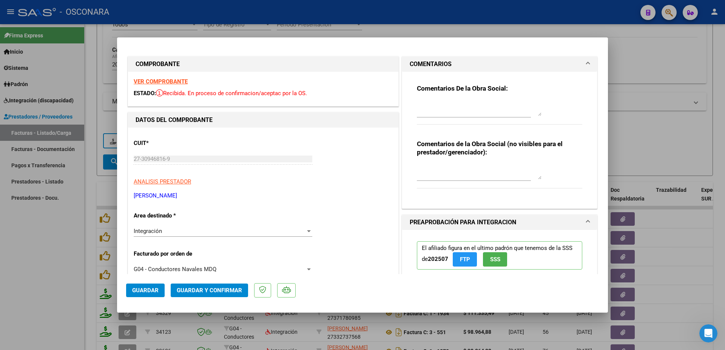
click at [432, 105] on textarea at bounding box center [479, 108] width 125 height 15
type textarea "15/09 periodo vencido, no sepuede procesar"
click at [150, 290] on span "Guardar" at bounding box center [145, 290] width 26 height 7
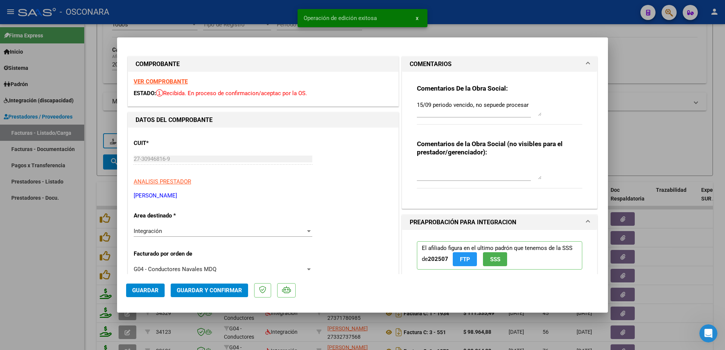
click at [692, 268] on div at bounding box center [362, 175] width 725 height 350
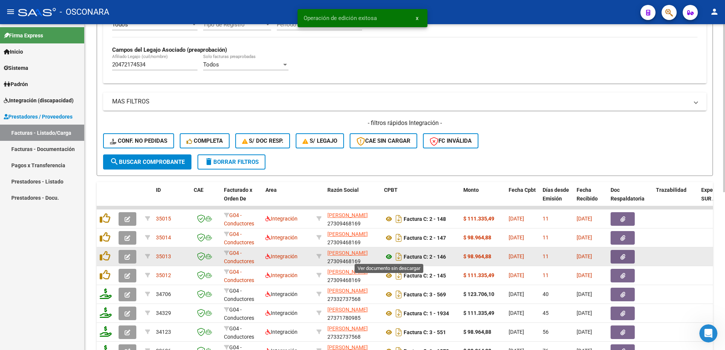
click at [388, 255] on icon at bounding box center [389, 256] width 10 height 9
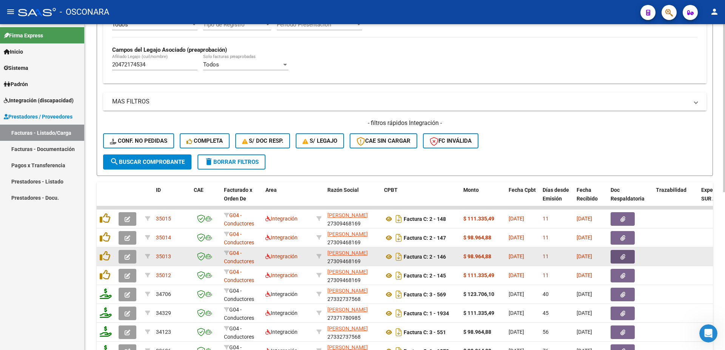
click at [623, 255] on icon "button" at bounding box center [622, 257] width 5 height 6
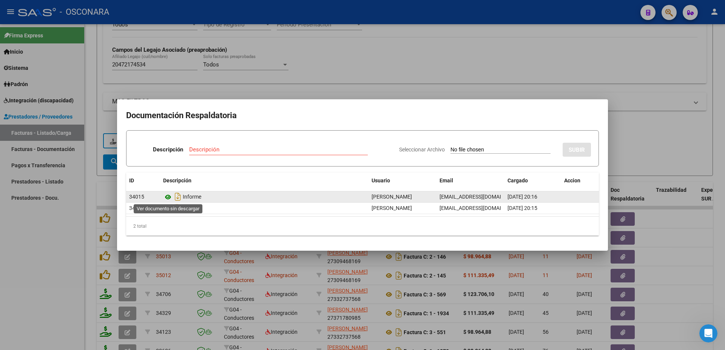
click at [165, 197] on icon at bounding box center [168, 197] width 10 height 9
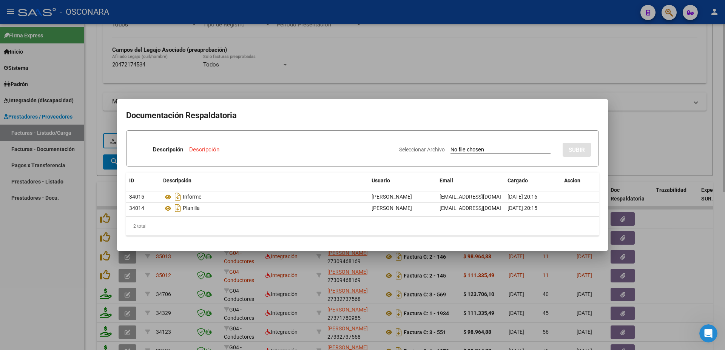
drag, startPoint x: 713, startPoint y: 287, endPoint x: 725, endPoint y: 280, distance: 13.4
click at [721, 281] on div at bounding box center [362, 175] width 725 height 350
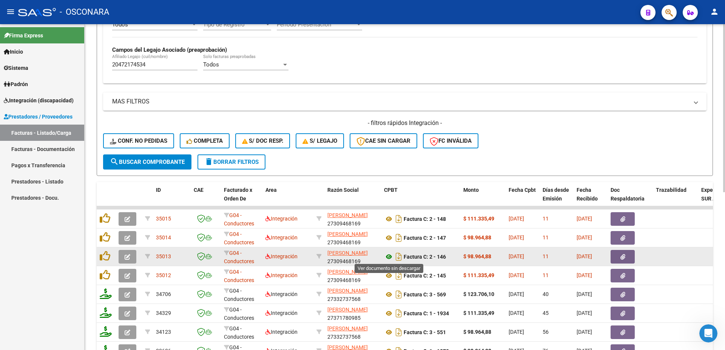
click at [387, 258] on icon at bounding box center [389, 256] width 10 height 9
click at [632, 252] on button "button" at bounding box center [623, 257] width 24 height 14
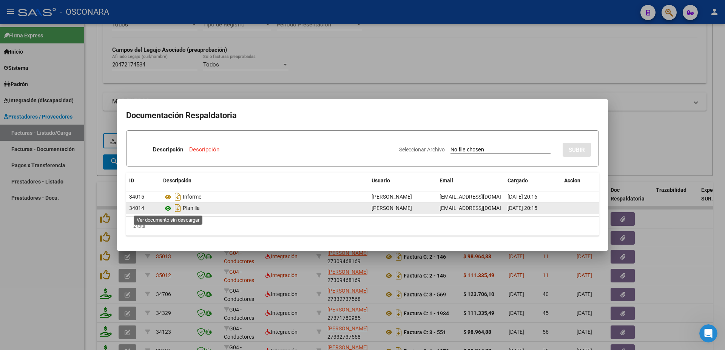
click at [168, 208] on icon at bounding box center [168, 208] width 10 height 9
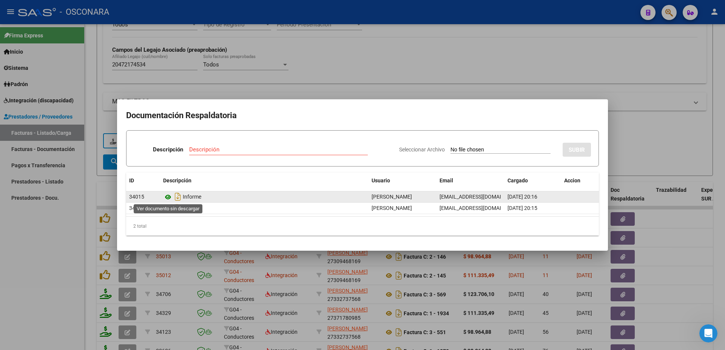
click at [169, 197] on icon at bounding box center [168, 197] width 10 height 9
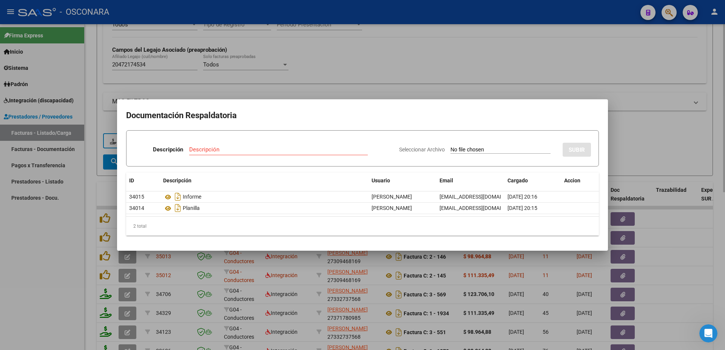
drag, startPoint x: 720, startPoint y: 218, endPoint x: 724, endPoint y: 215, distance: 4.4
click at [722, 216] on div at bounding box center [362, 175] width 725 height 350
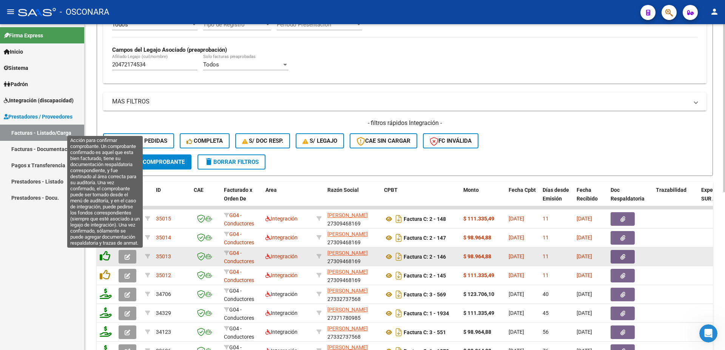
click at [106, 256] on icon at bounding box center [105, 256] width 11 height 11
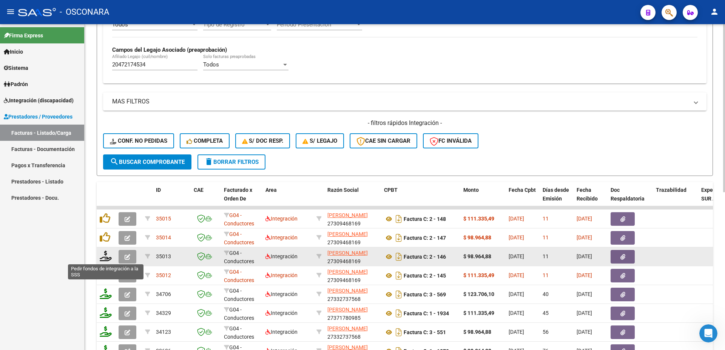
click at [109, 260] on icon at bounding box center [106, 256] width 12 height 11
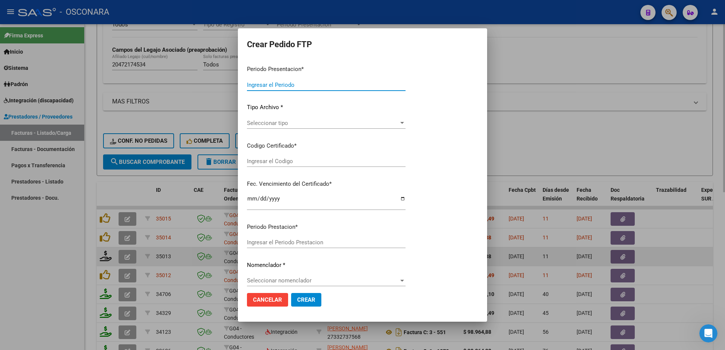
type input "202508"
type input "202506"
type input "$ 98.964,88"
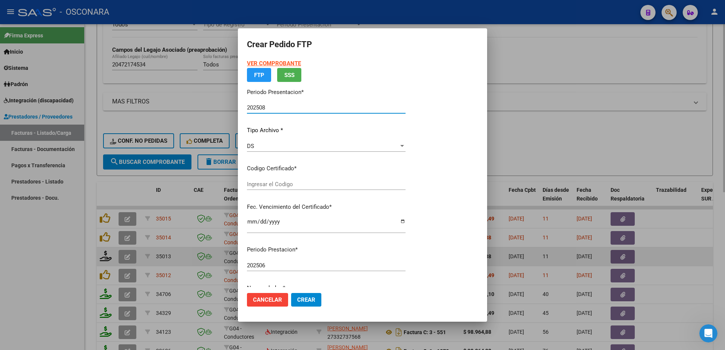
type input "ARG02000472174532023062120330621BS AS389"
type input "[DATE]"
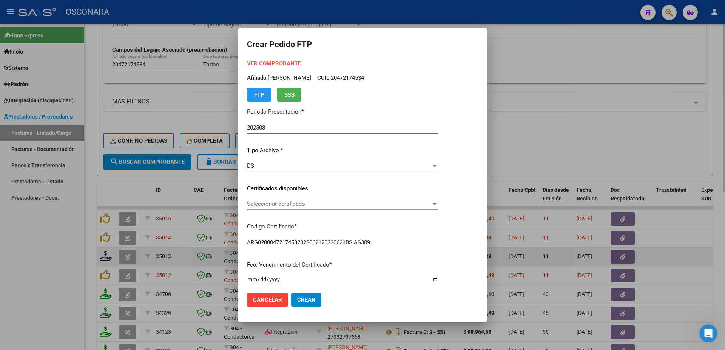
click at [294, 208] on div "Seleccionar certificado Seleccionar certificado" at bounding box center [342, 203] width 191 height 11
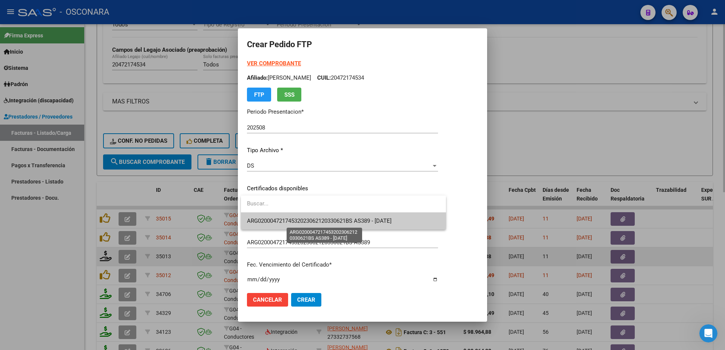
click at [313, 222] on span "ARG02000472174532023062120330621BS AS389 - [DATE]" at bounding box center [319, 221] width 145 height 7
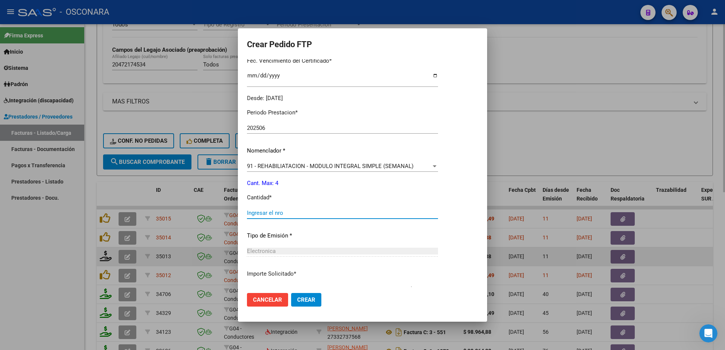
click at [258, 210] on input "Ingresar el nro" at bounding box center [342, 213] width 191 height 7
type input "4"
click at [312, 301] on span "Crear" at bounding box center [306, 299] width 18 height 7
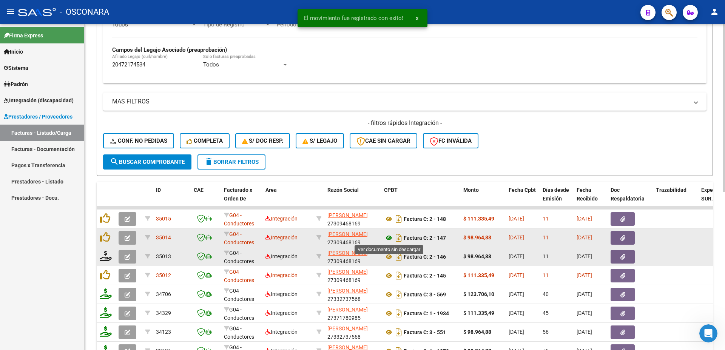
click at [390, 239] on icon at bounding box center [389, 237] width 10 height 9
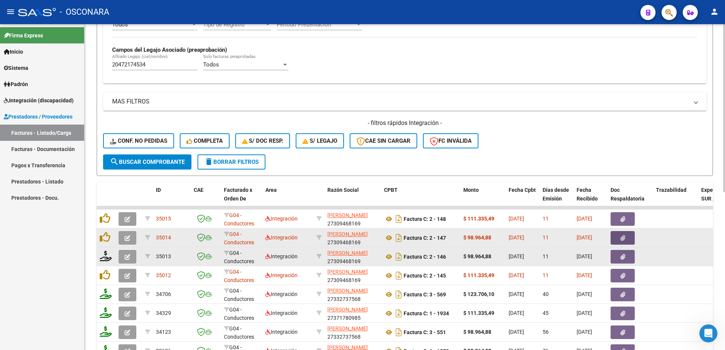
click at [624, 240] on icon "button" at bounding box center [622, 238] width 5 height 6
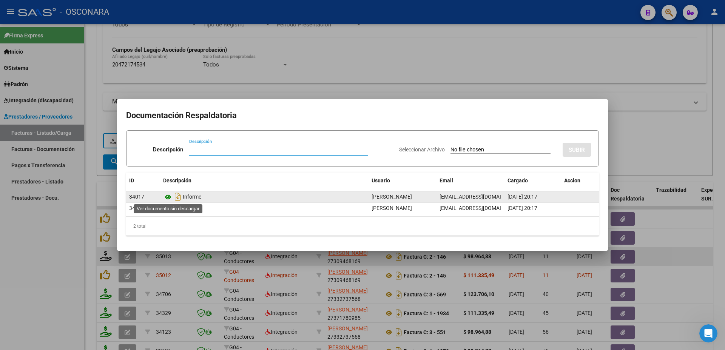
click at [168, 200] on icon at bounding box center [168, 197] width 10 height 9
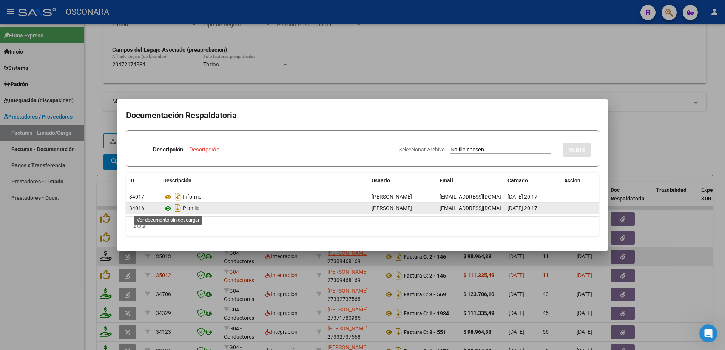
click at [169, 207] on icon at bounding box center [168, 208] width 10 height 9
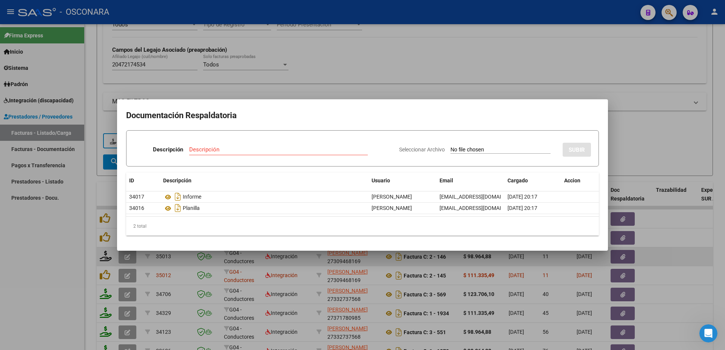
click at [717, 159] on div at bounding box center [362, 175] width 725 height 350
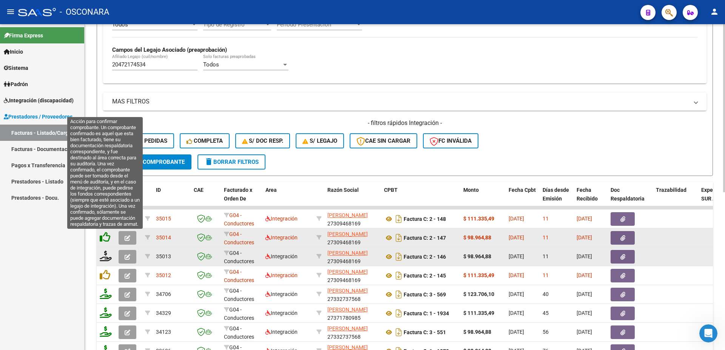
click at [108, 239] on icon at bounding box center [105, 237] width 11 height 11
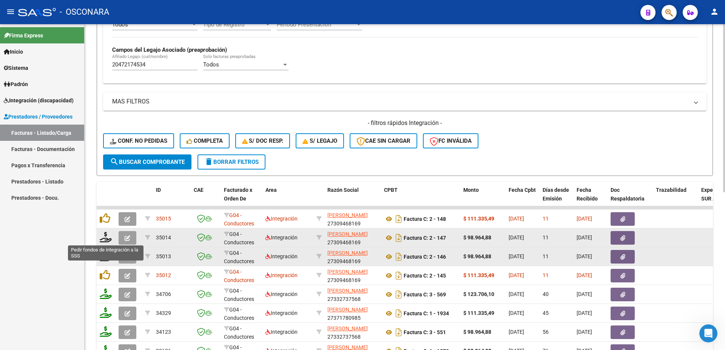
click at [105, 242] on icon at bounding box center [106, 237] width 12 height 11
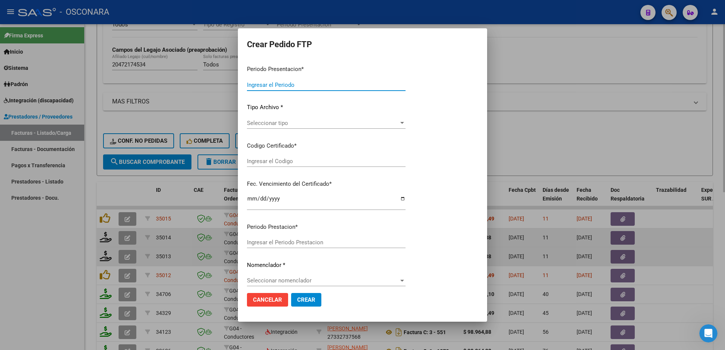
type input "202508"
type input "202507"
type input "$ 98.964,88"
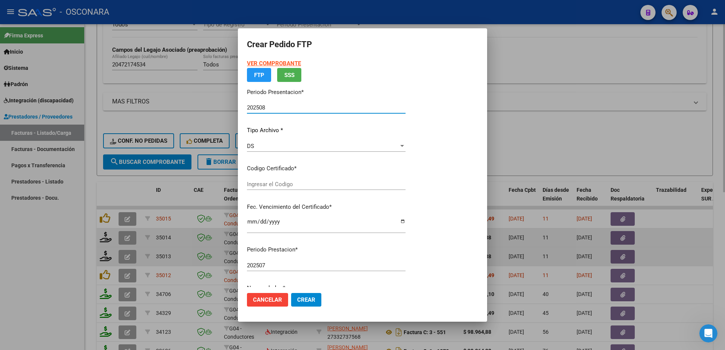
type input "ARG02000472174532023062120330621BS AS389"
type input "[DATE]"
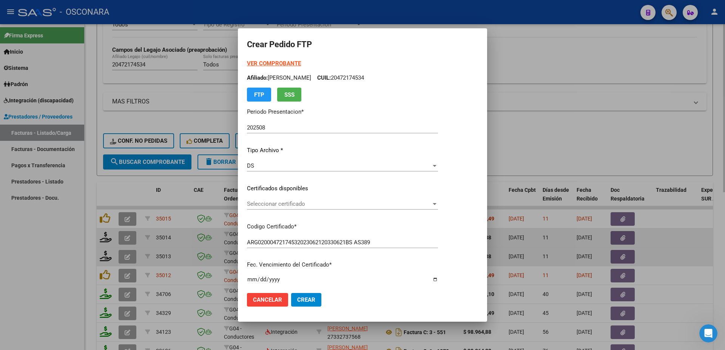
click at [287, 208] on div "Seleccionar certificado Seleccionar certificado" at bounding box center [342, 203] width 191 height 11
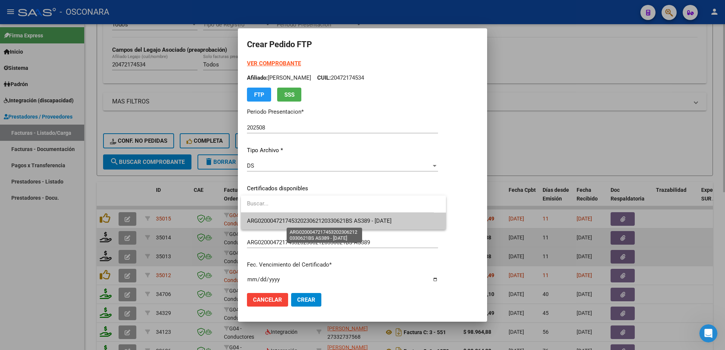
click at [291, 219] on span "ARG02000472174532023062120330621BS AS389 - [DATE]" at bounding box center [319, 221] width 145 height 7
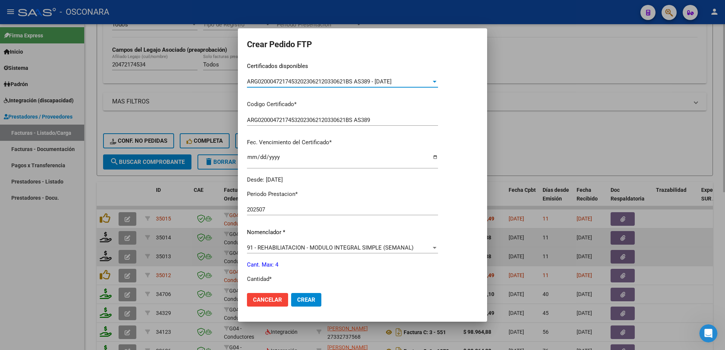
scroll to position [245, 0]
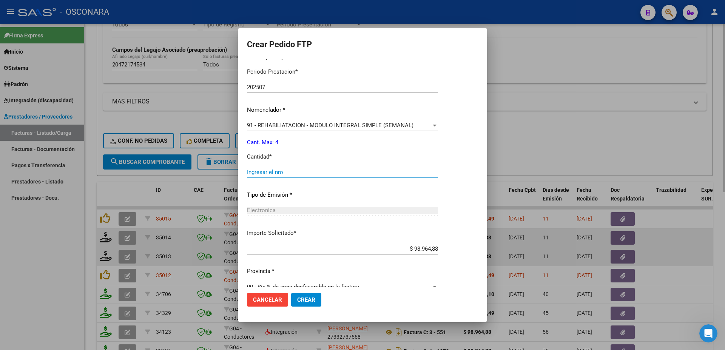
click at [265, 170] on input "Ingresar el nro" at bounding box center [342, 172] width 191 height 7
type input "4"
click at [304, 302] on span "Crear" at bounding box center [306, 299] width 18 height 7
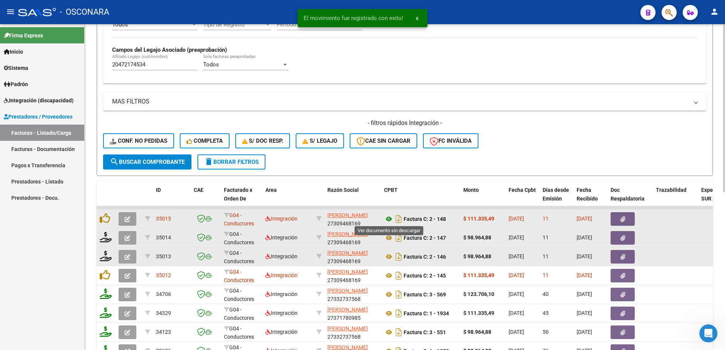
click at [389, 220] on icon at bounding box center [389, 218] width 10 height 9
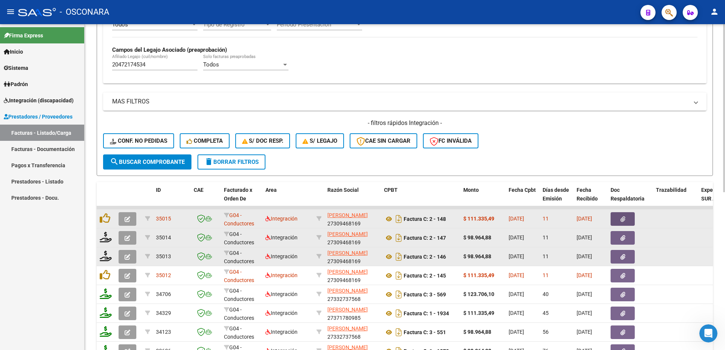
click at [628, 218] on button "button" at bounding box center [623, 219] width 24 height 14
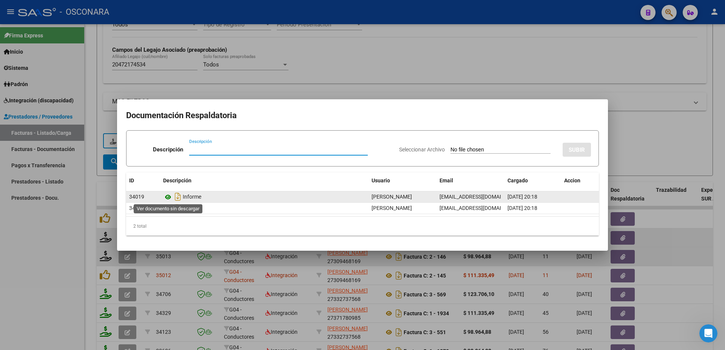
click at [169, 197] on icon at bounding box center [168, 197] width 10 height 9
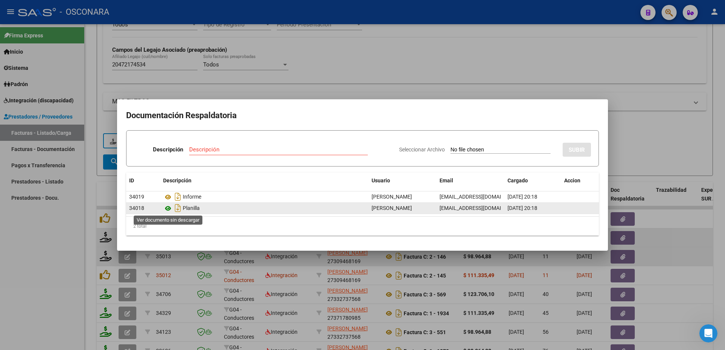
click at [168, 208] on icon at bounding box center [168, 208] width 10 height 9
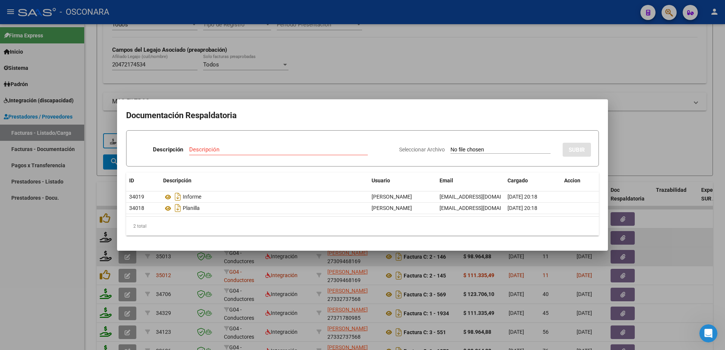
click at [725, 280] on div at bounding box center [362, 175] width 725 height 350
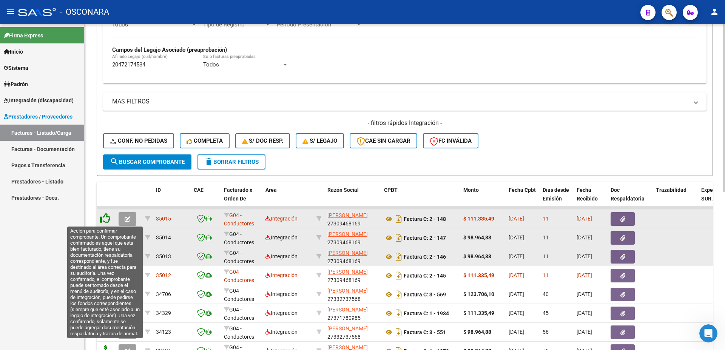
click at [103, 219] on icon at bounding box center [105, 218] width 11 height 11
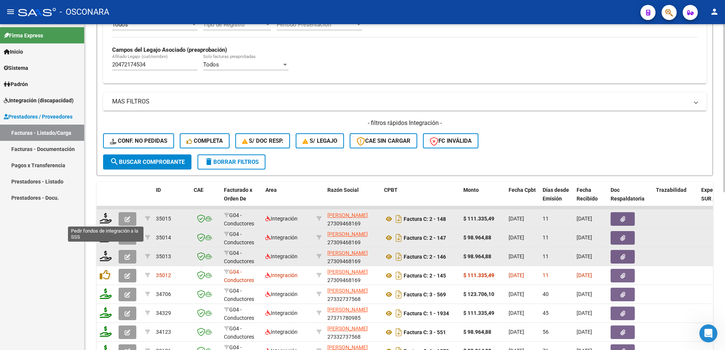
click at [105, 221] on icon at bounding box center [106, 218] width 12 height 11
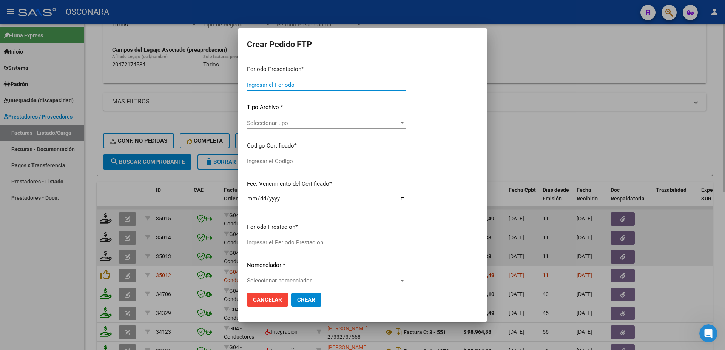
type input "202508"
type input "$ 111.335,49"
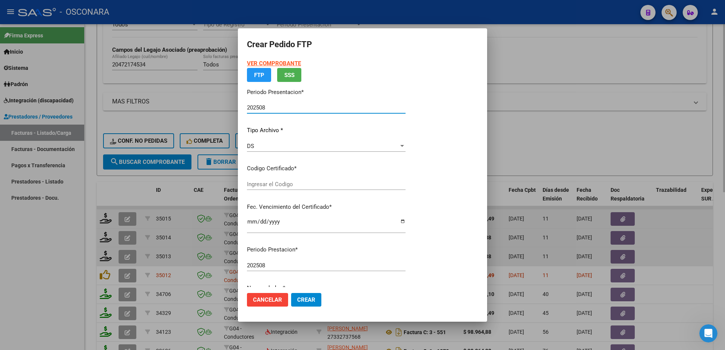
type input "ARG02000472174532023062120330621BS AS389"
type input "[DATE]"
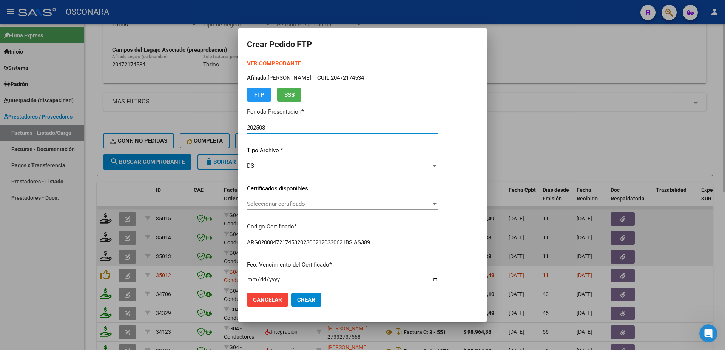
click at [293, 207] on span "Seleccionar certificado" at bounding box center [339, 204] width 184 height 7
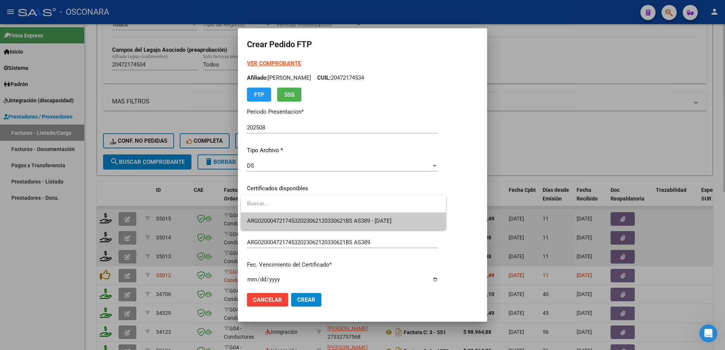
click at [302, 216] on span "ARG02000472174532023062120330621BS AS389 - [DATE]" at bounding box center [343, 221] width 193 height 17
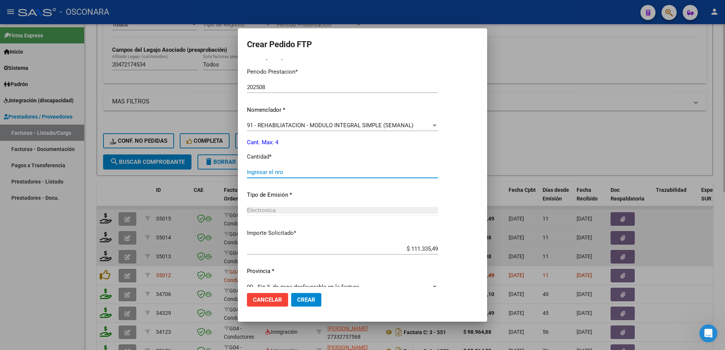
click at [263, 169] on input "Ingresar el nro" at bounding box center [342, 172] width 191 height 7
type input "4"
click at [301, 294] on button "Crear" at bounding box center [306, 300] width 30 height 14
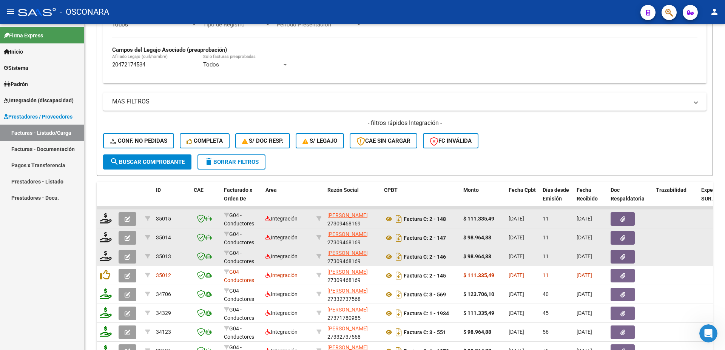
drag, startPoint x: 147, startPoint y: 63, endPoint x: 19, endPoint y: 45, distance: 129.7
click at [112, 61] on input "20472174534" at bounding box center [154, 64] width 85 height 7
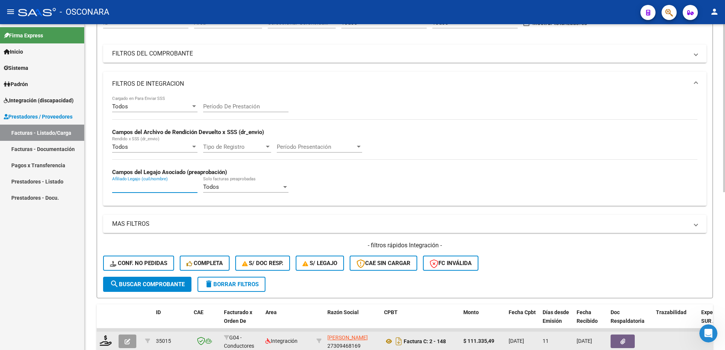
scroll to position [43, 0]
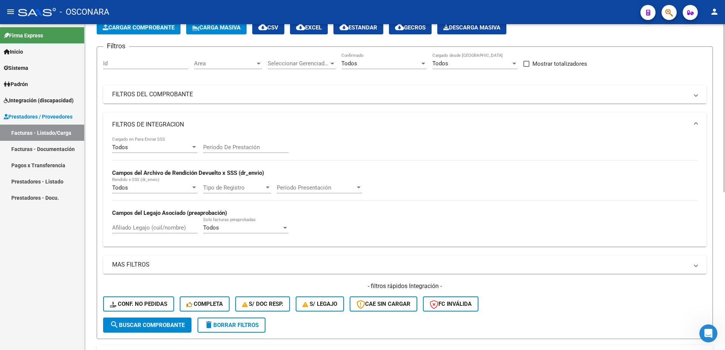
click at [157, 97] on mat-panel-title "FILTROS DEL COMPROBANTE" at bounding box center [400, 94] width 576 height 8
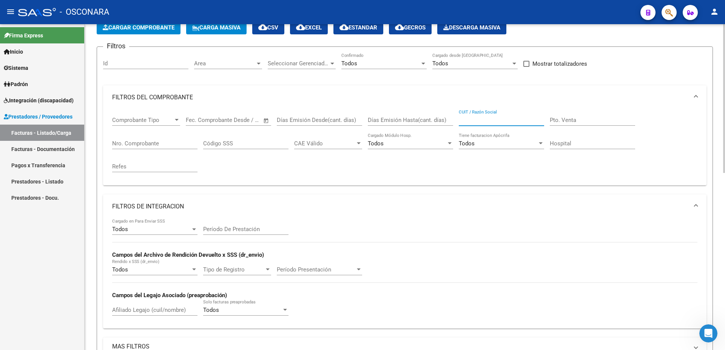
click at [487, 119] on input "CUIT / Razón Social" at bounding box center [501, 120] width 85 height 7
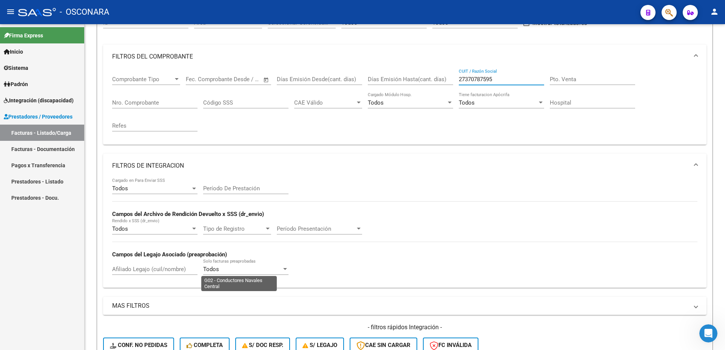
scroll to position [206, 0]
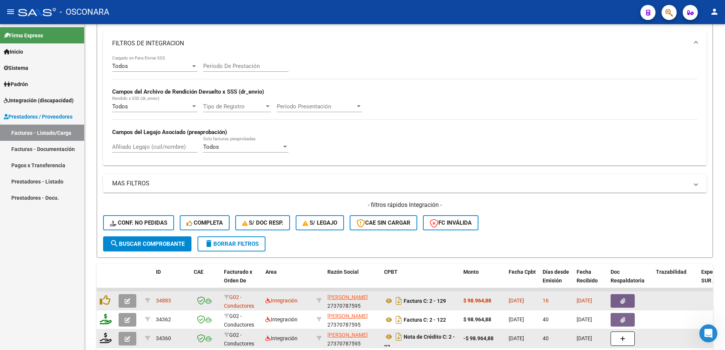
type input "27370787595"
click at [163, 242] on span "search Buscar Comprobante" at bounding box center [147, 244] width 75 height 7
click at [363, 299] on span "[PERSON_NAME]" at bounding box center [347, 297] width 40 height 6
type textarea "27370787595"
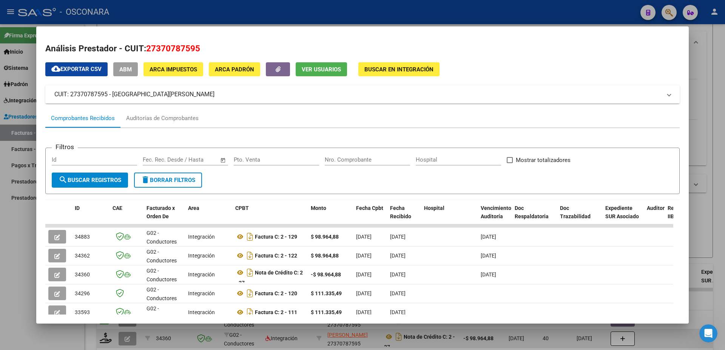
click at [708, 71] on div at bounding box center [362, 175] width 725 height 350
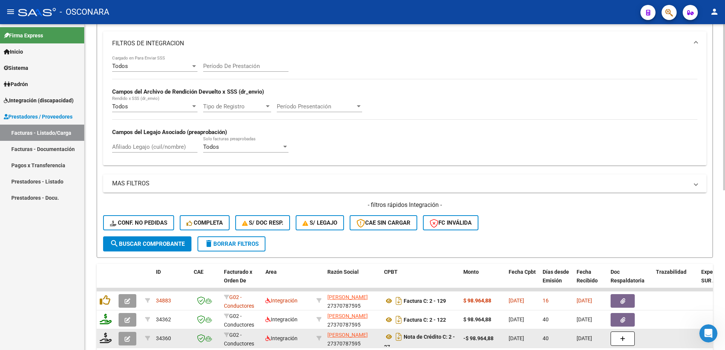
scroll to position [288, 0]
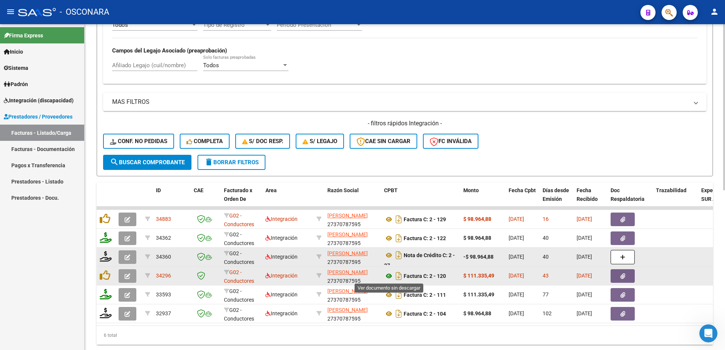
click at [386, 273] on icon at bounding box center [389, 275] width 10 height 9
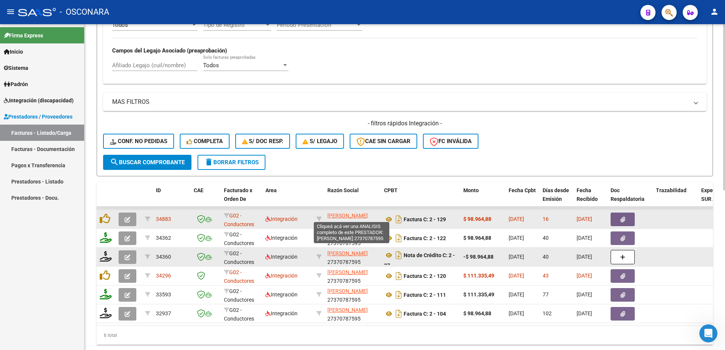
click at [352, 217] on span "[PERSON_NAME]" at bounding box center [347, 216] width 40 height 6
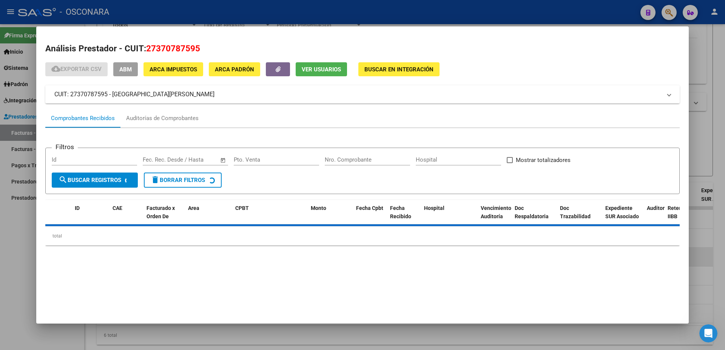
click at [131, 71] on span "ABM" at bounding box center [125, 69] width 12 height 7
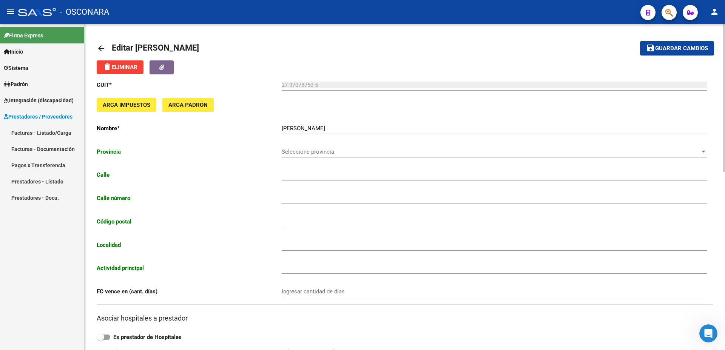
type input "MORENO"
type input "1390"
type input "3190"
type input "LA PAZ"
type input "869090"
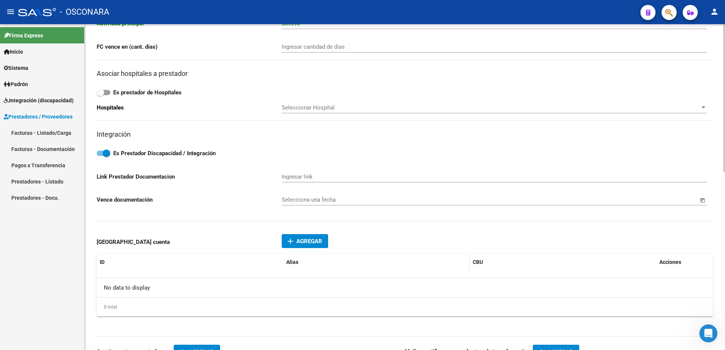
scroll to position [367, 0]
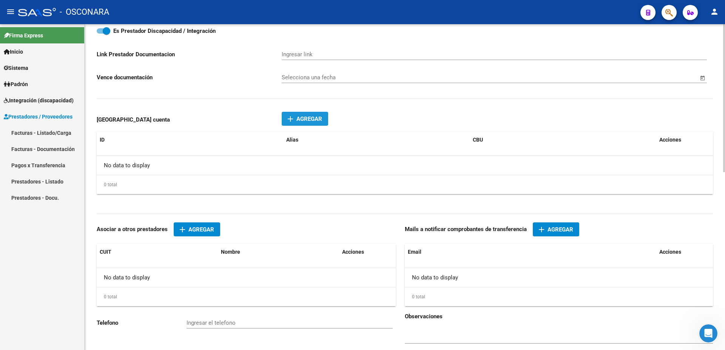
click at [302, 118] on span "Agregar" at bounding box center [309, 119] width 26 height 7
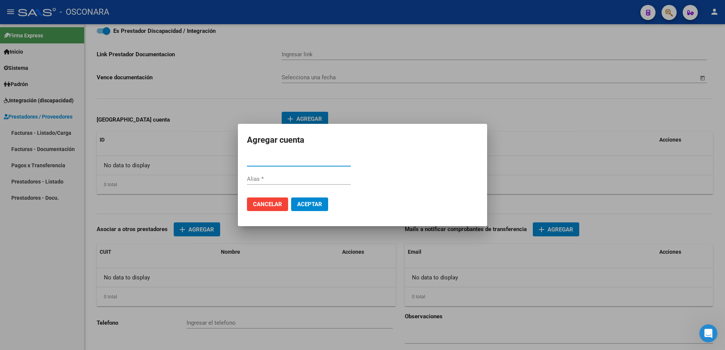
paste input "27370787595"
type input "27370787595"
drag, startPoint x: 282, startPoint y: 162, endPoint x: 199, endPoint y: 140, distance: 86.1
click at [247, 157] on input "27370787595" at bounding box center [299, 160] width 104 height 7
paste input "3860014003000031427415"
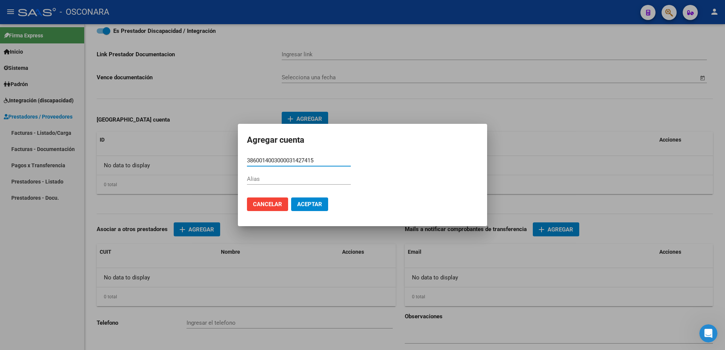
type input "3860014003000031427415"
click at [319, 206] on span "Aceptar" at bounding box center [309, 204] width 25 height 7
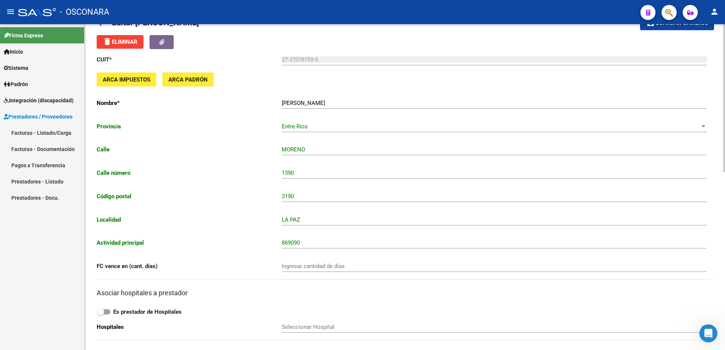
scroll to position [0, 0]
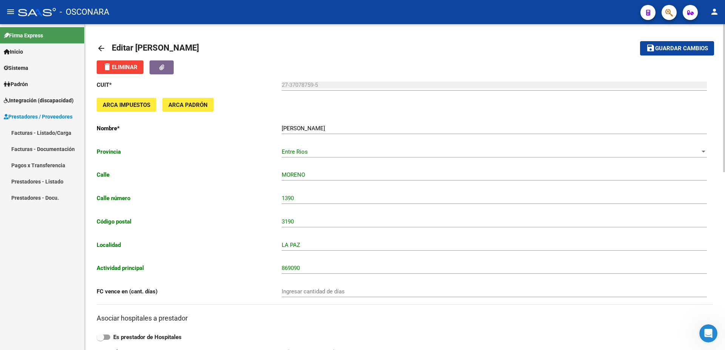
click at [668, 44] on button "save Guardar cambios" at bounding box center [677, 48] width 74 height 14
click at [696, 47] on span "Guardar cambios" at bounding box center [681, 48] width 53 height 7
